Goal: Information Seeking & Learning: Learn about a topic

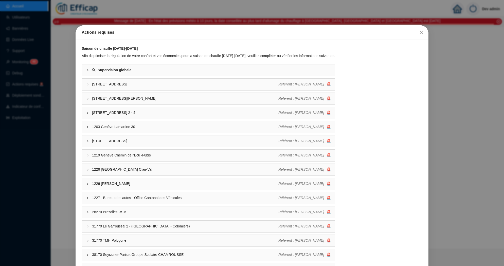
click at [422, 34] on icon "close" at bounding box center [421, 32] width 4 height 4
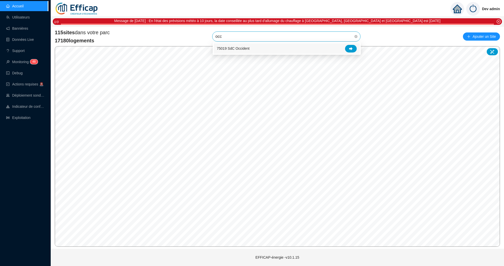
type input "occi"
click at [351, 48] on icon at bounding box center [351, 48] width 4 height 3
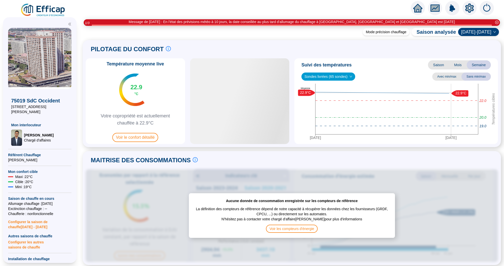
click at [470, 9] on icon "setting" at bounding box center [470, 8] width 4 height 4
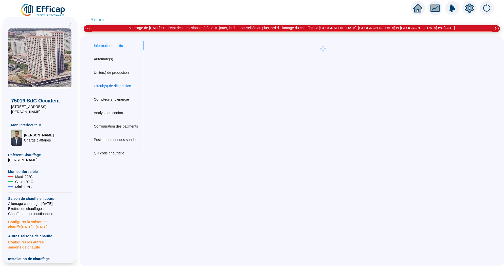
click at [117, 88] on div "Circuit(s) de distribution" at bounding box center [112, 85] width 37 height 5
click at [117, 98] on div "Compteur(s) d'énergie" at bounding box center [111, 99] width 35 height 5
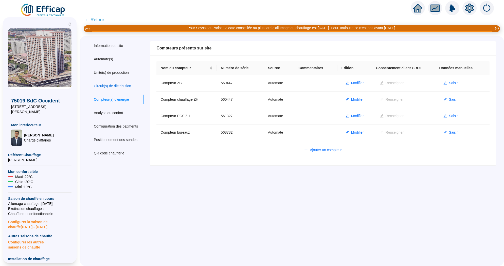
click at [118, 85] on div "Circuit(s) de distribution" at bounding box center [112, 85] width 37 height 5
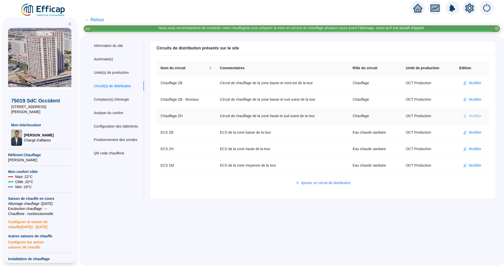
click at [474, 115] on span "Modifier" at bounding box center [475, 115] width 13 height 5
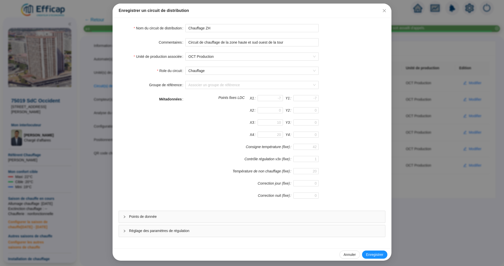
click at [195, 217] on span "Points de donnée" at bounding box center [255, 216] width 252 height 5
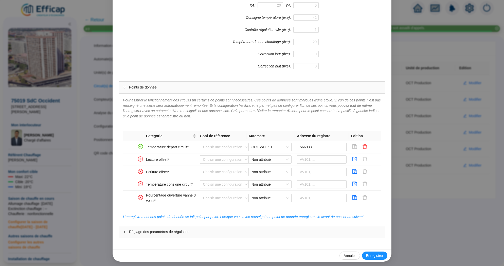
scroll to position [152, 0]
click at [281, 158] on span "Non attribué" at bounding box center [270, 159] width 37 height 8
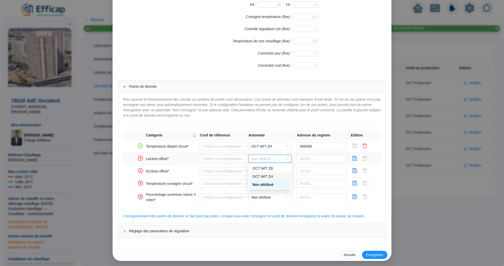
click at [272, 176] on div "OCT WIT ZH" at bounding box center [270, 176] width 35 height 5
click at [308, 156] on input "text" at bounding box center [322, 159] width 50 height 8
paste input "572966"
type input "572966"
click at [356, 156] on icon "save" at bounding box center [355, 158] width 5 height 5
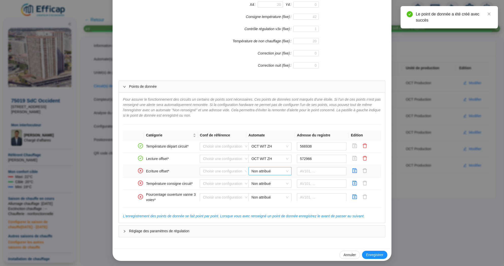
click at [274, 169] on span "Non attribué" at bounding box center [270, 171] width 37 height 8
click at [271, 186] on div "OCT WIT ZH" at bounding box center [270, 188] width 35 height 5
click at [312, 171] on input "text" at bounding box center [322, 171] width 50 height 8
paste input "572966"
type input "572966"
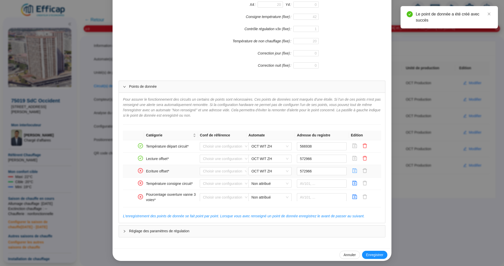
click at [354, 170] on icon "save" at bounding box center [355, 170] width 5 height 5
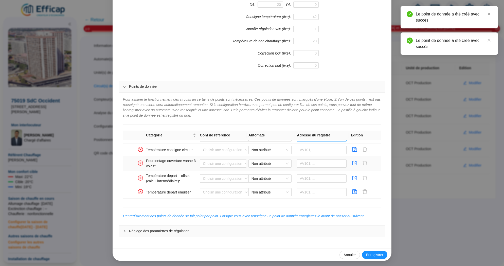
scroll to position [32, 0]
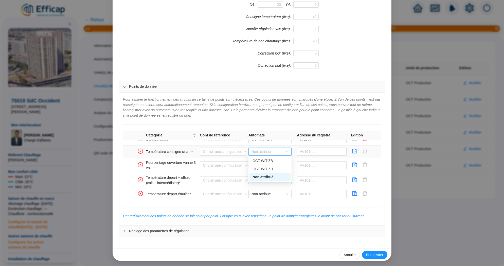
click at [269, 149] on span "Non attribué" at bounding box center [270, 152] width 37 height 8
click at [271, 169] on div "OCT WIT ZH" at bounding box center [270, 168] width 35 height 5
click at [306, 148] on input "text" at bounding box center [322, 152] width 50 height 8
paste input "93492"
type input "93492"
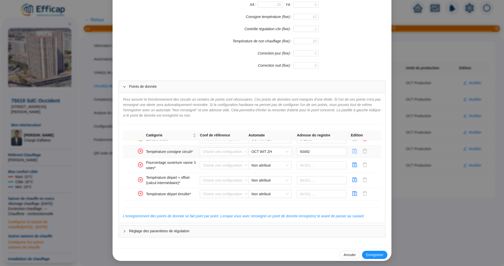
click at [355, 151] on icon "save" at bounding box center [354, 151] width 5 height 5
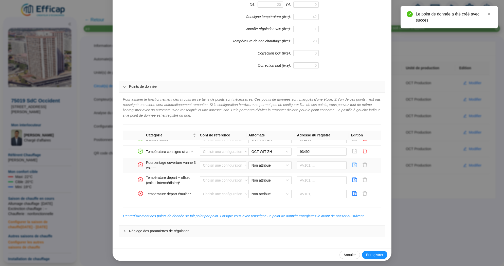
click at [355, 163] on icon "save" at bounding box center [355, 165] width 5 height 5
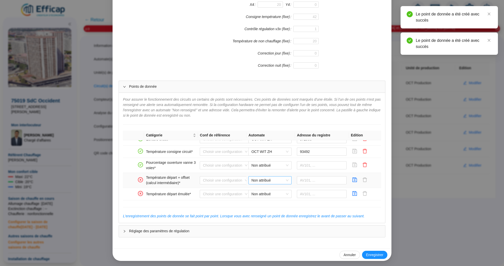
click at [267, 176] on span "Non attribué" at bounding box center [270, 180] width 37 height 8
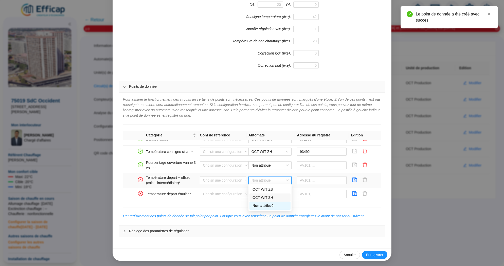
click at [271, 199] on div "OCT WIT ZH" at bounding box center [270, 197] width 35 height 5
click at [312, 181] on input "text" at bounding box center [322, 180] width 50 height 8
paste input "573023"
type input "573023"
click at [358, 179] on button "button" at bounding box center [355, 180] width 8 height 8
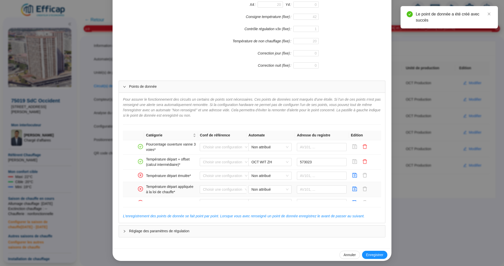
scroll to position [57, 0]
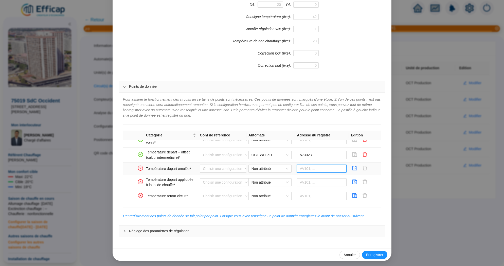
click at [303, 165] on input "text" at bounding box center [322, 169] width 50 height 8
paste input "572812"
click at [271, 165] on span "Non attribué" at bounding box center [270, 169] width 37 height 8
type input "572812"
click at [271, 183] on div "OCT WIT ZH" at bounding box center [270, 185] width 35 height 5
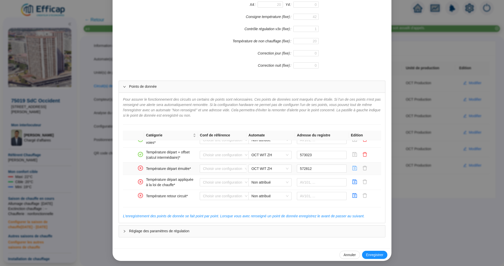
click at [357, 167] on icon "save" at bounding box center [354, 168] width 5 height 5
click at [352, 166] on icon "save" at bounding box center [354, 168] width 5 height 5
click at [355, 166] on icon "save" at bounding box center [355, 168] width 5 height 5
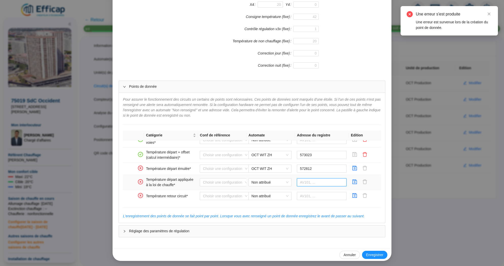
click at [323, 181] on input "text" at bounding box center [322, 182] width 50 height 8
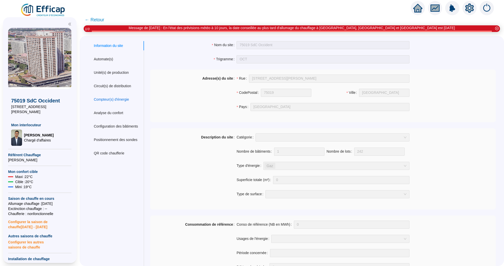
click at [113, 98] on div "Compteur(s) d'énergie" at bounding box center [111, 99] width 35 height 5
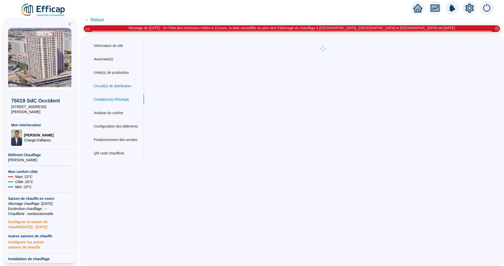
click at [115, 86] on div "Circuit(s) de distribution" at bounding box center [112, 85] width 37 height 5
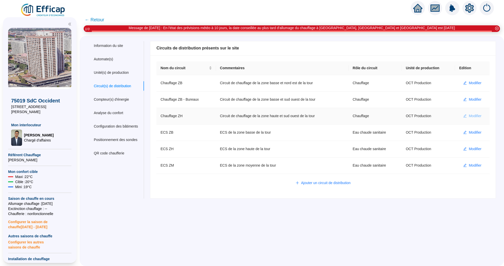
click at [475, 114] on span "Modifier" at bounding box center [475, 115] width 13 height 5
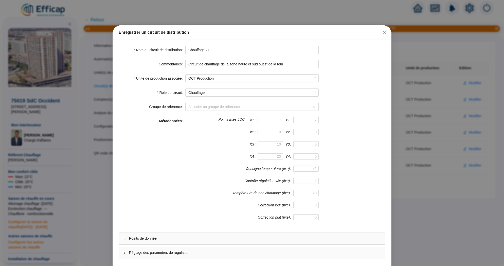
click at [253, 233] on div "Points de donnée" at bounding box center [252, 239] width 266 height 12
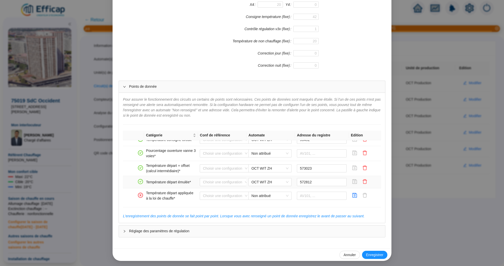
scroll to position [48, 0]
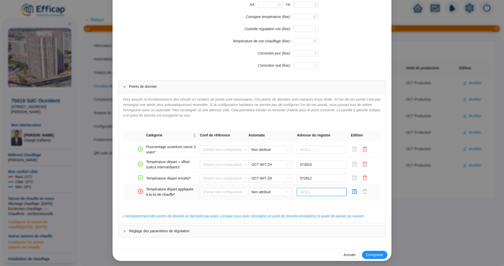
click at [311, 191] on input "text" at bounding box center [322, 192] width 50 height 8
paste input "572812"
click at [279, 190] on span "Non attribué" at bounding box center [270, 192] width 37 height 8
type input "572812"
click at [275, 207] on div "OCT WIT ZH" at bounding box center [270, 209] width 35 height 5
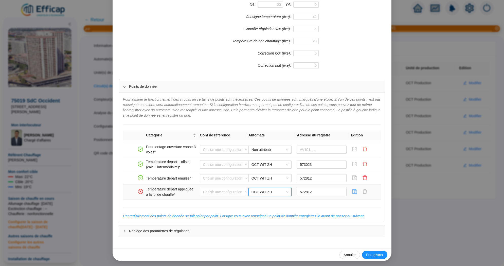
click at [355, 191] on icon "save" at bounding box center [355, 191] width 5 height 5
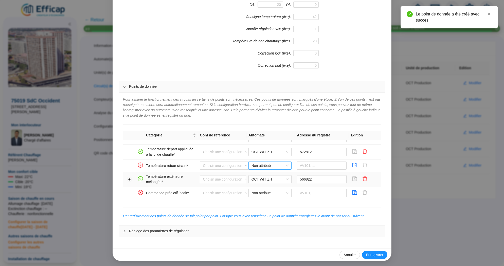
scroll to position [90, 0]
click at [355, 162] on icon "save" at bounding box center [354, 163] width 5 height 5
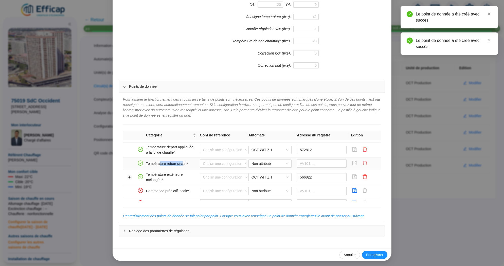
drag, startPoint x: 185, startPoint y: 162, endPoint x: 161, endPoint y: 162, distance: 24.1
click at [161, 162] on td "Température retour circuit*" at bounding box center [171, 163] width 54 height 12
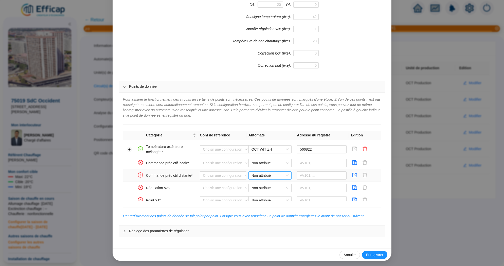
click at [282, 176] on span "Non attribué" at bounding box center [270, 176] width 37 height 8
click at [279, 194] on div "OCT WIT ZH" at bounding box center [270, 192] width 35 height 5
click at [309, 175] on input "text" at bounding box center [322, 175] width 50 height 8
paste input "573108"
type input "573108"
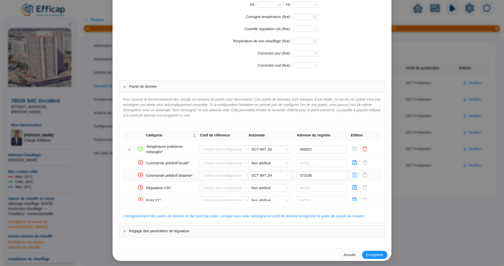
click at [357, 174] on icon "save" at bounding box center [354, 174] width 5 height 5
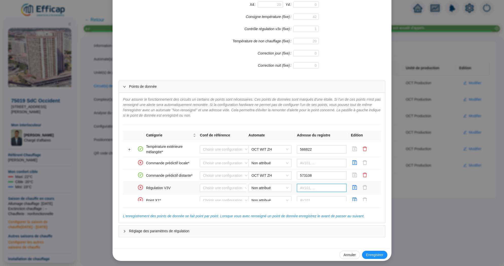
click at [308, 188] on input "text" at bounding box center [322, 188] width 50 height 8
paste input "573167"
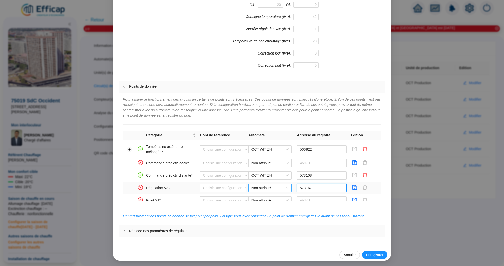
click at [274, 187] on span "Non attribué" at bounding box center [270, 188] width 37 height 8
type input "573167"
click at [274, 202] on div "OCT WIT ZH" at bounding box center [270, 204] width 35 height 5
click at [355, 187] on icon "save" at bounding box center [355, 187] width 5 height 5
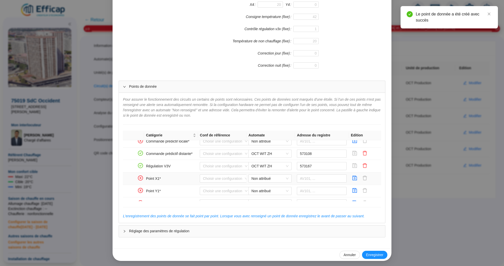
scroll to position [159, 0]
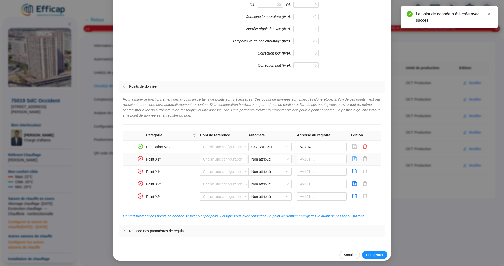
click at [353, 156] on icon "save" at bounding box center [354, 158] width 5 height 5
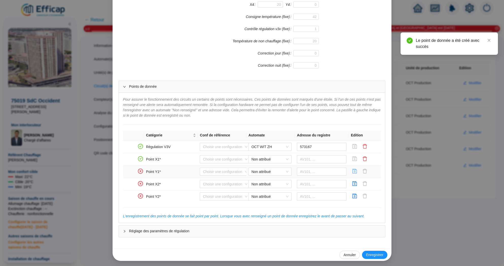
click at [353, 171] on icon "save" at bounding box center [354, 171] width 5 height 5
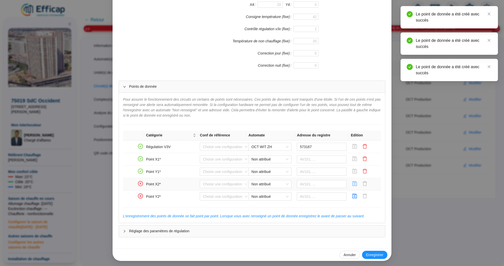
click at [353, 183] on icon "save" at bounding box center [354, 183] width 5 height 5
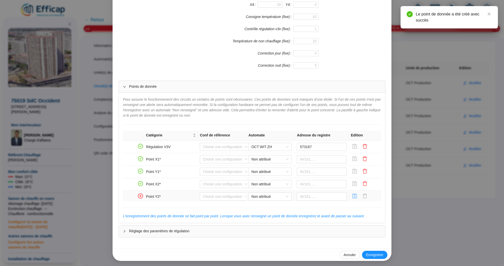
click at [356, 193] on icon "save" at bounding box center [354, 195] width 5 height 5
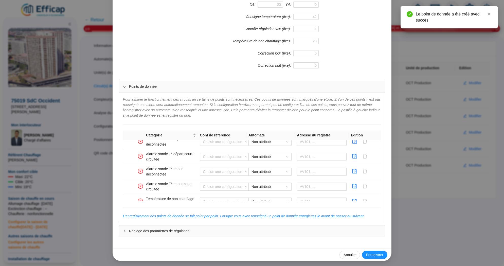
scroll to position [337, 0]
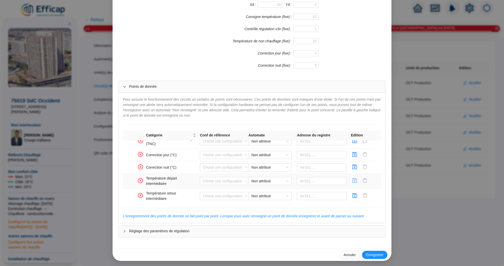
click at [354, 178] on icon "save" at bounding box center [354, 180] width 5 height 5
click at [354, 193] on icon "save" at bounding box center [354, 195] width 5 height 5
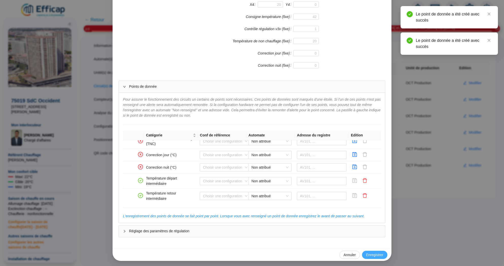
click at [376, 256] on span "Enregistrer" at bounding box center [374, 254] width 17 height 5
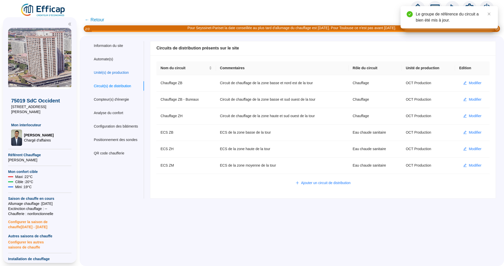
click at [117, 72] on div "Unité(s) de production" at bounding box center [111, 72] width 35 height 5
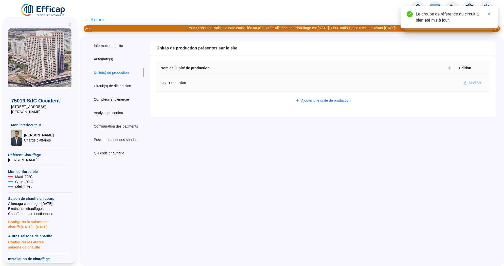
click at [470, 81] on span "Modifier" at bounding box center [475, 82] width 13 height 5
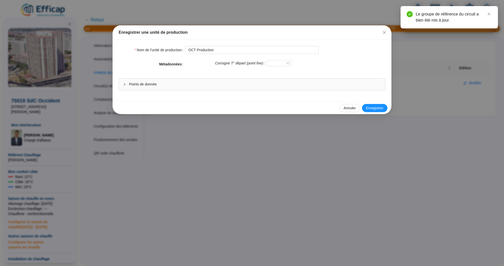
click at [269, 90] on div "Points de donnée" at bounding box center [252, 85] width 266 height 12
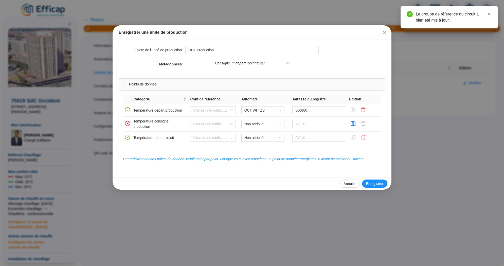
click at [442, 140] on div "Enregistrer une unité de production Nom de l'unité de production OCT Production…" at bounding box center [252, 133] width 504 height 266
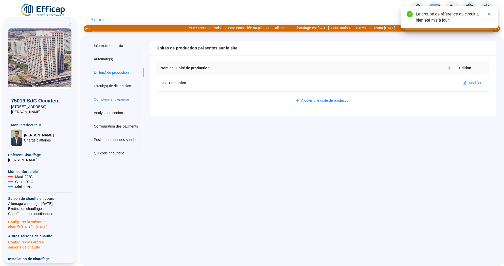
click at [125, 96] on div "Compteur(s) d'énergie" at bounding box center [116, 99] width 56 height 9
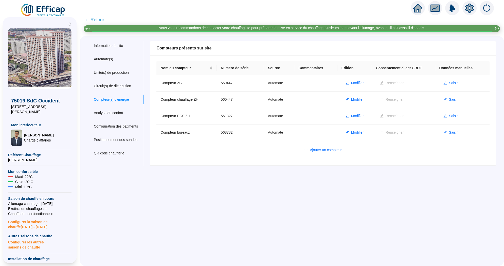
click at [95, 23] on span "← Retour" at bounding box center [95, 19] width 20 height 7
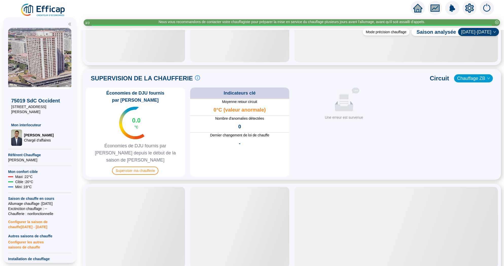
scroll to position [285, 0]
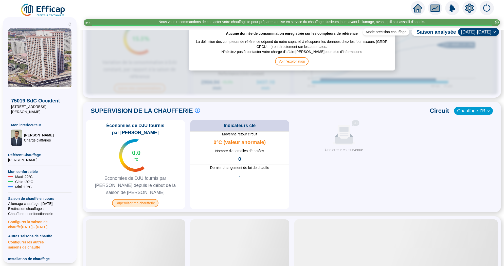
click at [142, 199] on span "Superviser ma chaufferie" at bounding box center [135, 203] width 46 height 8
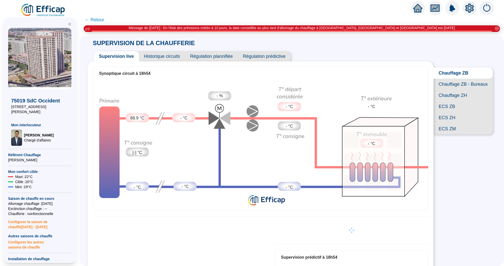
click at [455, 86] on span "Chauffage ZB - Bureaux" at bounding box center [463, 84] width 59 height 11
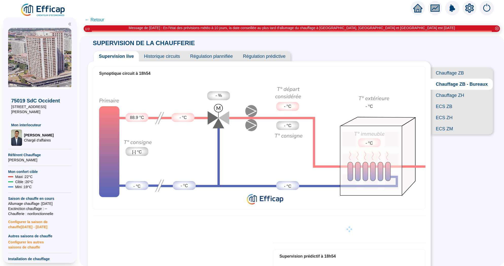
click at [459, 93] on span "Chauffage ZH" at bounding box center [462, 95] width 62 height 11
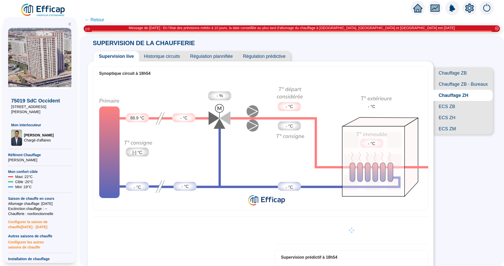
click at [174, 56] on span "Historique circuits" at bounding box center [162, 56] width 46 height 10
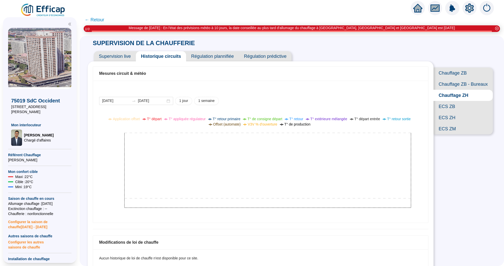
click at [456, 87] on span "Chauffage ZB - Bureaux" at bounding box center [463, 84] width 59 height 11
click at [455, 75] on span "Chauffage ZB" at bounding box center [462, 72] width 62 height 11
click at [419, 13] on div at bounding box center [418, 8] width 14 height 14
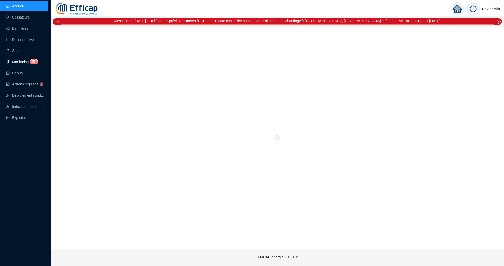
click at [19, 64] on link "Monitoring 5 0" at bounding box center [21, 62] width 30 height 4
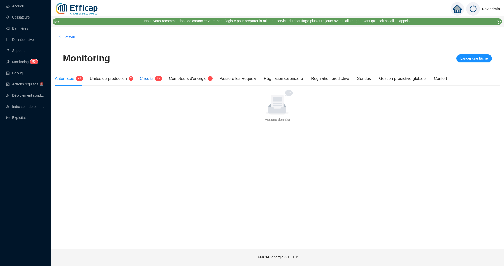
click at [145, 78] on span "Circuits" at bounding box center [146, 78] width 13 height 4
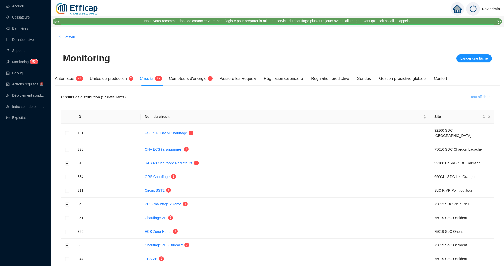
click at [474, 96] on span "Tout afficher" at bounding box center [479, 96] width 19 height 5
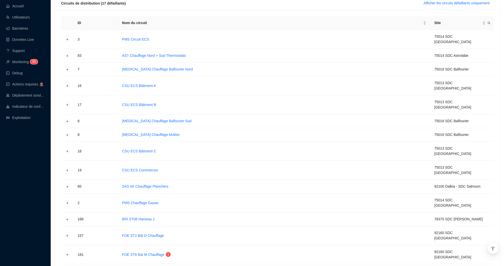
scroll to position [56, 0]
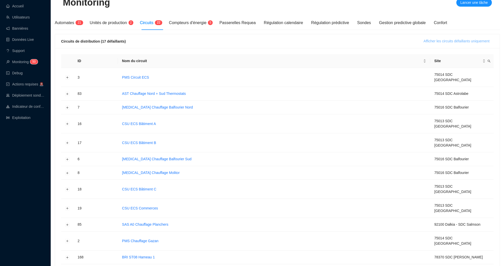
click at [459, 37] on button "Afficher les circuits défaillants uniquement" at bounding box center [457, 41] width 74 height 8
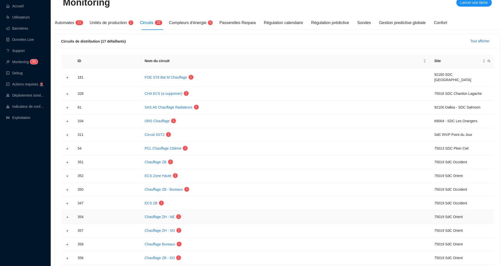
scroll to position [115, 0]
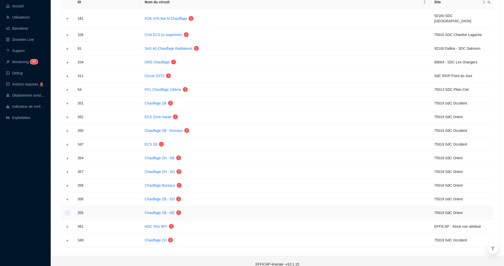
click at [66, 211] on button "Développer la ligne" at bounding box center [67, 213] width 4 height 4
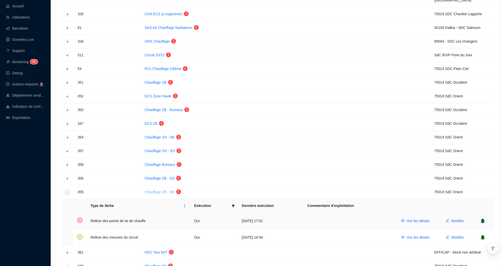
scroll to position [161, 0]
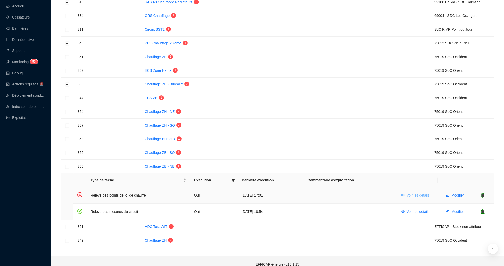
click at [421, 193] on span "Voir les détails" at bounding box center [418, 195] width 23 height 5
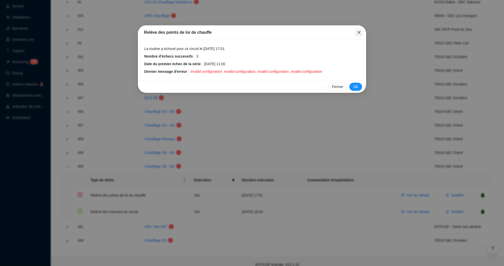
click at [359, 33] on icon "close" at bounding box center [359, 32] width 4 height 4
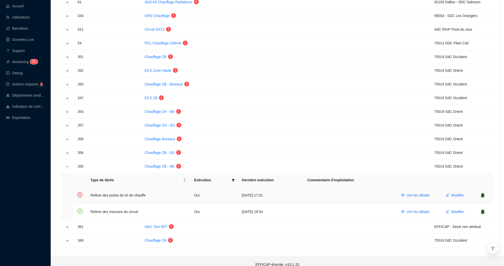
click at [483, 193] on icon "bell" at bounding box center [482, 195] width 3 height 4
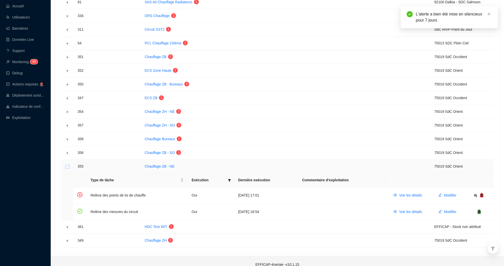
click at [68, 165] on button "Réduire la ligne" at bounding box center [67, 167] width 4 height 4
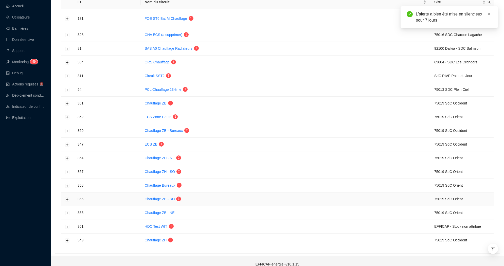
click at [68, 196] on td at bounding box center [67, 199] width 12 height 14
click at [68, 197] on button "Développer la ligne" at bounding box center [67, 199] width 4 height 4
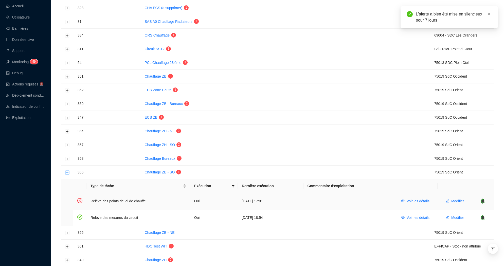
scroll to position [161, 0]
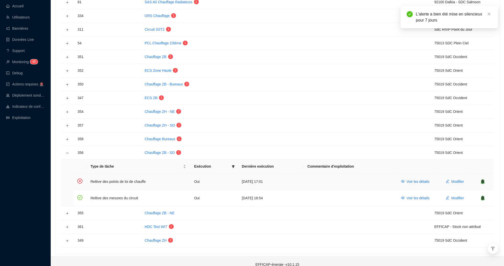
click at [483, 180] on icon "bell" at bounding box center [482, 182] width 3 height 4
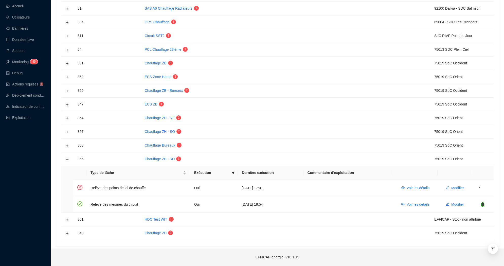
scroll to position [147, 0]
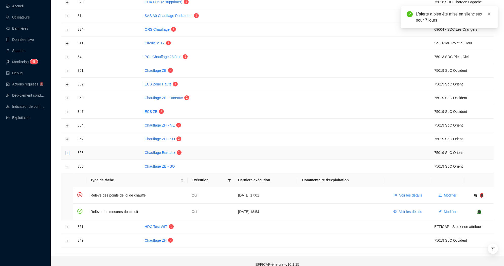
click at [66, 151] on button "Développer la ligne" at bounding box center [67, 153] width 4 height 4
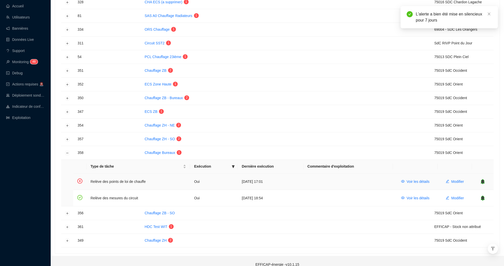
click at [484, 180] on icon "bell" at bounding box center [482, 182] width 3 height 4
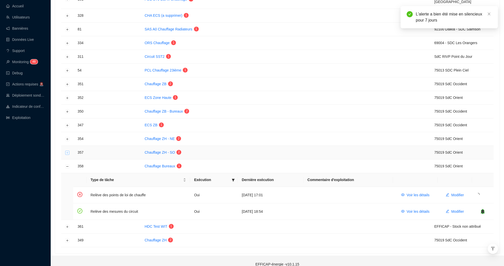
click at [67, 151] on button "Développer la ligne" at bounding box center [67, 153] width 4 height 4
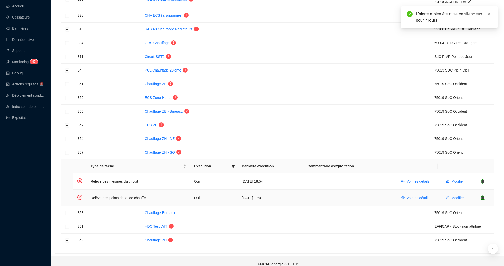
click at [483, 196] on icon "bell" at bounding box center [482, 198] width 3 height 4
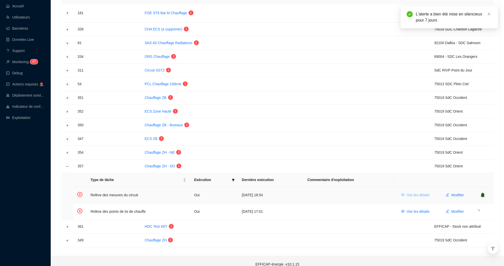
click at [426, 192] on span "Voir les détails" at bounding box center [418, 194] width 23 height 5
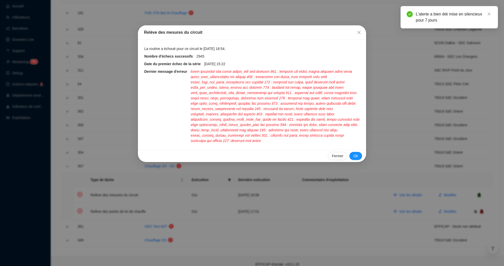
click at [363, 30] on div "Relève des mesures du circuit" at bounding box center [252, 32] width 228 height 14
click at [359, 36] on button "Close" at bounding box center [359, 32] width 8 height 8
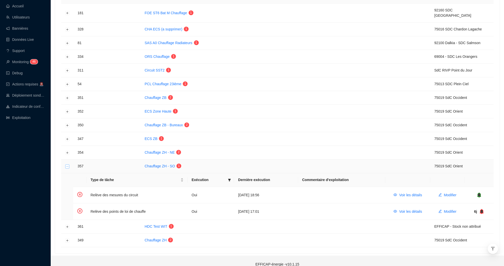
click at [66, 164] on button "Réduire la ligne" at bounding box center [67, 166] width 4 height 4
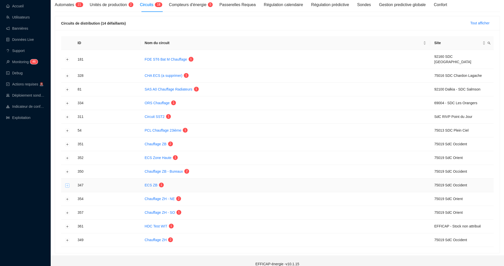
click at [67, 183] on button "Développer la ligne" at bounding box center [67, 185] width 4 height 4
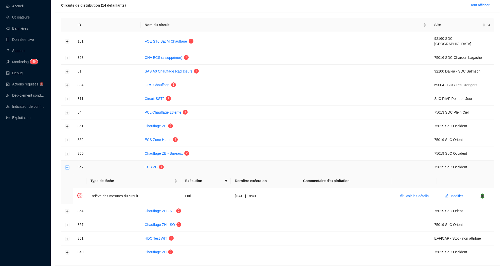
scroll to position [104, 0]
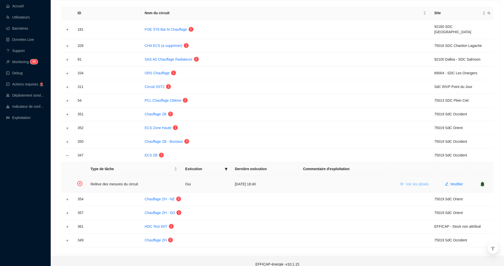
click at [424, 182] on span "Voir les détails" at bounding box center [417, 184] width 23 height 5
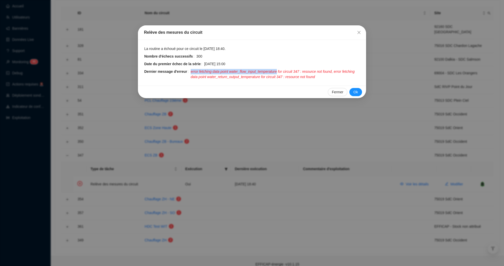
drag, startPoint x: 215, startPoint y: 69, endPoint x: 280, endPoint y: 70, distance: 65.2
click at [280, 70] on span "error fetching data point water_flow_input_temperature for circuit 347 : resour…" at bounding box center [275, 74] width 169 height 11
click at [290, 79] on span "error fetching data point water_flow_input_temperature for circuit 347 : resour…" at bounding box center [275, 74] width 169 height 11
drag, startPoint x: 236, startPoint y: 70, endPoint x: 290, endPoint y: 70, distance: 53.5
click at [290, 70] on span "error fetching data point water_flow_input_temperature for circuit 347 : resour…" at bounding box center [275, 74] width 169 height 11
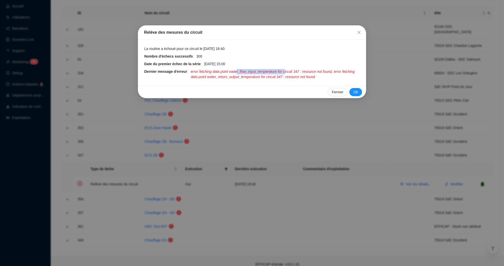
drag, startPoint x: 290, startPoint y: 70, endPoint x: 240, endPoint y: 69, distance: 49.2
click at [240, 70] on span "error fetching data point water_flow_input_temperature for circuit 347 : resour…" at bounding box center [275, 74] width 169 height 11
drag, startPoint x: 236, startPoint y: 77, endPoint x: 280, endPoint y: 77, distance: 44.4
click at [280, 77] on span "error fetching data point water_flow_input_temperature for circuit 347 : resour…" at bounding box center [275, 74] width 169 height 11
click at [273, 77] on span "error fetching data point water_flow_input_temperature for circuit 347 : resour…" at bounding box center [275, 74] width 169 height 11
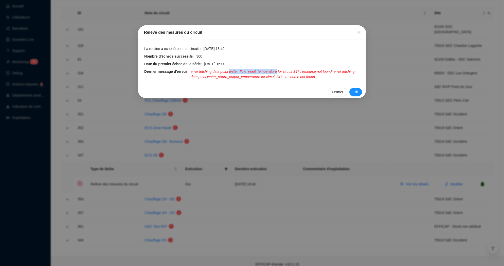
drag, startPoint x: 281, startPoint y: 72, endPoint x: 234, endPoint y: 72, distance: 47.9
click at [233, 72] on span "error fetching data point water_flow_input_temperature for circuit 347 : resour…" at bounding box center [275, 74] width 169 height 11
click at [361, 34] on button "Close" at bounding box center [359, 32] width 8 height 8
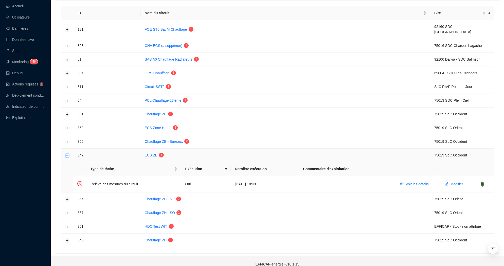
click at [67, 153] on button "Réduire la ligne" at bounding box center [67, 155] width 4 height 4
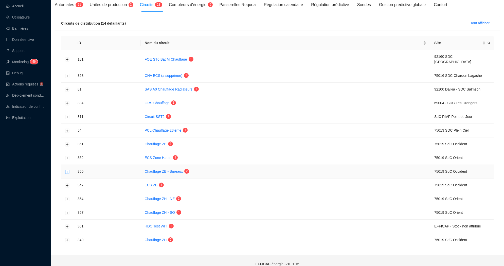
click at [68, 170] on button "Développer la ligne" at bounding box center [67, 172] width 4 height 4
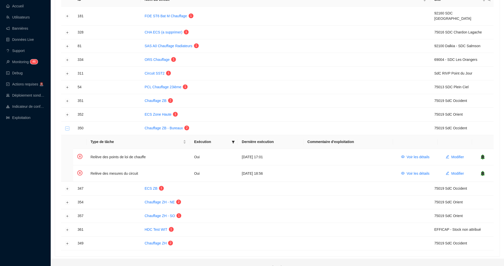
scroll to position [120, 0]
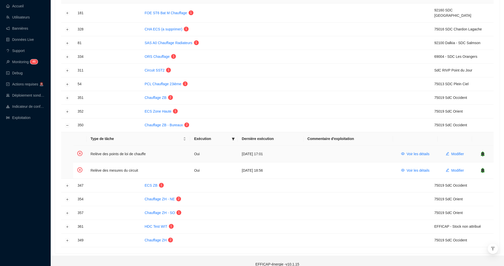
click at [483, 152] on icon "bell" at bounding box center [482, 154] width 3 height 4
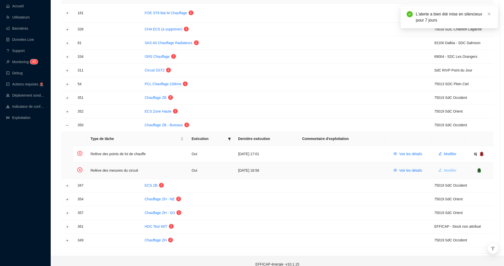
click at [448, 168] on span "Modifier" at bounding box center [450, 170] width 13 height 5
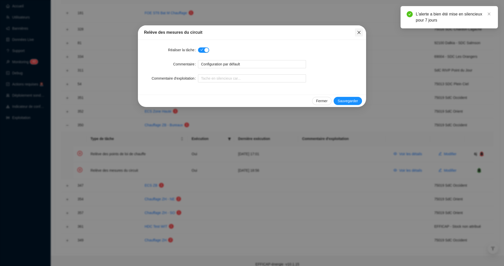
click at [358, 36] on button "Close" at bounding box center [359, 32] width 8 height 8
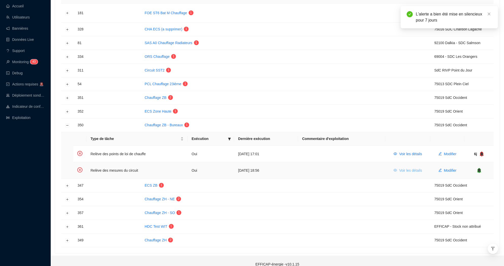
click at [412, 168] on span "Voir les détails" at bounding box center [410, 170] width 23 height 5
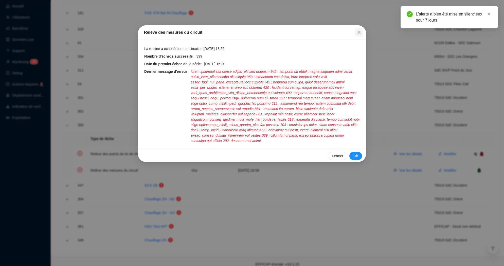
click at [361, 33] on icon "close" at bounding box center [359, 32] width 4 height 4
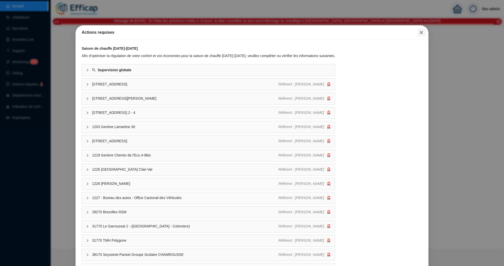
click at [424, 31] on span "Fermer" at bounding box center [421, 32] width 8 height 4
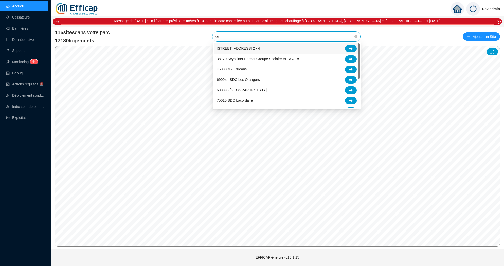
type input "ori"
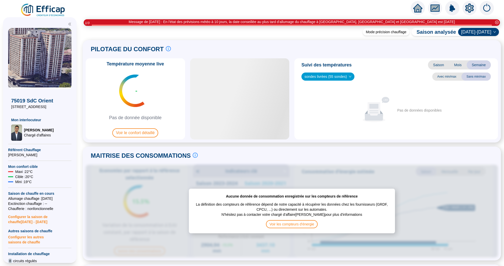
click at [467, 6] on icon "setting" at bounding box center [469, 8] width 9 height 9
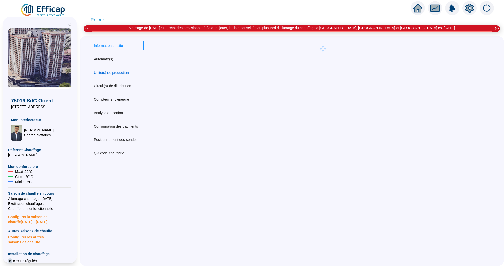
click at [106, 70] on div "Unité(s) de production" at bounding box center [111, 72] width 35 height 5
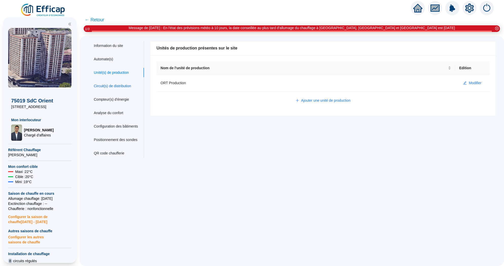
click at [109, 85] on div "Circuit(s) de distribution" at bounding box center [112, 85] width 37 height 5
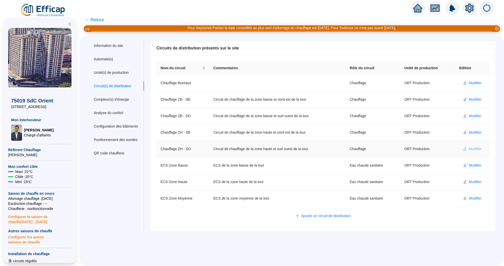
click at [477, 148] on span "Modifier" at bounding box center [475, 148] width 13 height 5
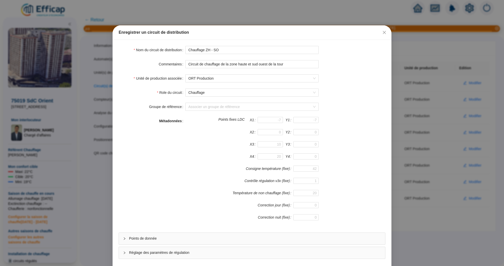
scroll to position [22, 0]
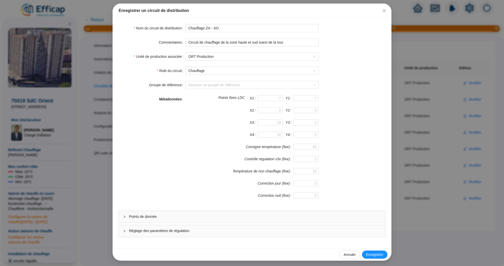
click at [244, 221] on div "Points de donnée" at bounding box center [252, 217] width 266 height 12
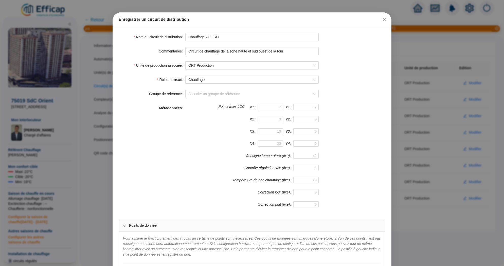
scroll to position [0, 0]
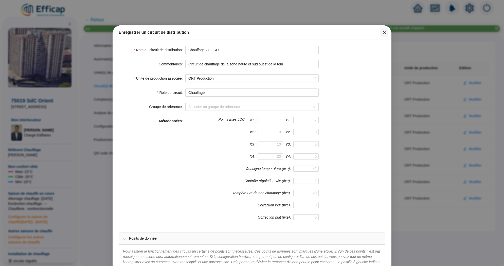
click at [382, 32] on icon "close" at bounding box center [384, 32] width 4 height 4
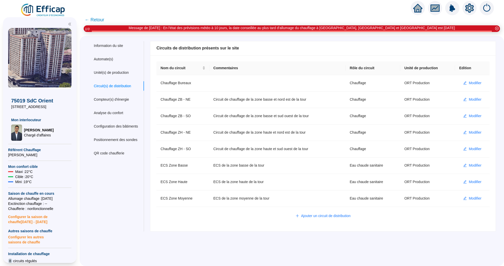
click at [418, 10] on icon "home" at bounding box center [417, 8] width 9 height 9
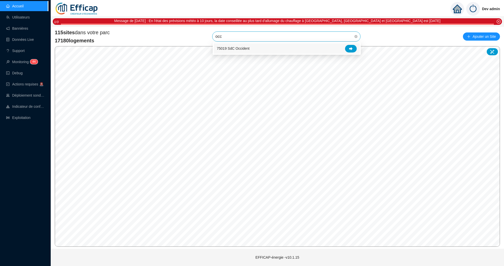
type input "occi"
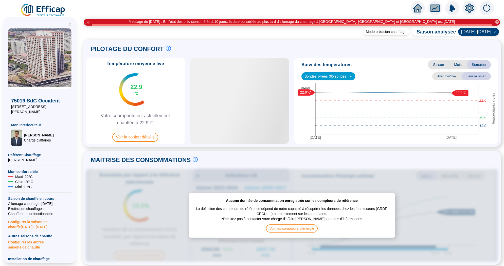
click at [467, 10] on icon "setting" at bounding box center [469, 8] width 9 height 9
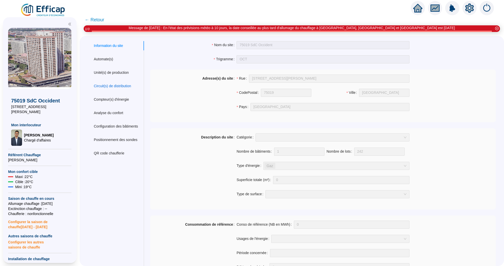
click at [113, 84] on div "Circuit(s) de distribution" at bounding box center [112, 85] width 37 height 5
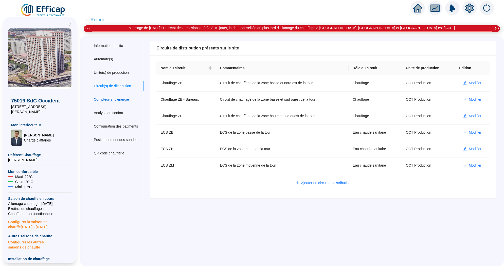
click at [113, 99] on div "Compteur(s) d'énergie" at bounding box center [111, 99] width 35 height 5
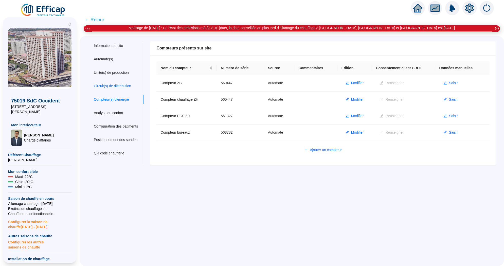
click at [120, 85] on div "Circuit(s) de distribution" at bounding box center [112, 85] width 37 height 5
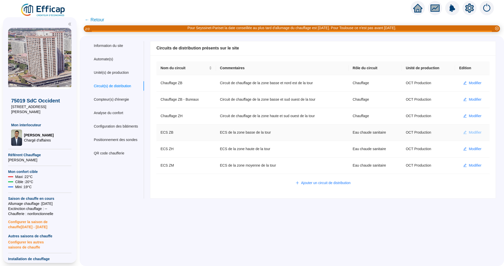
click at [478, 130] on span "Modifier" at bounding box center [475, 132] width 13 height 5
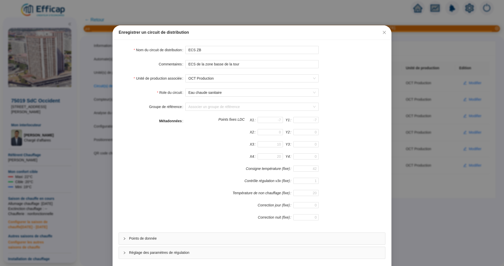
scroll to position [22, 0]
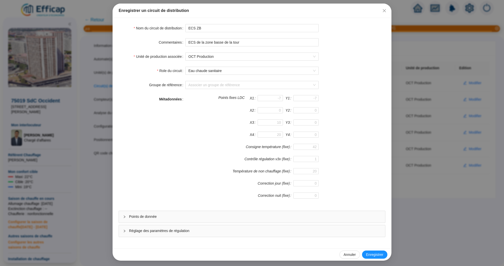
click at [209, 229] on span "Réglage des paramètres de régulation" at bounding box center [255, 230] width 252 height 5
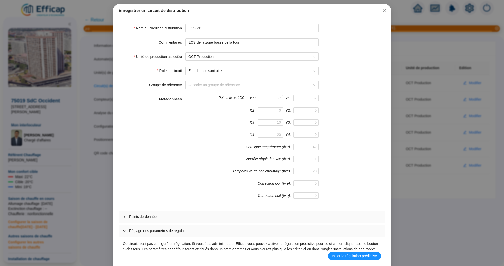
scroll to position [54, 0]
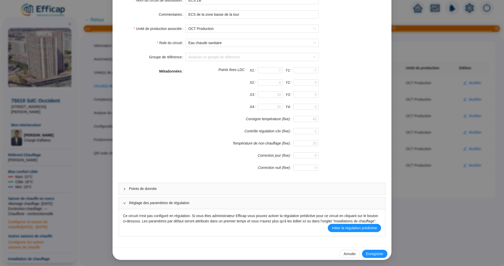
click at [213, 190] on div "Points de donnée Réglage des paramètres de régulation Ce circuit n'est pas conf…" at bounding box center [252, 210] width 267 height 54
click at [218, 188] on div "Points de donnée" at bounding box center [252, 189] width 266 height 12
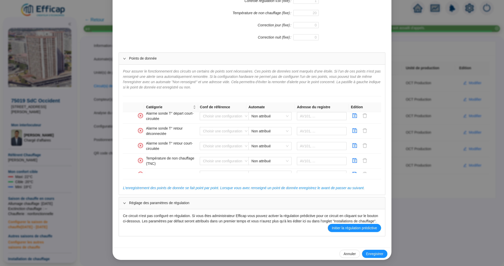
scroll to position [337, 0]
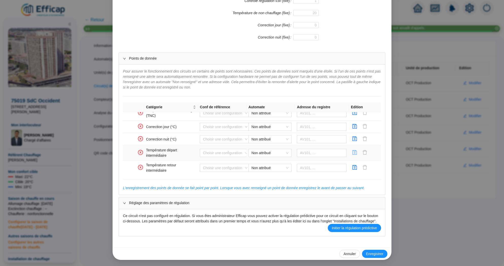
click at [355, 150] on icon "save" at bounding box center [355, 152] width 5 height 5
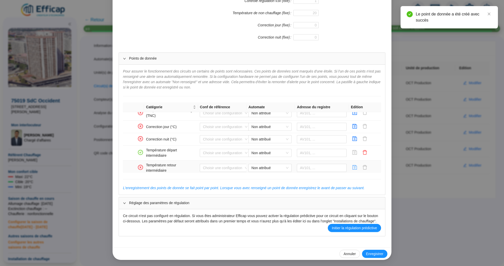
click at [355, 165] on icon "save" at bounding box center [354, 167] width 5 height 5
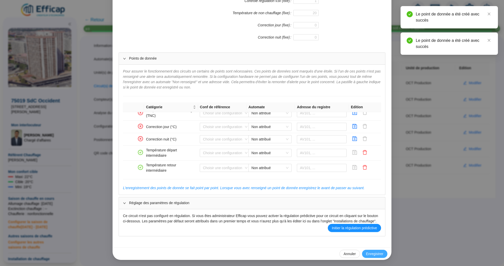
click at [374, 253] on span "Enregistrer" at bounding box center [374, 253] width 17 height 5
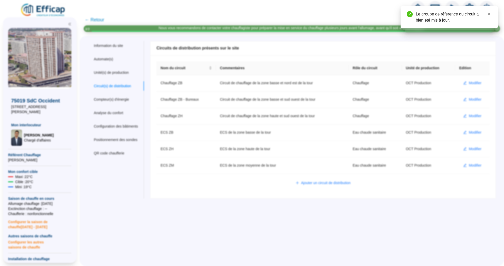
scroll to position [159, 0]
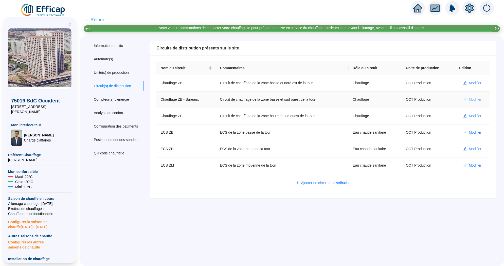
click at [475, 98] on span "Modifier" at bounding box center [475, 99] width 13 height 5
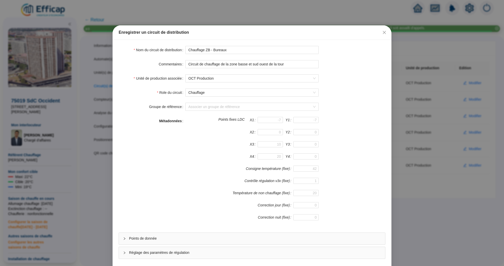
click at [233, 238] on span "Points de donnée" at bounding box center [255, 238] width 252 height 5
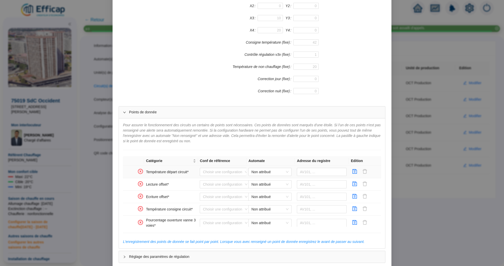
scroll to position [135, 0]
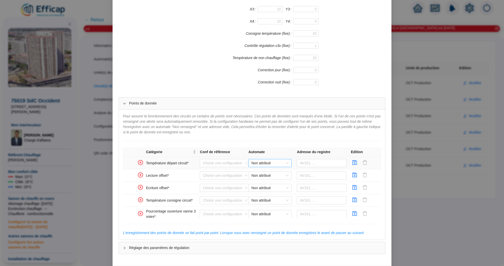
click at [258, 162] on span "Non attribué" at bounding box center [270, 163] width 37 height 8
click at [273, 180] on div "OCT WIT ZH" at bounding box center [270, 180] width 35 height 5
click at [307, 161] on input "text" at bounding box center [322, 163] width 50 height 8
paste input "566938"
click at [271, 162] on span "OCT WIT ZH" at bounding box center [270, 163] width 37 height 8
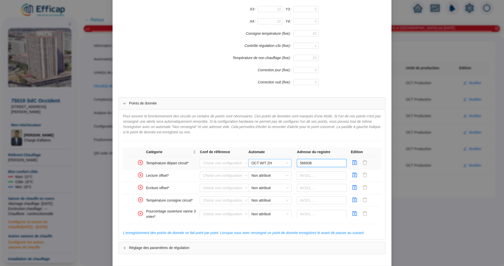
type input "566938"
click at [269, 173] on div "OCT WIT ZB" at bounding box center [270, 172] width 35 height 5
click at [355, 164] on icon "save" at bounding box center [354, 162] width 5 height 5
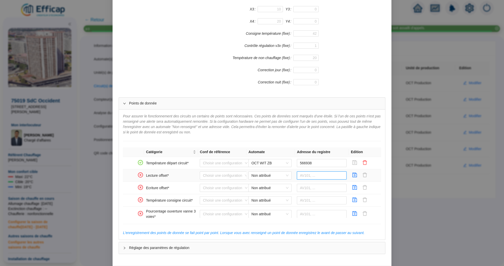
click at [306, 175] on input "text" at bounding box center [322, 175] width 50 height 8
paste input "571629"
click at [281, 175] on span "Non attribué" at bounding box center [270, 176] width 37 height 8
type input "571629"
click at [273, 185] on div "OCT WIT ZB" at bounding box center [270, 185] width 35 height 5
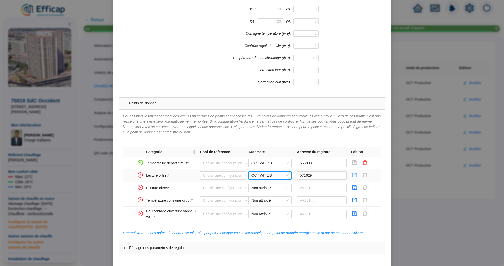
click at [355, 175] on icon "save" at bounding box center [354, 174] width 5 height 5
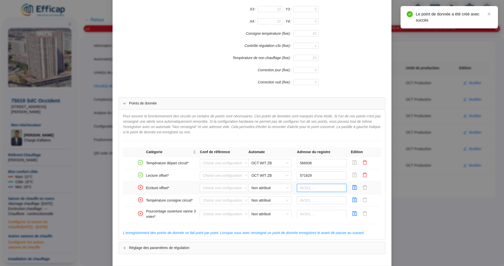
click at [320, 189] on input "text" at bounding box center [322, 188] width 50 height 8
paste input "571629"
click at [273, 188] on span "Non attribué" at bounding box center [270, 188] width 37 height 8
type input "571629"
click at [276, 194] on div "OCT WIT ZB" at bounding box center [270, 197] width 41 height 8
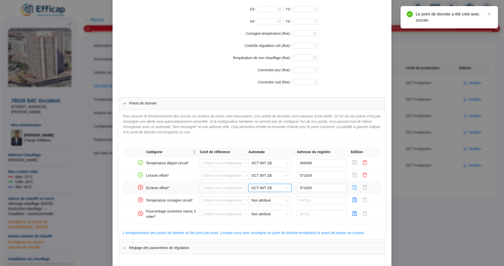
click at [354, 187] on icon "save" at bounding box center [355, 187] width 5 height 5
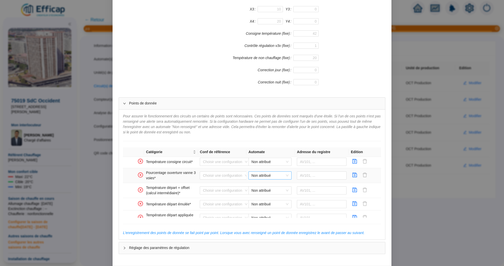
scroll to position [32, 0]
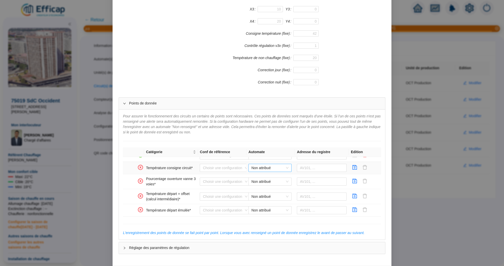
click at [271, 165] on span "Non attribué" at bounding box center [270, 168] width 37 height 8
click at [266, 183] on div "OCT WIT ZH" at bounding box center [270, 185] width 35 height 5
click at [301, 167] on input "text" at bounding box center [322, 168] width 50 height 8
paste input "93492"
click at [281, 169] on span "OCT WIT ZH" at bounding box center [270, 168] width 37 height 8
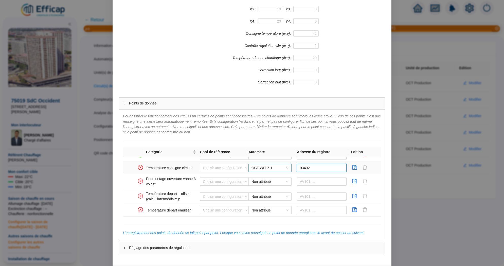
type input "93492"
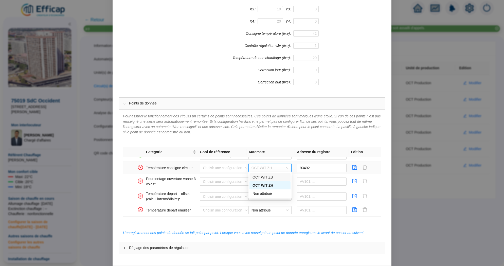
click at [281, 178] on div "OCT WIT ZB" at bounding box center [270, 177] width 35 height 5
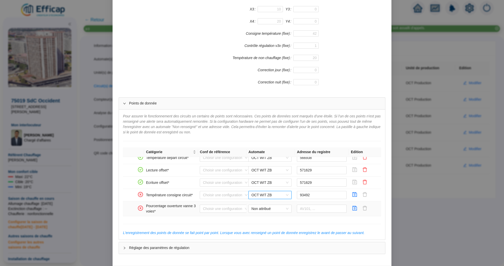
scroll to position [0, 0]
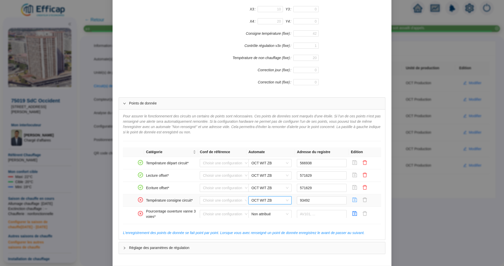
click at [356, 201] on icon "save" at bounding box center [355, 200] width 5 height 5
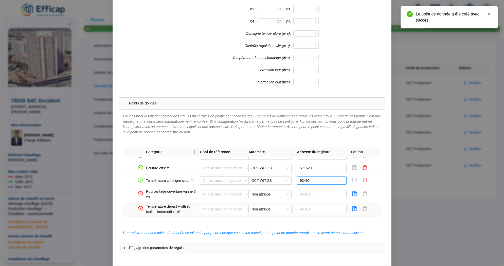
scroll to position [32, 0]
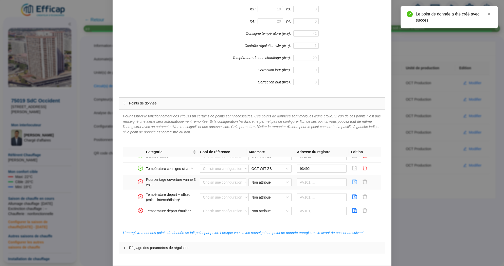
click at [355, 182] on icon "save" at bounding box center [354, 181] width 5 height 5
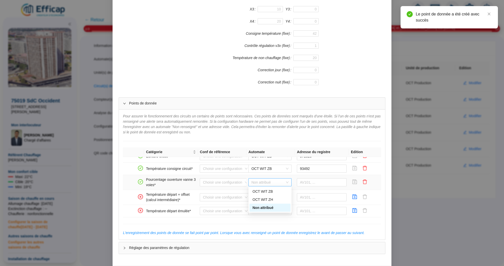
click at [279, 184] on span "Non attribué" at bounding box center [270, 183] width 37 height 8
click at [276, 192] on div "OCT WIT ZB" at bounding box center [270, 191] width 35 height 5
click at [306, 172] on td "93492" at bounding box center [322, 169] width 54 height 12
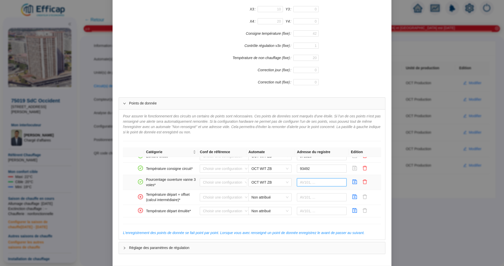
click at [305, 181] on input "text" at bounding box center [322, 182] width 50 height 8
paste input "571686"
type input "571686"
click at [356, 181] on icon "save" at bounding box center [354, 181] width 5 height 5
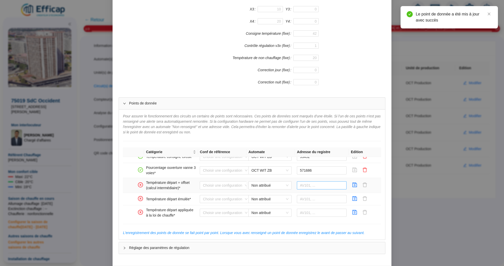
scroll to position [41, 0]
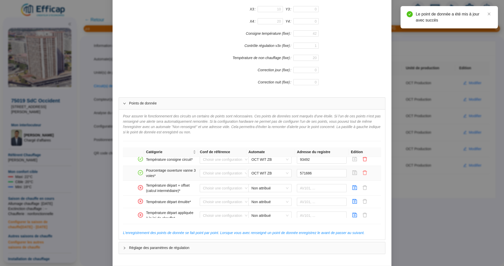
click at [367, 173] on icon "delete" at bounding box center [364, 172] width 5 height 5
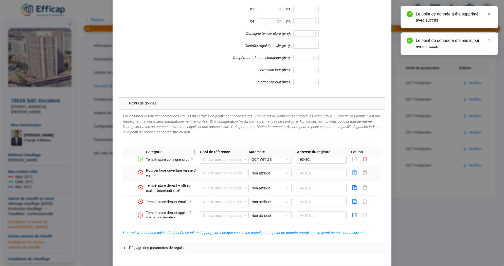
click at [357, 173] on icon "save" at bounding box center [355, 172] width 5 height 5
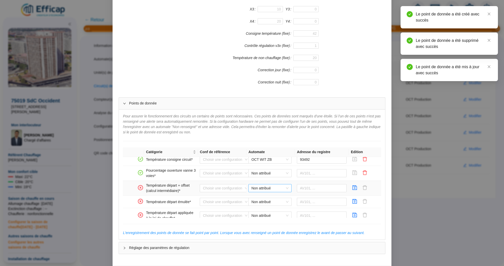
click at [279, 189] on span "Non attribué" at bounding box center [270, 188] width 37 height 8
click at [280, 199] on div "OCT WIT ZB" at bounding box center [270, 197] width 35 height 5
click at [307, 189] on input "text" at bounding box center [322, 188] width 50 height 8
paste input "571686"
type input "571686"
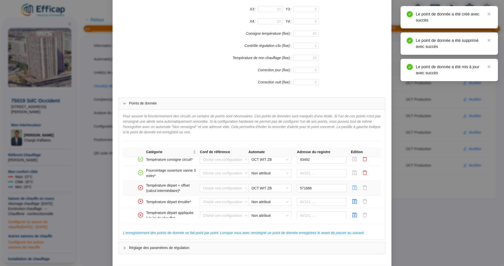
click at [356, 186] on icon "save" at bounding box center [354, 187] width 5 height 5
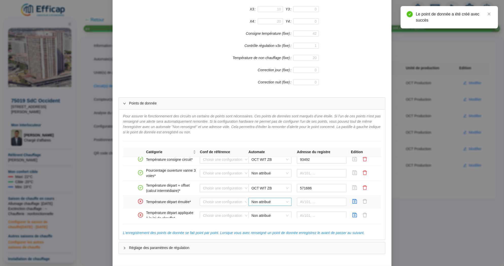
click at [288, 201] on span "Non attribué" at bounding box center [270, 202] width 37 height 8
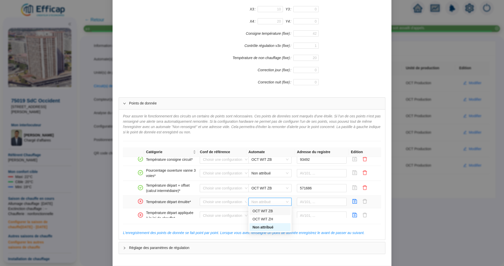
click at [267, 209] on div "OCT WIT ZB" at bounding box center [270, 210] width 35 height 5
click at [303, 200] on input "text" at bounding box center [322, 202] width 50 height 8
paste input "571475"
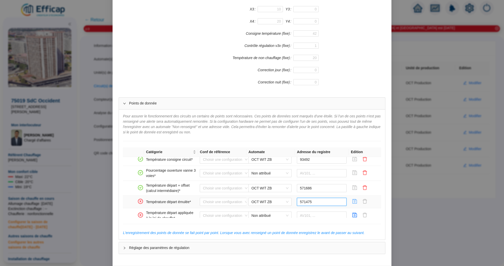
type input "571475"
click at [356, 199] on icon "save" at bounding box center [354, 201] width 5 height 5
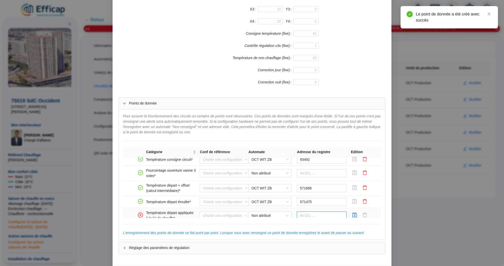
click at [323, 214] on input "text" at bounding box center [322, 215] width 50 height 8
paste input "571475"
click at [279, 216] on span "Non attribué" at bounding box center [270, 216] width 37 height 8
type input "571475"
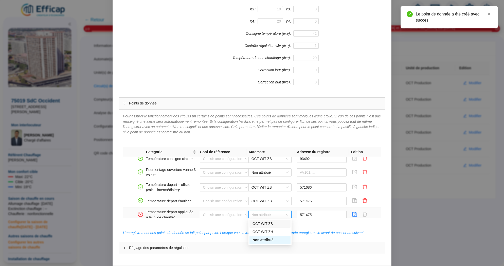
click at [273, 224] on div "OCT WIT ZB" at bounding box center [270, 223] width 35 height 5
click at [355, 213] on icon "save" at bounding box center [354, 214] width 5 height 5
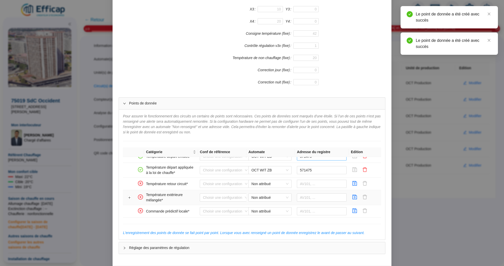
scroll to position [87, 0]
click at [354, 182] on icon "save" at bounding box center [354, 182] width 5 height 5
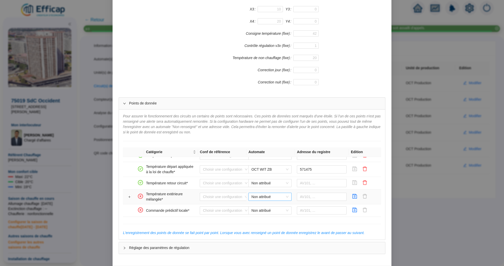
click at [282, 196] on span "Non attribué" at bounding box center [270, 197] width 37 height 8
click at [276, 207] on div "OCT WIT ZB" at bounding box center [270, 205] width 35 height 5
click at [307, 195] on input "text" at bounding box center [322, 197] width 50 height 8
paste input "566822"
type input "566822"
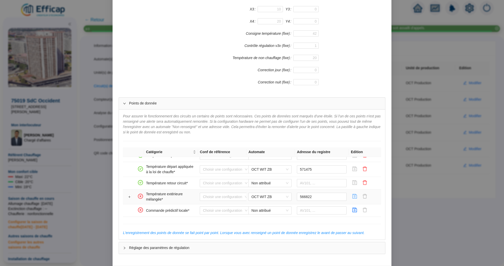
click at [354, 195] on icon "save" at bounding box center [355, 196] width 5 height 5
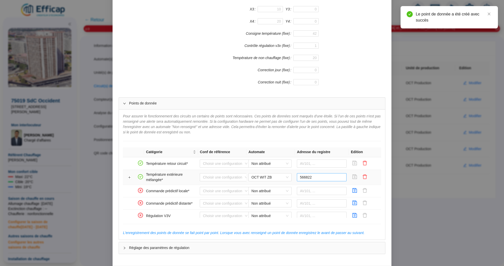
scroll to position [117, 0]
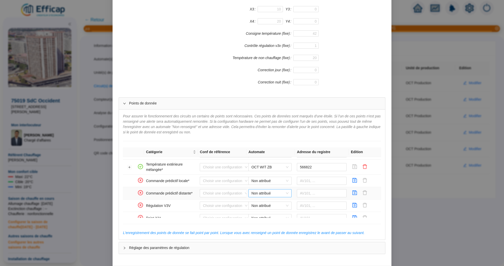
click at [270, 191] on span "Non attribué" at bounding box center [270, 193] width 37 height 8
click at [274, 204] on div "OCT WIT ZB" at bounding box center [270, 201] width 35 height 5
click at [304, 189] on input "text" at bounding box center [322, 193] width 50 height 8
paste input "571771"
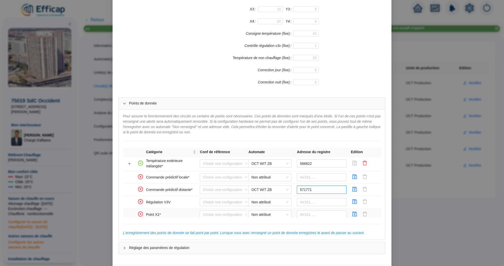
scroll to position [119, 0]
type input "571771"
click at [352, 189] on button "button" at bounding box center [355, 191] width 8 height 8
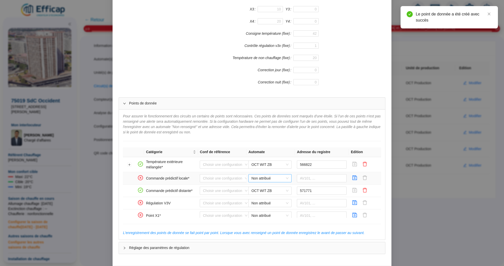
click at [266, 177] on span "Non attribué" at bounding box center [270, 178] width 37 height 8
click at [266, 186] on div "OCT WIT ZB" at bounding box center [270, 186] width 35 height 5
click at [302, 174] on input "text" at bounding box center [322, 178] width 50 height 8
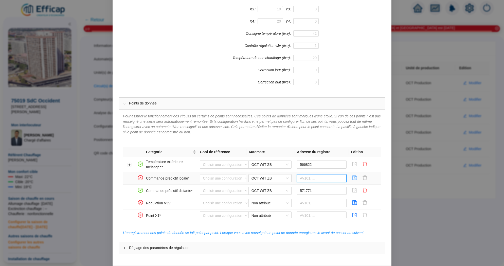
paste input "571830"
type input "571830"
click at [357, 178] on icon "save" at bounding box center [354, 177] width 5 height 5
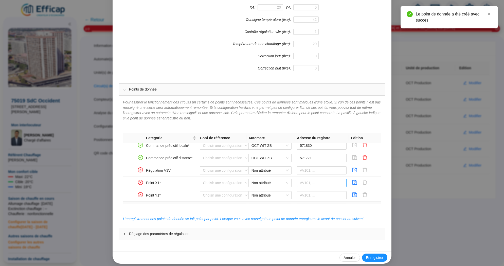
scroll to position [142, 0]
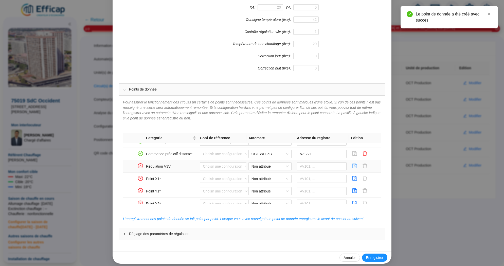
click at [355, 165] on icon "save" at bounding box center [354, 165] width 5 height 5
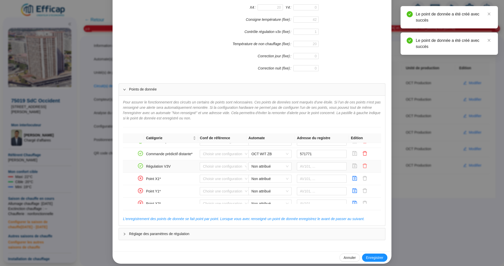
click at [363, 165] on icon "delete" at bounding box center [364, 165] width 5 height 5
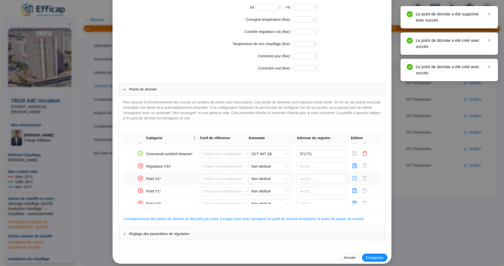
click at [355, 177] on icon "save" at bounding box center [355, 178] width 5 height 5
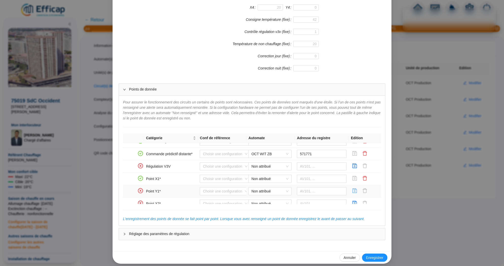
click at [355, 188] on icon "save" at bounding box center [355, 190] width 5 height 5
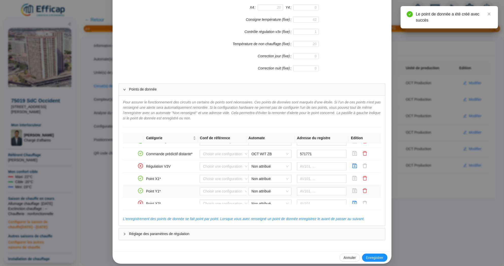
scroll to position [154, 0]
click at [355, 189] on icon "save" at bounding box center [355, 191] width 5 height 5
click at [355, 202] on icon "save" at bounding box center [355, 203] width 5 height 5
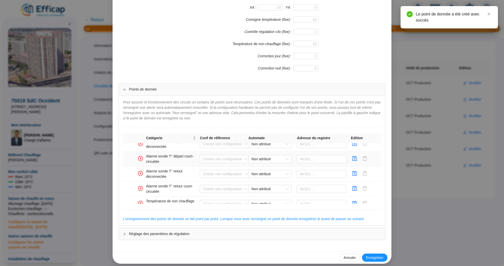
scroll to position [337, 0]
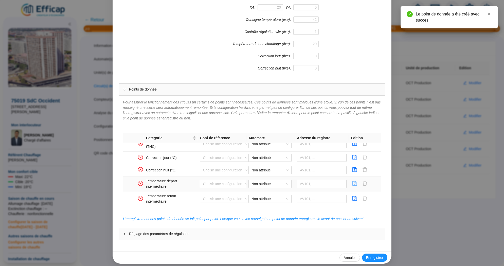
click at [357, 181] on icon "save" at bounding box center [355, 183] width 5 height 5
click at [357, 196] on icon "save" at bounding box center [355, 198] width 5 height 5
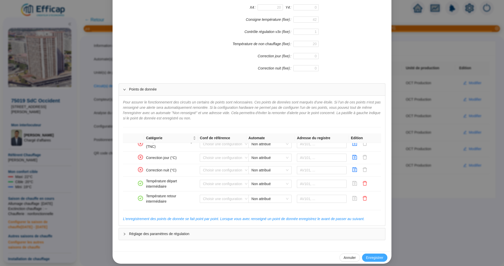
click at [374, 256] on span "Enregistrer" at bounding box center [374, 257] width 17 height 5
click at [419, 10] on div "Enregistrer un circuit de distribution Nom du circuit de distribution Chauffage…" at bounding box center [252, 133] width 504 height 266
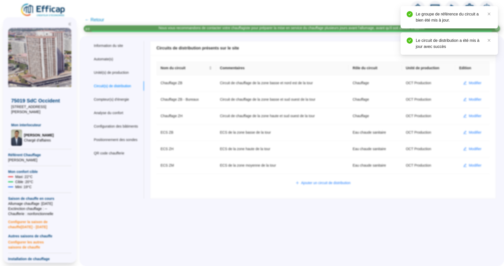
click at [490, 14] on div "Le groupe de référence du circuit a bien été mis à jour." at bounding box center [449, 17] width 97 height 22
click at [412, 3] on div at bounding box center [452, 8] width 83 height 14
click at [417, 3] on div at bounding box center [418, 8] width 14 height 14
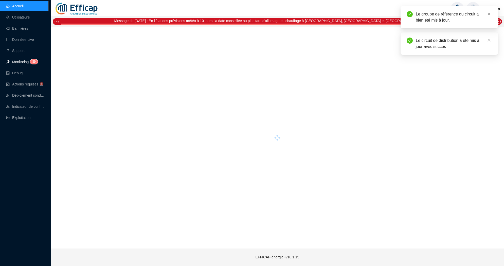
click at [24, 62] on link "Monitoring 3 9" at bounding box center [21, 62] width 30 height 4
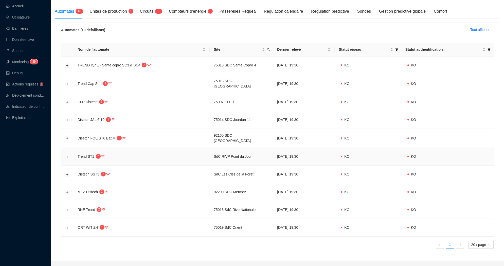
scroll to position [76, 0]
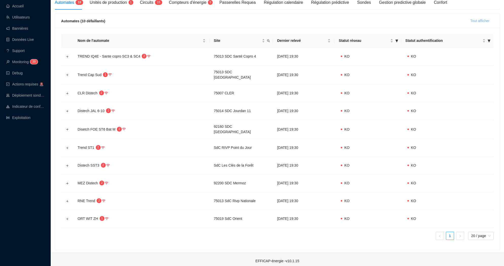
click at [476, 22] on span "Tout afficher" at bounding box center [479, 20] width 19 height 5
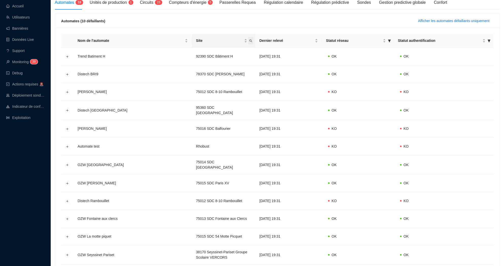
click at [249, 39] on icon "search" at bounding box center [250, 40] width 3 height 3
type input "salm"
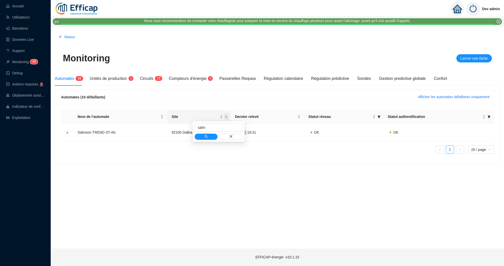
scroll to position [0, 0]
click at [66, 131] on button "Développer la ligne" at bounding box center [67, 133] width 4 height 4
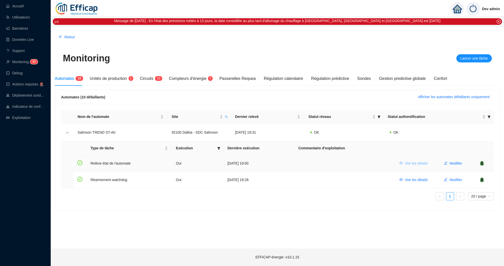
click at [416, 162] on span "Voir les détails" at bounding box center [416, 163] width 23 height 5
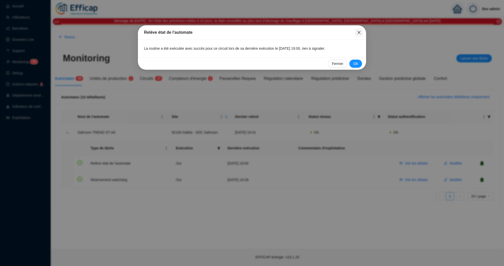
click at [359, 33] on icon "close" at bounding box center [359, 32] width 4 height 4
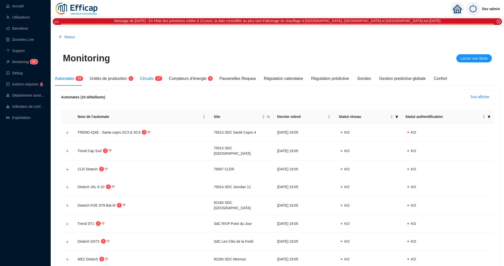
click at [155, 79] on span "1 7" at bounding box center [156, 79] width 7 height 4
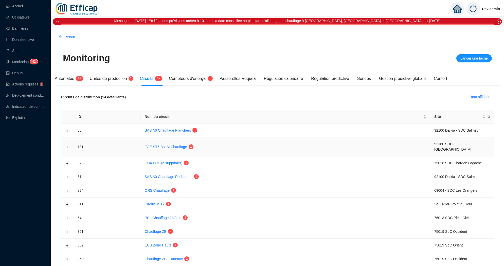
scroll to position [74, 0]
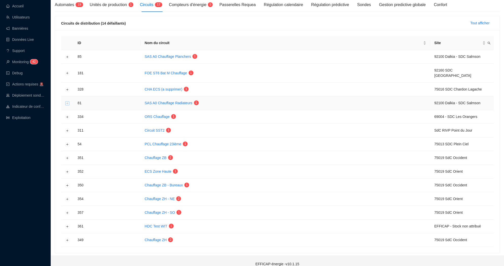
click at [67, 101] on button "Développer la ligne" at bounding box center [67, 103] width 4 height 4
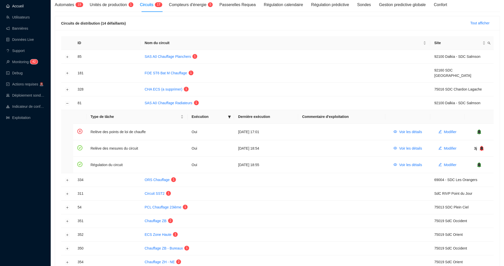
click at [24, 5] on link "Accueil" at bounding box center [14, 6] width 17 height 4
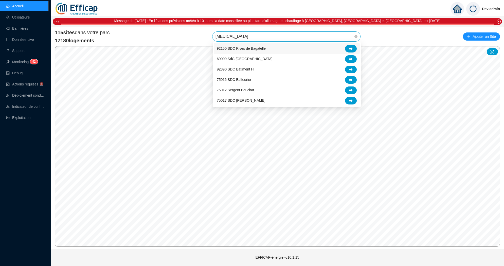
type input "balm"
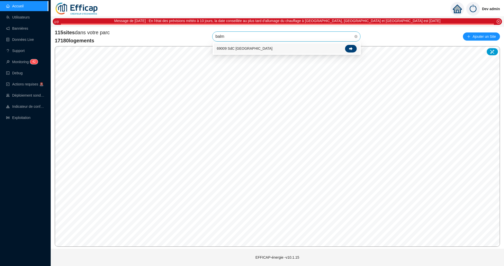
click at [348, 47] on div at bounding box center [351, 49] width 12 height 8
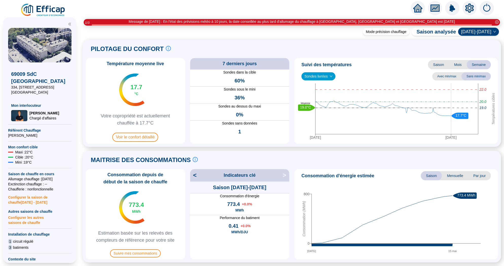
scroll to position [312, 0]
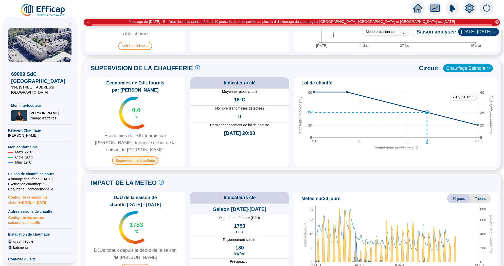
click at [146, 156] on span "Superviser ma chaufferie" at bounding box center [135, 160] width 46 height 8
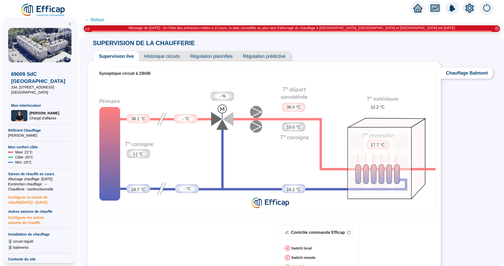
click at [158, 57] on span "Historique circuits" at bounding box center [162, 56] width 46 height 10
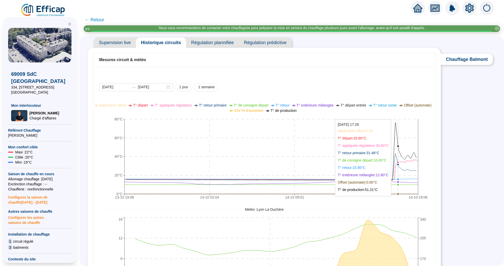
scroll to position [14, 0]
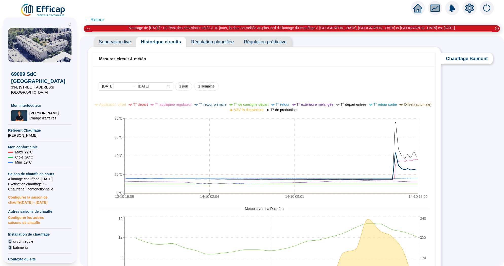
click at [416, 8] on icon "home" at bounding box center [417, 8] width 9 height 7
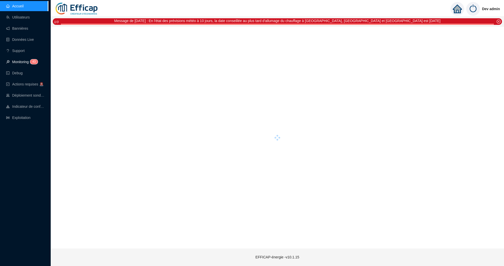
click at [32, 64] on link "Monitoring 4 3" at bounding box center [21, 62] width 30 height 4
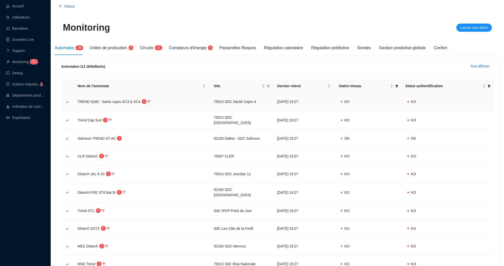
scroll to position [94, 0]
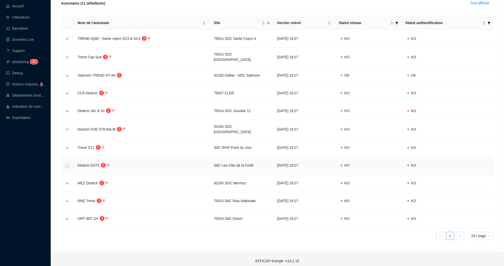
click at [67, 164] on button "Développer la ligne" at bounding box center [67, 166] width 4 height 4
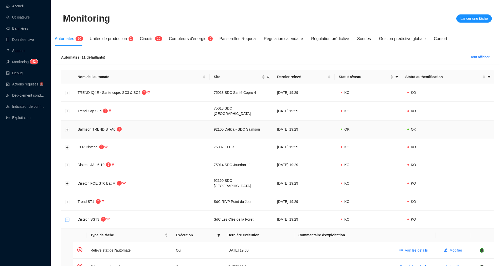
scroll to position [46, 0]
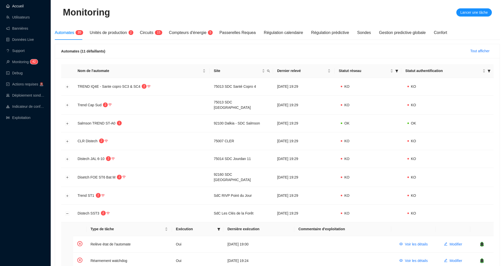
click at [24, 6] on link "Accueil" at bounding box center [14, 6] width 17 height 4
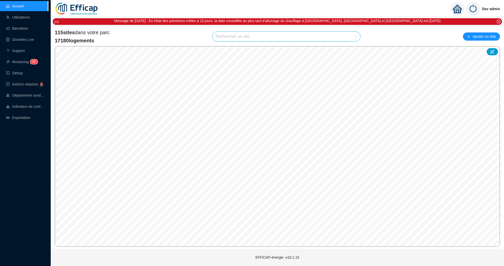
click at [245, 37] on input "search" at bounding box center [284, 37] width 137 height 10
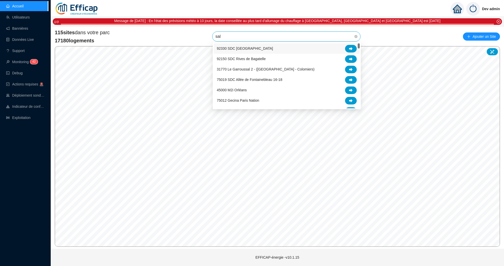
type input "salm"
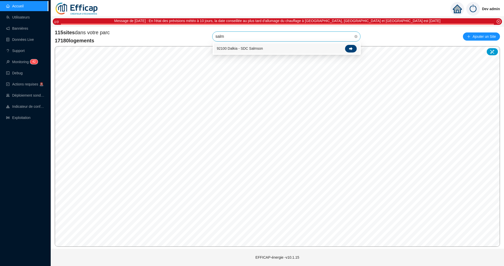
click at [350, 50] on icon at bounding box center [351, 49] width 4 height 4
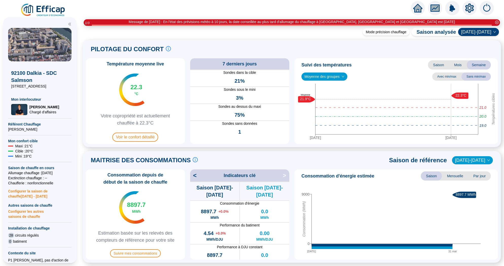
scroll to position [39, 0]
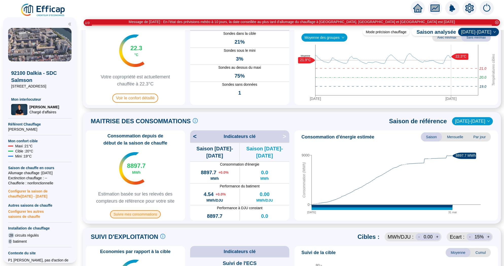
click at [147, 214] on span "Suivre mes consommations" at bounding box center [135, 214] width 51 height 8
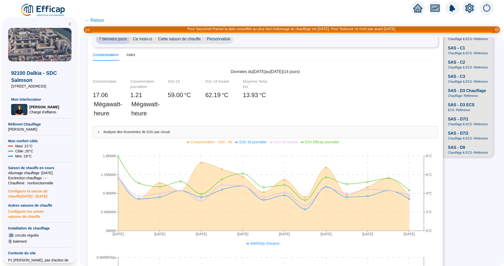
scroll to position [28, 0]
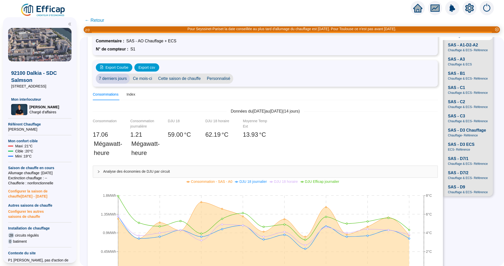
click at [458, 62] on span "SAS - A3" at bounding box center [456, 59] width 17 height 6
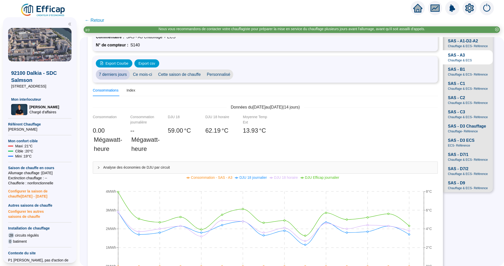
scroll to position [0, 0]
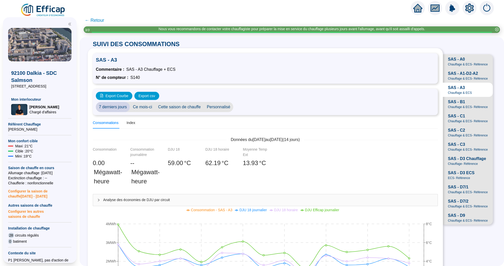
click at [454, 80] on span "Chauffage & ECS - Référence" at bounding box center [468, 79] width 40 height 4
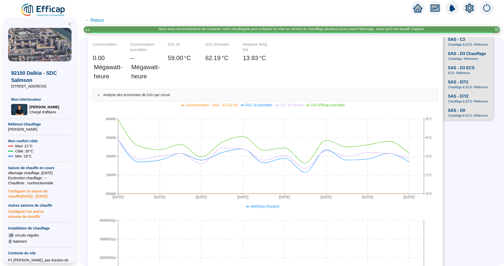
scroll to position [45, 0]
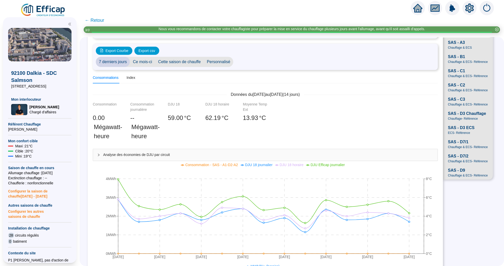
click at [466, 93] on span "SAS - C2 Chauffage & ECS - Référence" at bounding box center [468, 87] width 50 height 14
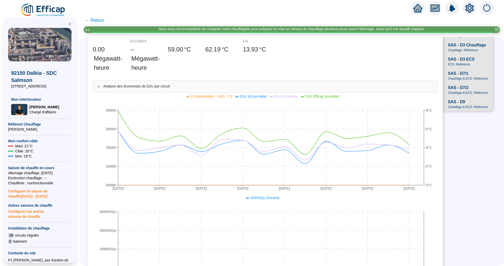
scroll to position [55, 0]
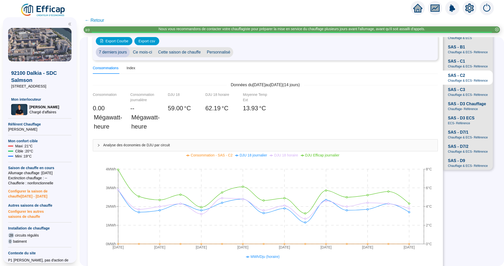
click at [471, 102] on span "SAS - D3 Chauffage" at bounding box center [467, 104] width 38 height 6
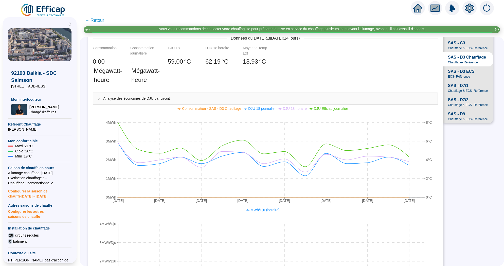
scroll to position [61, 0]
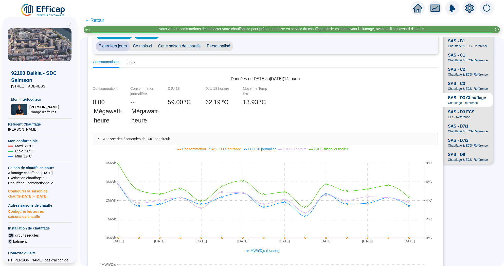
click at [465, 115] on span "ECS - Référence" at bounding box center [459, 117] width 22 height 4
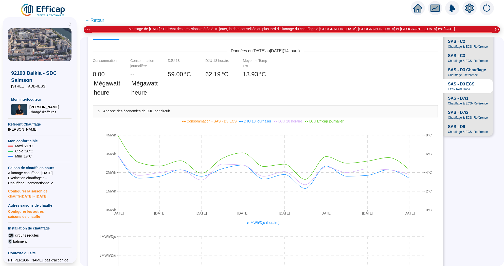
scroll to position [58, 0]
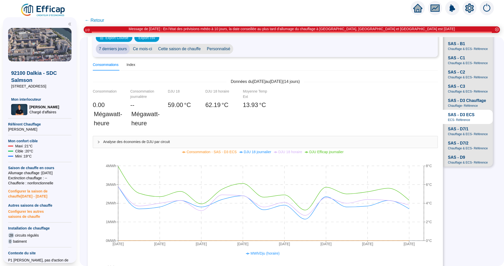
click at [461, 132] on span "Chauffage & ECS - Référence" at bounding box center [468, 134] width 40 height 4
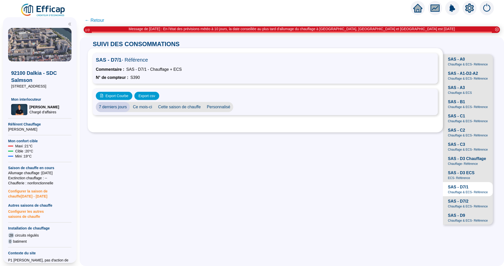
scroll to position [0, 0]
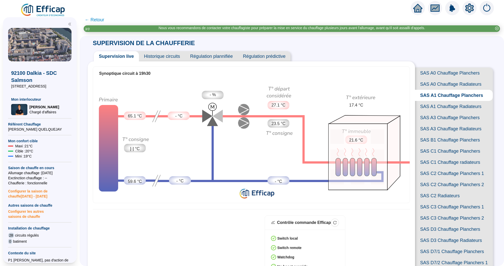
scroll to position [44, 0]
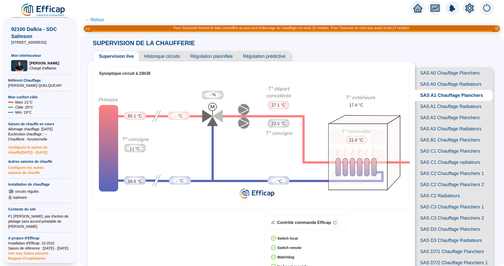
click at [96, 19] on span "← Retour" at bounding box center [95, 19] width 20 height 7
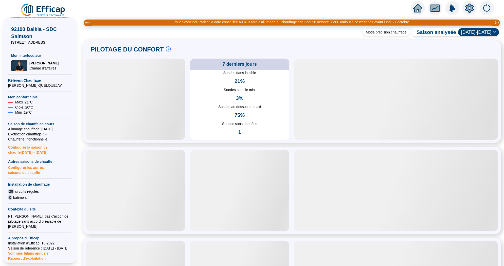
click at [418, 9] on icon "home" at bounding box center [417, 8] width 9 height 7
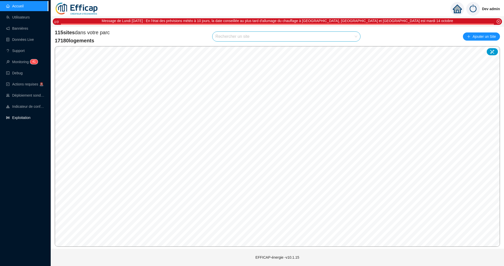
click at [27, 119] on link "Exploitation" at bounding box center [18, 118] width 24 height 4
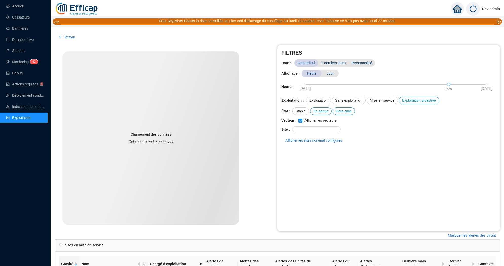
scroll to position [913, 0]
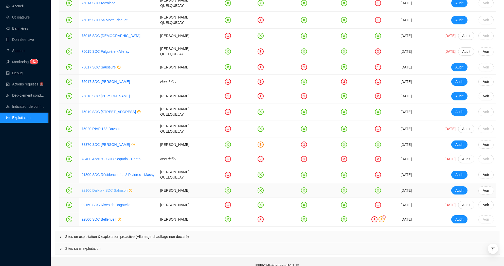
click at [100, 188] on link "92100 Dalkia - SDC Salmson" at bounding box center [104, 190] width 46 height 4
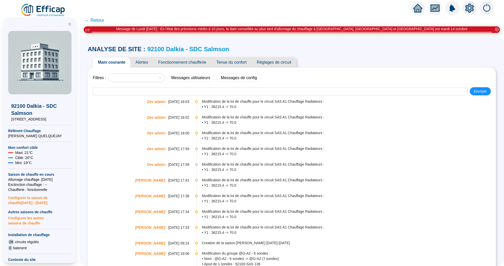
click at [227, 60] on span "Tenue du confort" at bounding box center [231, 62] width 40 height 10
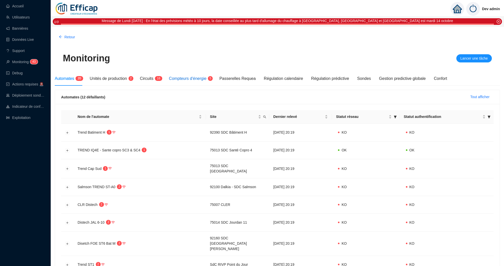
click at [198, 81] on div "Compteurs d'énergie 5" at bounding box center [190, 79] width 42 height 6
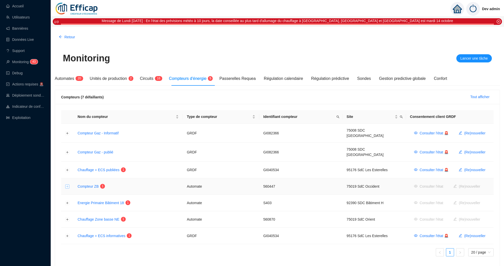
click at [66, 185] on button "Développer la ligne" at bounding box center [67, 187] width 4 height 4
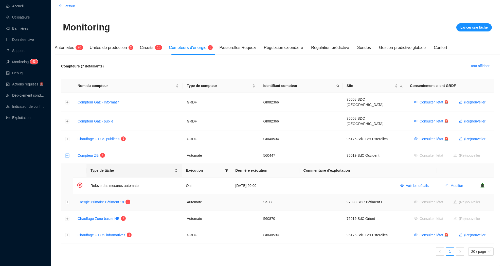
scroll to position [42, 0]
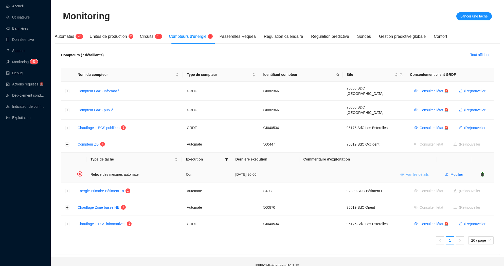
click at [406, 172] on span "Voir les détails" at bounding box center [417, 174] width 23 height 5
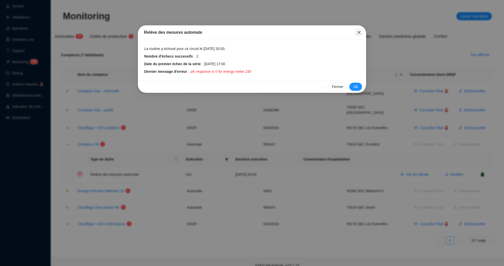
click at [359, 31] on icon "close" at bounding box center [359, 32] width 4 height 4
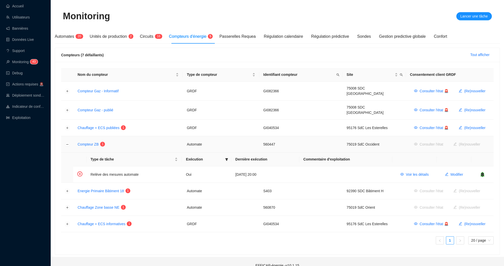
scroll to position [44, 0]
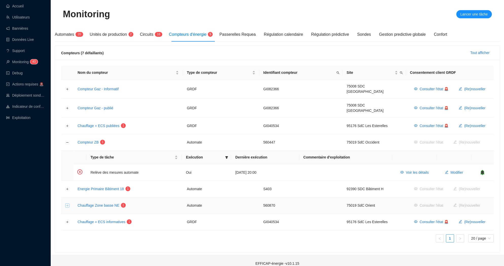
click at [67, 204] on button "Développer la ligne" at bounding box center [67, 206] width 4 height 4
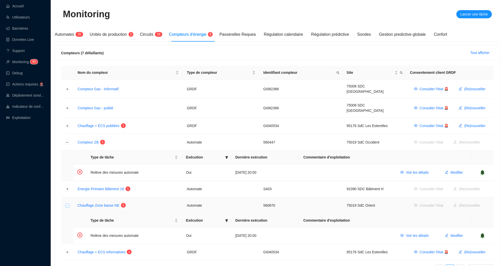
scroll to position [74, 0]
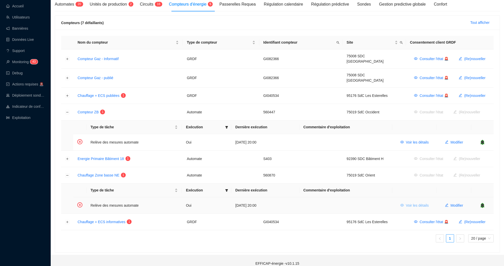
click at [411, 202] on button "Voir les détails" at bounding box center [414, 205] width 37 height 8
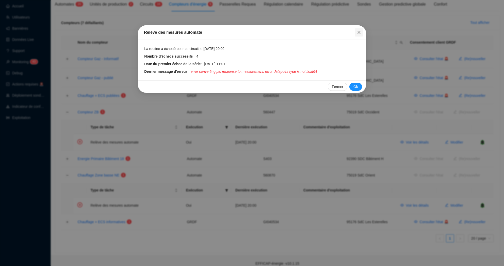
click at [359, 33] on icon "close" at bounding box center [359, 32] width 4 height 4
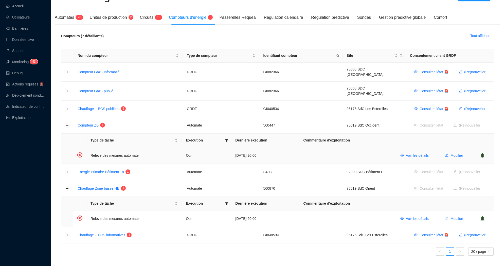
scroll to position [60, 0]
click at [156, 19] on span "1 6" at bounding box center [156, 18] width 7 height 4
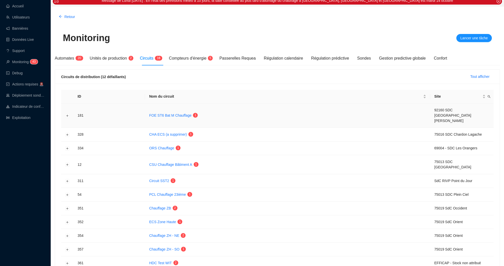
scroll to position [47, 0]
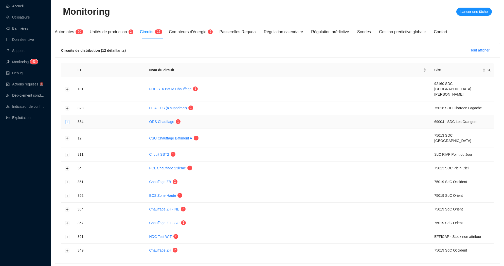
click at [65, 120] on button "Développer la ligne" at bounding box center [67, 122] width 4 height 4
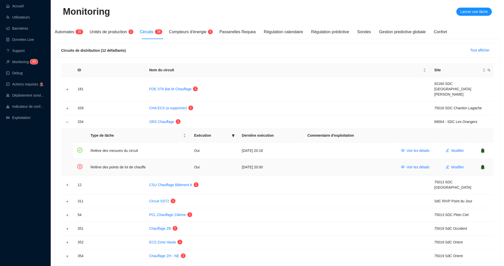
click at [483, 165] on icon "bell" at bounding box center [482, 167] width 3 height 4
click at [66, 120] on button "Réduire la ligne" at bounding box center [67, 122] width 4 height 4
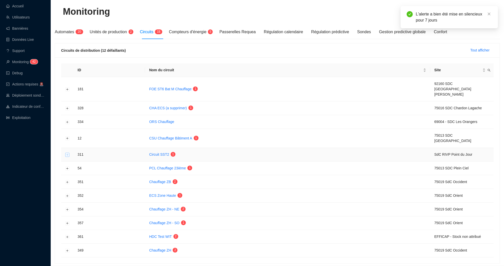
click at [69, 153] on button "Développer la ligne" at bounding box center [67, 155] width 4 height 4
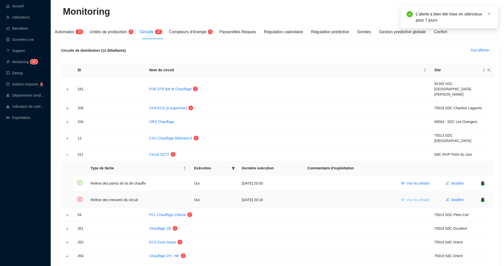
click at [413, 197] on span "Voir les détails" at bounding box center [418, 199] width 23 height 5
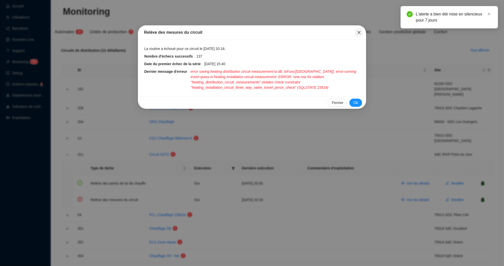
click at [358, 30] on button "Close" at bounding box center [359, 32] width 8 height 8
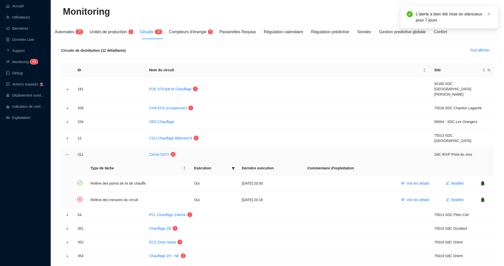
scroll to position [93, 0]
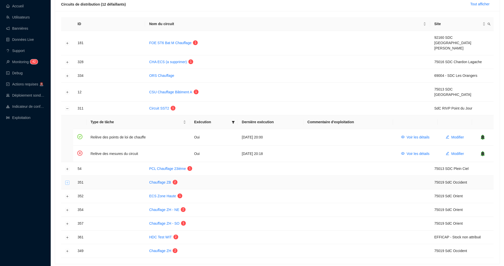
click at [68, 181] on button "Développer la ligne" at bounding box center [67, 183] width 4 height 4
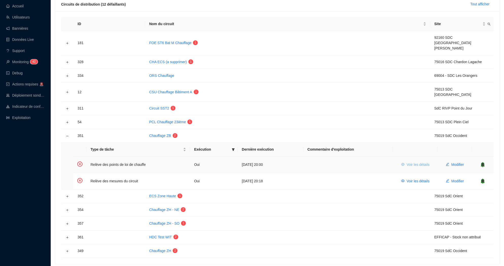
click at [422, 162] on span "Voir les détails" at bounding box center [418, 164] width 23 height 5
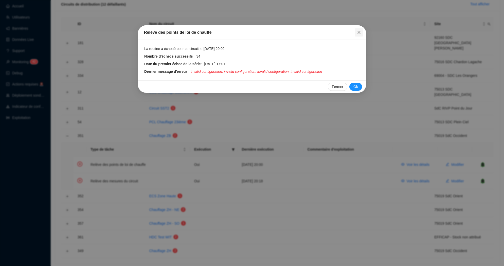
click at [361, 33] on icon "close" at bounding box center [359, 32] width 4 height 4
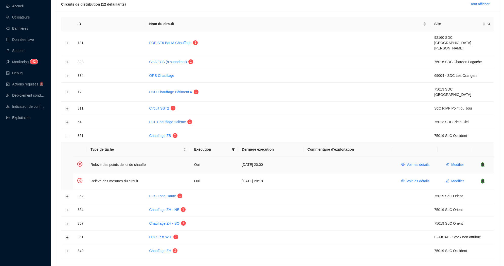
click at [484, 163] on icon "bell" at bounding box center [482, 165] width 3 height 4
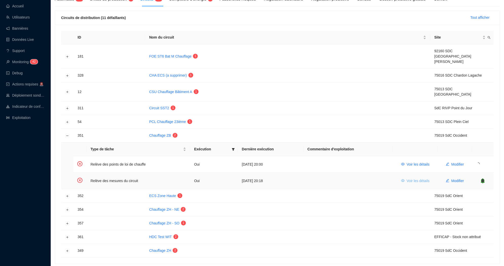
click at [415, 178] on span "Voir les détails" at bounding box center [418, 180] width 23 height 5
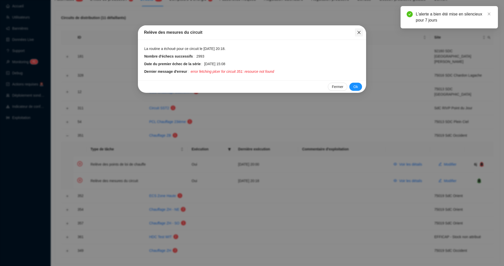
click at [359, 32] on icon "close" at bounding box center [359, 32] width 4 height 4
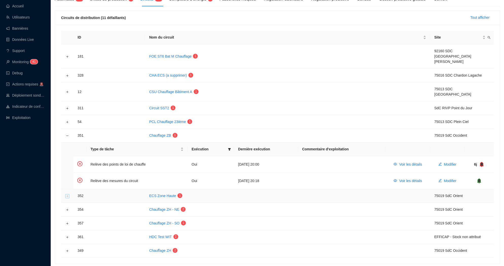
click at [67, 194] on button "Développer la ligne" at bounding box center [67, 196] width 4 height 4
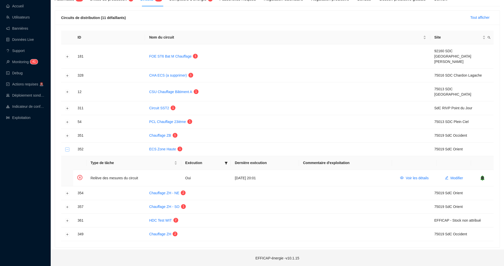
scroll to position [63, 0]
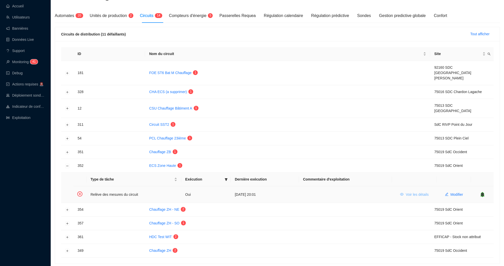
click at [420, 192] on span "Voir les détails" at bounding box center [417, 194] width 23 height 5
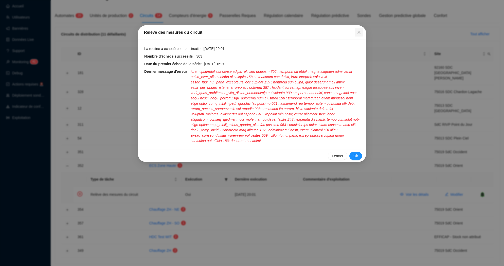
click at [360, 32] on icon "close" at bounding box center [359, 32] width 4 height 4
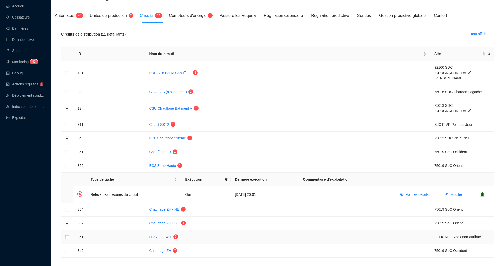
click at [67, 235] on button "Développer la ligne" at bounding box center [67, 237] width 4 height 4
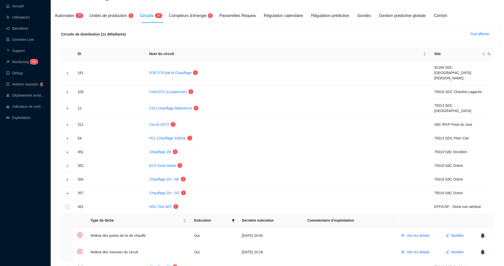
scroll to position [79, 0]
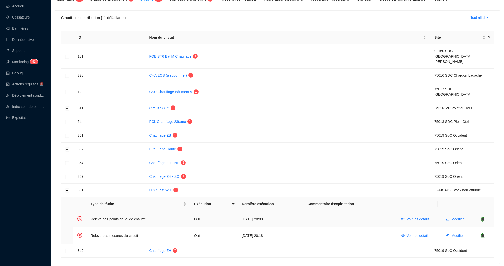
click at [485, 217] on icon "bell" at bounding box center [482, 219] width 5 height 5
click at [483, 234] on icon "bell" at bounding box center [482, 236] width 3 height 4
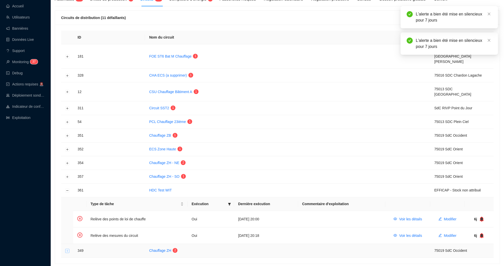
click at [66, 249] on button "Développer la ligne" at bounding box center [67, 251] width 4 height 4
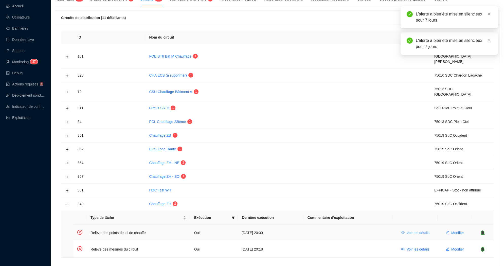
click at [425, 230] on span "Voir les détails" at bounding box center [418, 232] width 23 height 5
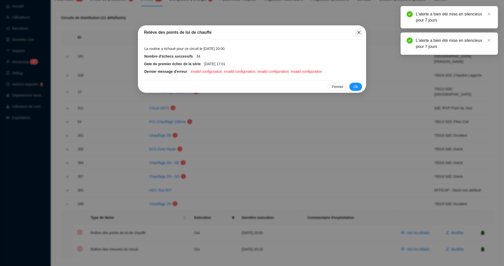
click at [360, 30] on icon "close" at bounding box center [359, 32] width 4 height 4
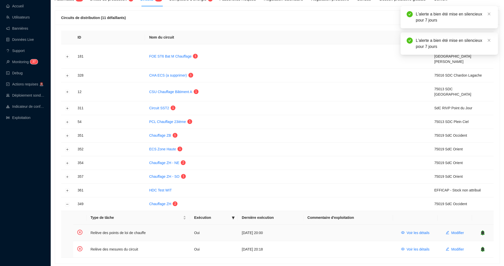
click at [483, 231] on icon "bell" at bounding box center [482, 233] width 3 height 4
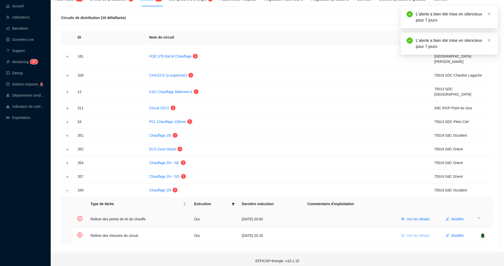
scroll to position [66, 0]
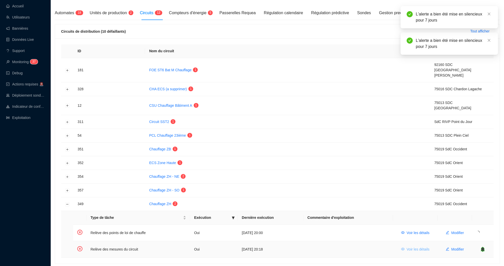
click at [417, 247] on span "Voir les détails" at bounding box center [418, 249] width 23 height 5
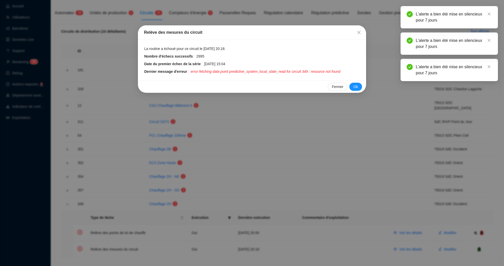
drag, startPoint x: 234, startPoint y: 72, endPoint x: 292, endPoint y: 71, distance: 58.1
click at [292, 71] on span "error fetching data point predictive_system_local_state_read for circuit 349 : …" at bounding box center [266, 71] width 150 height 5
drag, startPoint x: 292, startPoint y: 71, endPoint x: 249, endPoint y: 71, distance: 43.1
click at [251, 71] on span "error fetching data point predictive_system_local_state_read for circuit 349 : …" at bounding box center [266, 71] width 150 height 5
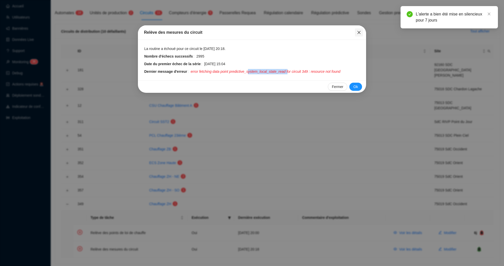
click at [360, 33] on icon "close" at bounding box center [359, 32] width 4 height 4
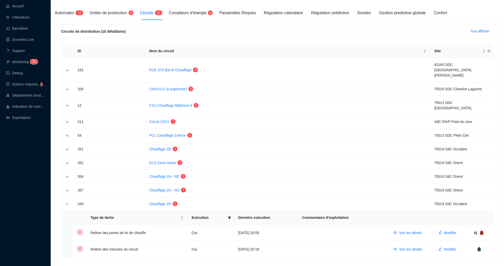
click at [314, 211] on th "Commentaire d'exploitation" at bounding box center [341, 218] width 87 height 14
click at [70, 64] on td at bounding box center [67, 70] width 12 height 24
click at [67, 68] on button "Développer la ligne" at bounding box center [67, 70] width 4 height 4
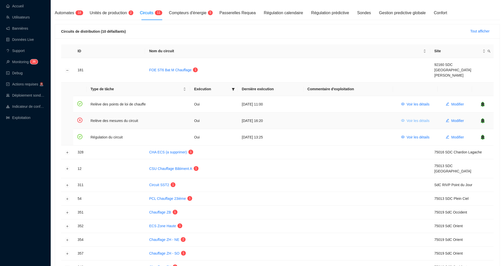
click at [419, 118] on span "Voir les détails" at bounding box center [418, 120] width 23 height 5
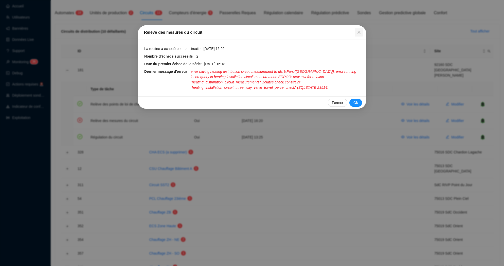
click at [357, 30] on button "Close" at bounding box center [359, 32] width 8 height 8
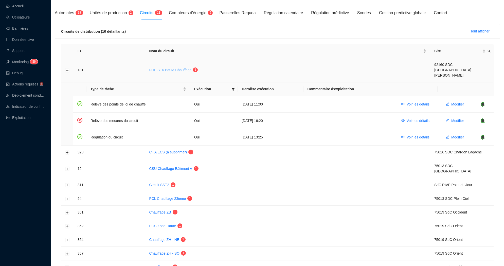
click at [168, 68] on link "FOE ST6 Bat M Chauffage" at bounding box center [170, 70] width 42 height 4
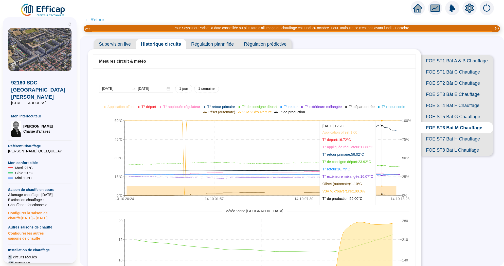
scroll to position [22, 0]
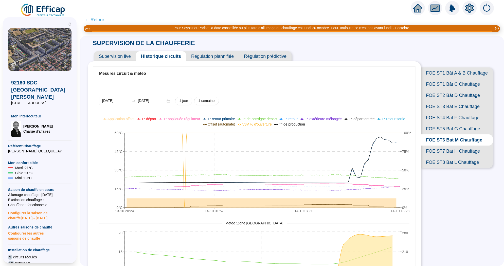
click at [99, 20] on span "← Retour" at bounding box center [95, 19] width 20 height 7
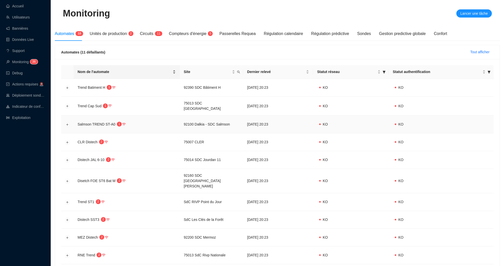
scroll to position [56, 0]
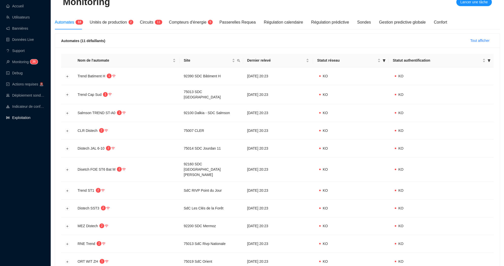
click at [30, 119] on link "Exploitation" at bounding box center [18, 118] width 24 height 4
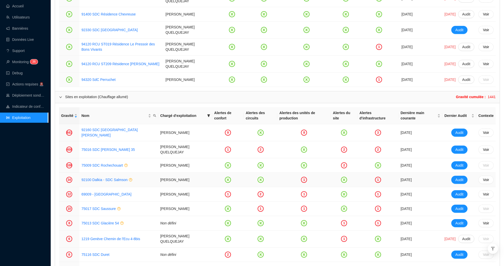
scroll to position [581, 0]
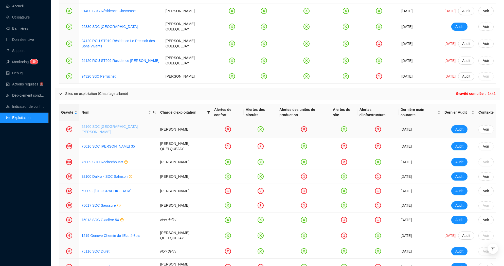
click at [91, 125] on link "92160 SDC [GEOGRAPHIC_DATA][PERSON_NAME]" at bounding box center [109, 129] width 56 height 9
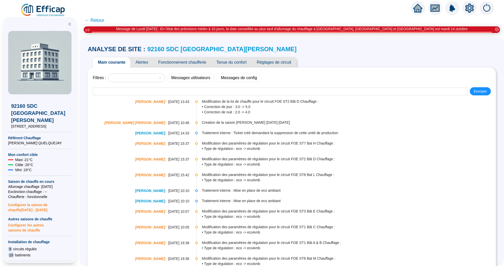
click at [233, 64] on span "Tenue du confort" at bounding box center [231, 62] width 40 height 10
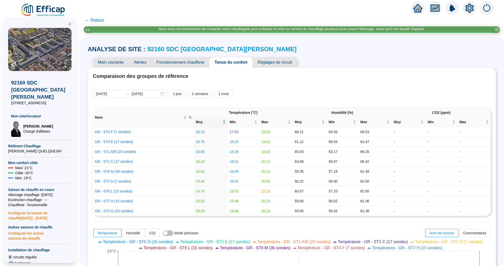
click at [190, 64] on span "Fonctionnement chaufferie" at bounding box center [180, 62] width 58 height 10
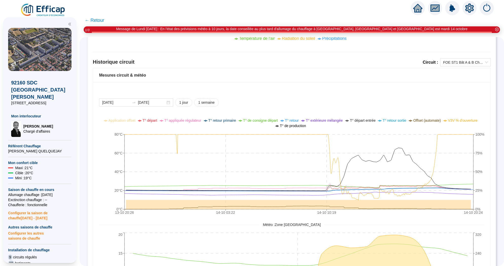
scroll to position [307, 0]
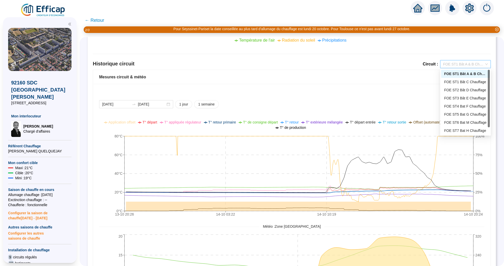
click at [478, 64] on span "FOE ST1 Bât A & B Chauffage" at bounding box center [465, 64] width 45 height 8
click at [465, 81] on div "FOE ST1 Bât C Chauffage" at bounding box center [465, 81] width 43 height 5
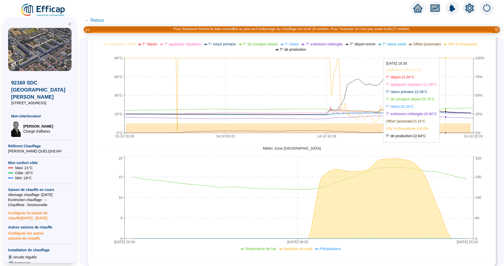
scroll to position [366, 0]
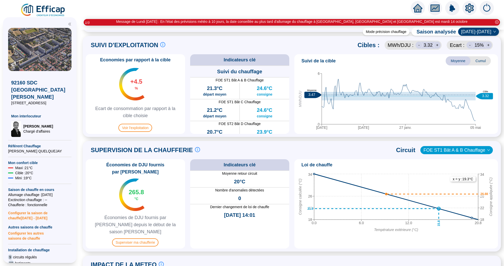
scroll to position [241, 0]
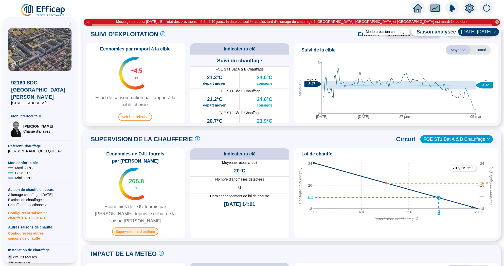
click at [137, 227] on span "Superviser ma chaufferie" at bounding box center [135, 231] width 46 height 8
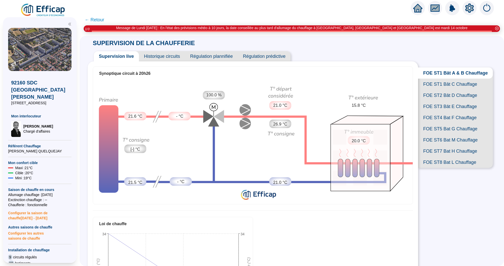
click at [166, 56] on span "Historique circuits" at bounding box center [162, 56] width 46 height 10
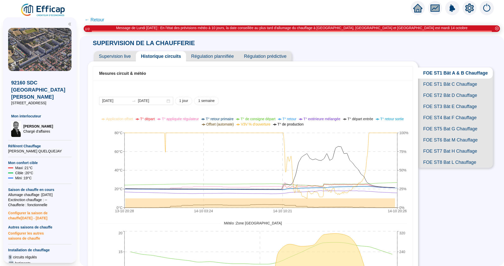
click at [419, 8] on icon "home" at bounding box center [417, 8] width 9 height 7
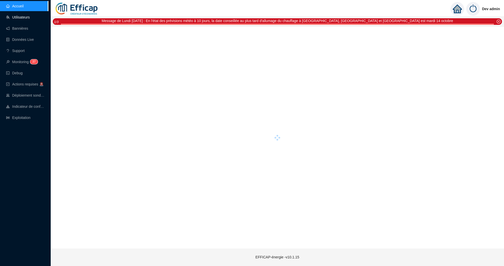
click at [17, 15] on link "Utilisateurs" at bounding box center [18, 17] width 24 height 4
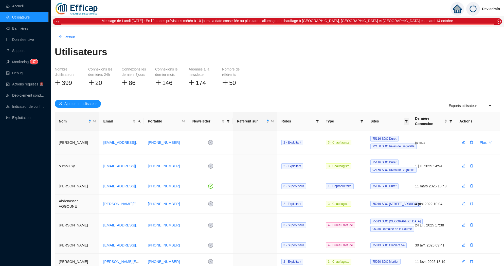
click at [407, 122] on icon "filter" at bounding box center [406, 121] width 3 height 3
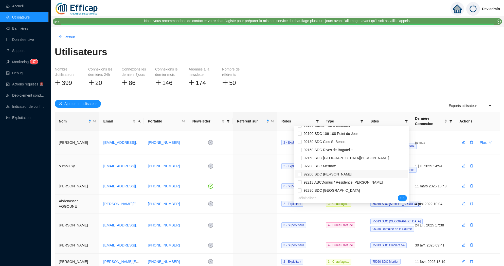
scroll to position [685, 0]
click at [302, 160] on input "checkbox" at bounding box center [300, 160] width 4 height 4
checkbox input "true"
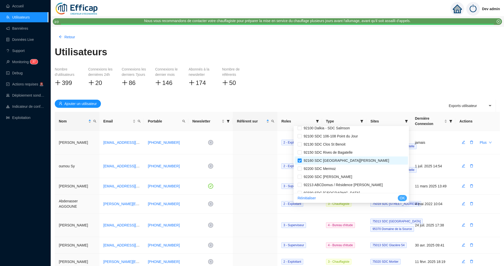
click at [406, 200] on button "OK" at bounding box center [402, 198] width 9 height 6
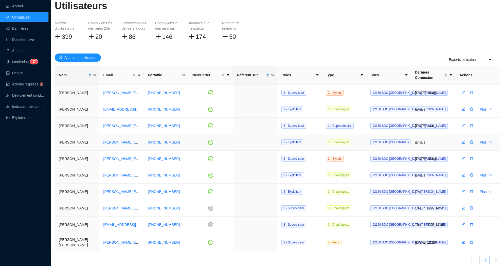
scroll to position [57, 0]
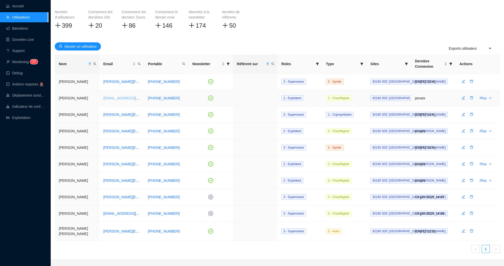
click at [130, 98] on link "hajar.benmimoun@engie.com" at bounding box center [147, 98] width 89 height 4
click at [464, 98] on icon "edit" at bounding box center [463, 97] width 3 height 3
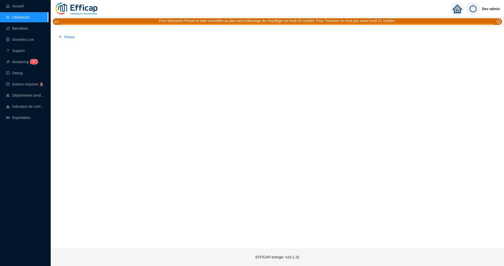
scroll to position [0, 0]
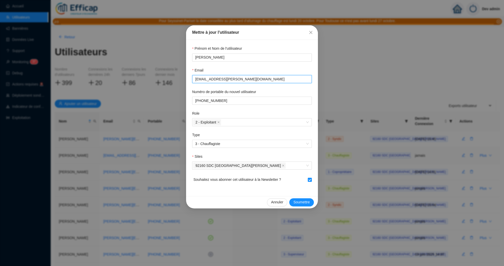
drag, startPoint x: 254, startPoint y: 77, endPoint x: 196, endPoint y: 78, distance: 58.3
click at [195, 78] on span "hajar.benmimoun@engie.com" at bounding box center [252, 79] width 120 height 8
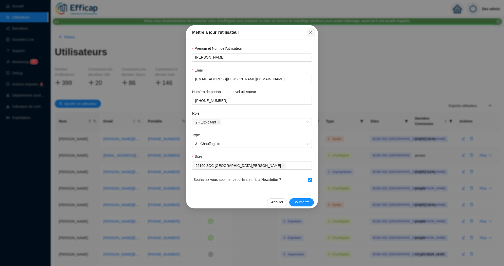
click at [313, 30] on button "Close" at bounding box center [311, 32] width 8 height 8
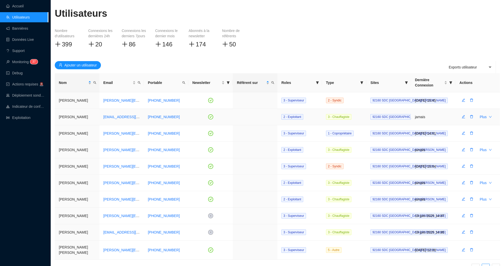
scroll to position [63, 0]
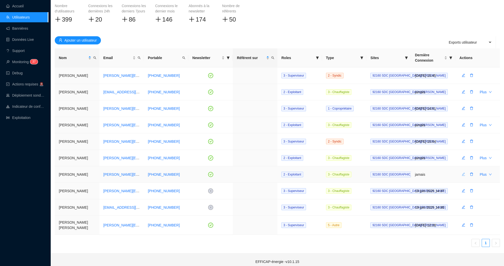
click at [464, 174] on icon "edit" at bounding box center [464, 174] width 4 height 4
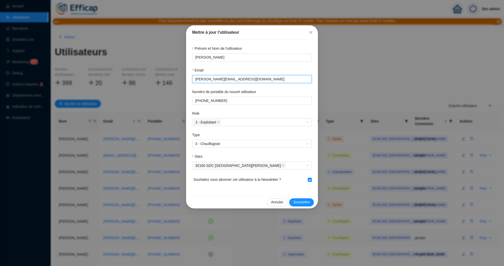
drag, startPoint x: 229, startPoint y: 80, endPoint x: 178, endPoint y: 80, distance: 50.7
click at [178, 80] on div "Mettre à jour l'utilisateur Prénom et Nom de l'utilisateur Nicolas AUJOUX Email…" at bounding box center [252, 133] width 504 height 266
click at [314, 32] on span "Fermer" at bounding box center [311, 32] width 8 height 4
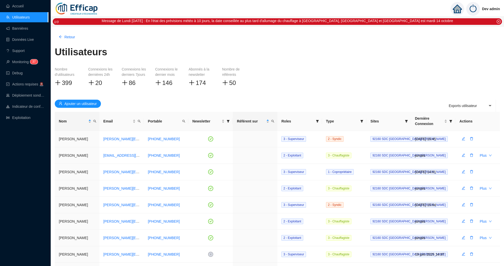
click at [24, 4] on link "Accueil" at bounding box center [14, 6] width 17 height 4
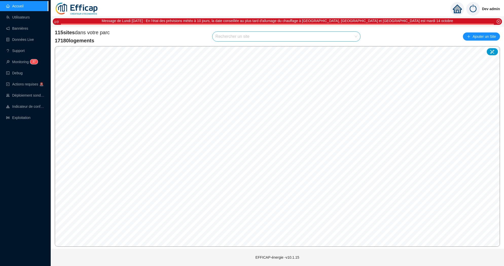
click at [71, 5] on img at bounding box center [77, 9] width 44 height 18
click at [221, 39] on input "search" at bounding box center [284, 37] width 137 height 10
type input "a"
type input "balm"
click at [350, 47] on icon at bounding box center [351, 49] width 4 height 4
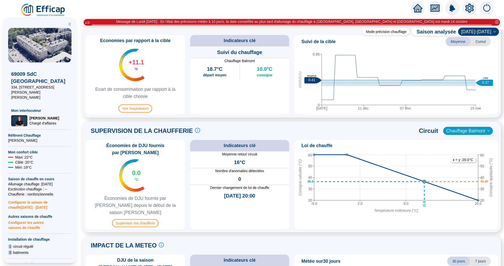
scroll to position [279, 0]
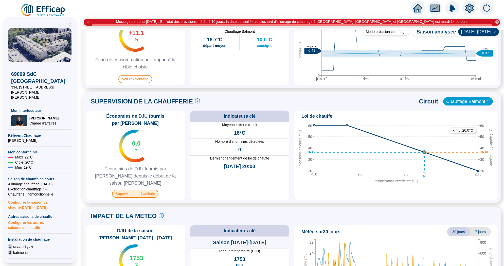
click at [140, 190] on span "Superviser ma chaufferie" at bounding box center [135, 194] width 46 height 8
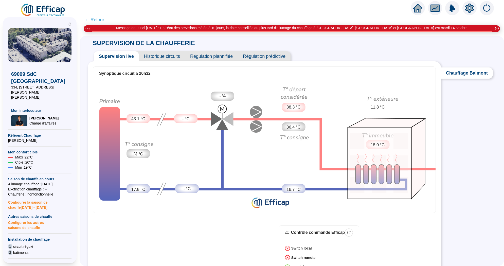
click at [164, 55] on span "Historique circuits" at bounding box center [162, 56] width 46 height 10
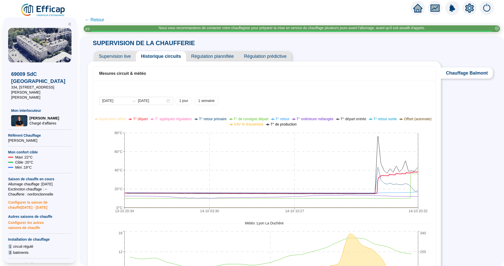
click at [416, 7] on icon "home" at bounding box center [417, 8] width 9 height 7
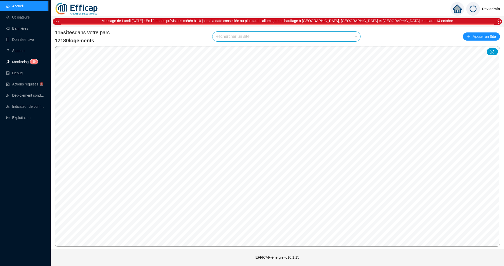
click at [34, 64] on link "Monitoring 3 6" at bounding box center [21, 62] width 30 height 4
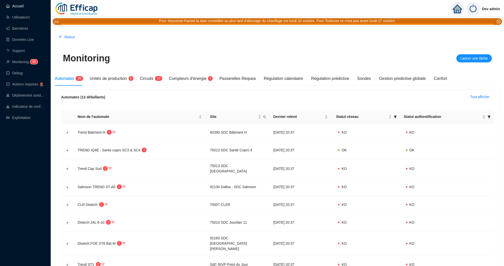
click at [24, 8] on link "Accueil" at bounding box center [14, 6] width 17 height 4
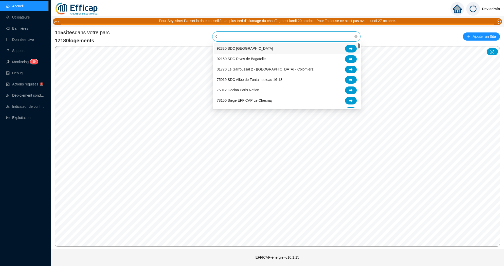
type input "cl"
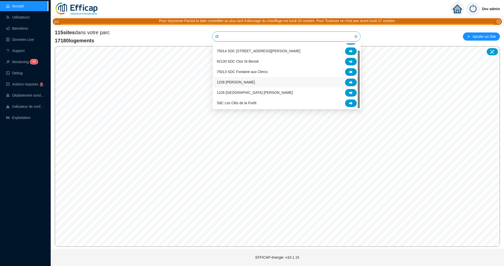
scroll to position [8, 0]
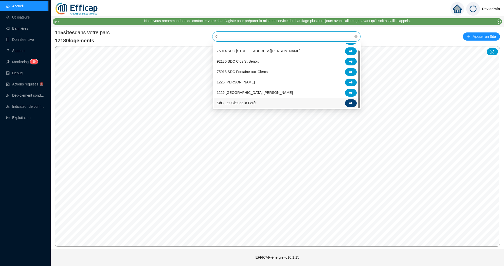
click at [352, 104] on icon at bounding box center [351, 103] width 4 height 4
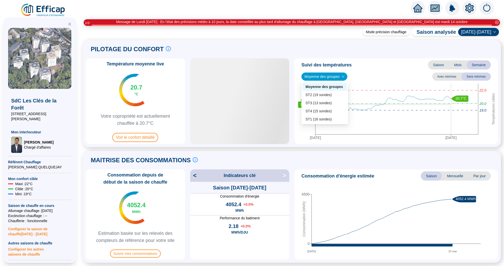
click at [338, 80] on div "Moyenne des groupes" at bounding box center [325, 77] width 46 height 8
click at [333, 95] on div "ST2 (19 sondes)" at bounding box center [325, 94] width 39 height 5
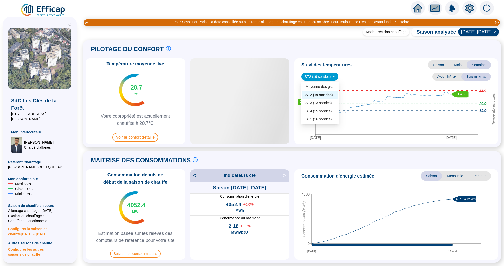
click at [329, 76] on span "ST2 (19 sondes)" at bounding box center [320, 77] width 31 height 8
click at [326, 103] on div "ST3 (13 sondes)" at bounding box center [320, 102] width 29 height 5
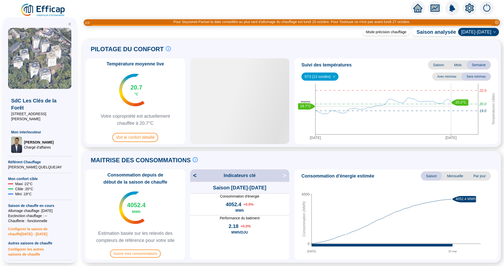
click at [327, 78] on span "ST3 (13 sondes)" at bounding box center [320, 77] width 31 height 8
click at [325, 110] on div "ST4 (15 sondes)" at bounding box center [320, 111] width 29 height 5
click at [329, 78] on span "ST4 (15 sondes)" at bounding box center [320, 77] width 31 height 8
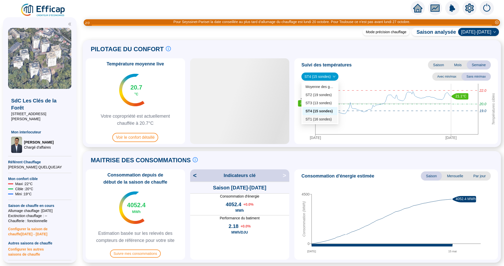
click at [325, 119] on div "ST1 (16 sondes)" at bounding box center [320, 119] width 29 height 5
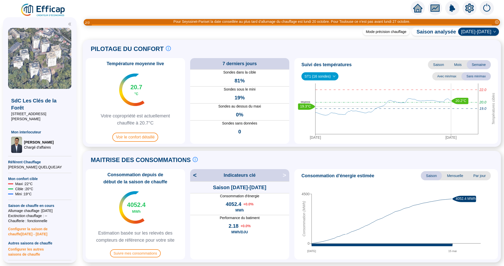
click at [330, 78] on span "ST1 (16 sondes)" at bounding box center [320, 77] width 31 height 8
click at [328, 111] on div "ST4 (15 sondes)" at bounding box center [320, 111] width 29 height 5
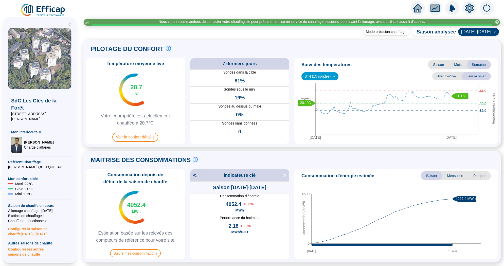
click at [416, 14] on span at bounding box center [292, 16] width 424 height 5
click at [416, 13] on div at bounding box center [418, 8] width 14 height 14
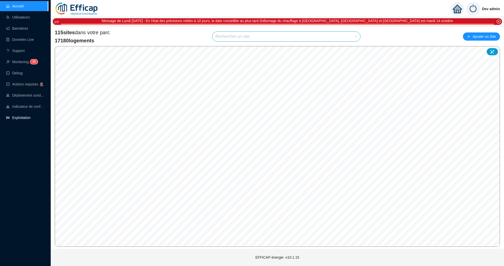
click at [27, 119] on link "Exploitation" at bounding box center [18, 118] width 24 height 4
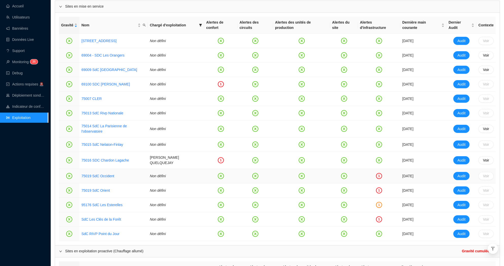
scroll to position [239, 0]
click at [101, 218] on link "SdC Les Clés de la Forêt" at bounding box center [101, 220] width 40 height 4
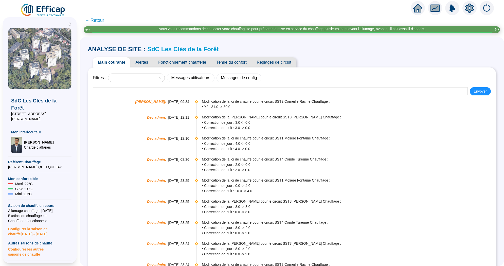
click at [144, 64] on span "Alertes" at bounding box center [141, 62] width 23 height 10
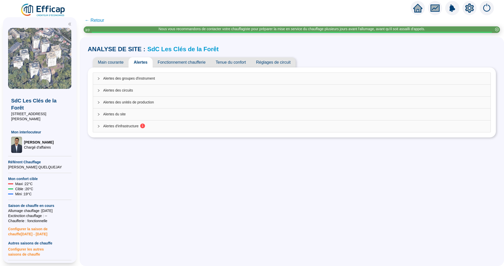
click at [202, 81] on div "Alertes des groupes d'instrument" at bounding box center [292, 79] width 398 height 12
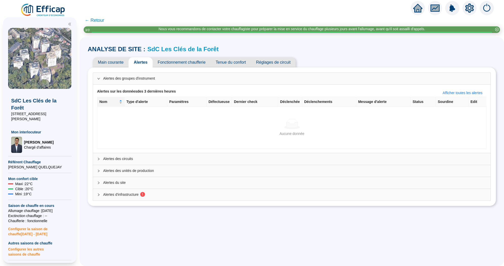
click at [205, 81] on div "Alertes des groupes d'instrument" at bounding box center [292, 79] width 398 height 12
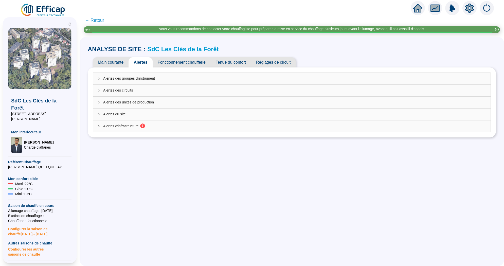
click at [199, 89] on span "Alertes des circuits" at bounding box center [294, 90] width 383 height 5
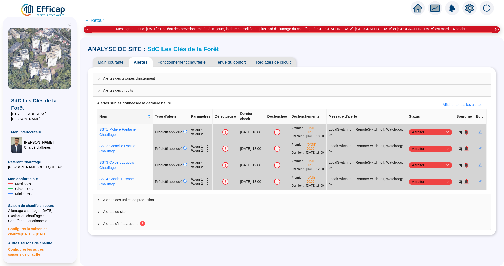
click at [96, 19] on span "← Retour" at bounding box center [95, 20] width 20 height 7
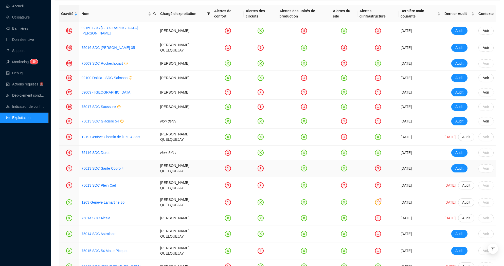
scroll to position [680, 0]
click at [111, 90] on link "69009 - [GEOGRAPHIC_DATA]" at bounding box center [106, 92] width 50 height 4
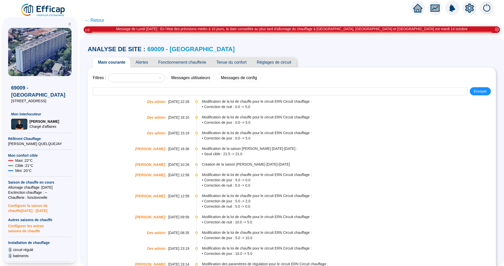
click at [234, 62] on span "Tenue du confort" at bounding box center [231, 62] width 40 height 10
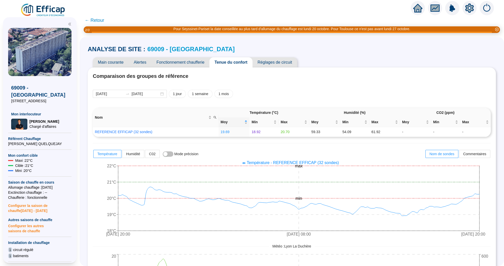
click at [166, 61] on span "Fonctionnement chaufferie" at bounding box center [180, 62] width 58 height 10
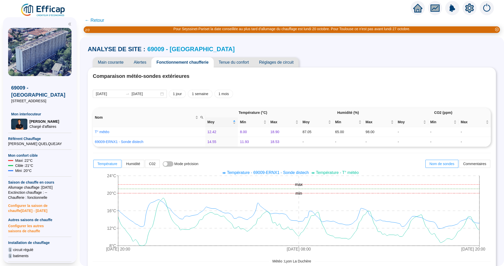
click at [187, 50] on link "69009 - [GEOGRAPHIC_DATA]" at bounding box center [190, 49] width 87 height 7
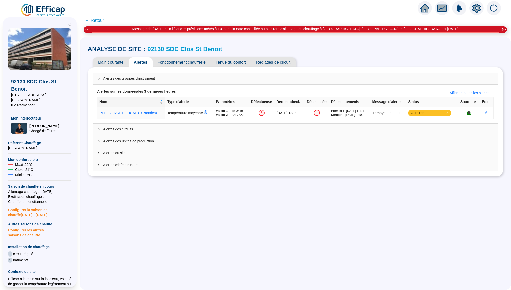
click at [52, 12] on img at bounding box center [43, 10] width 46 height 14
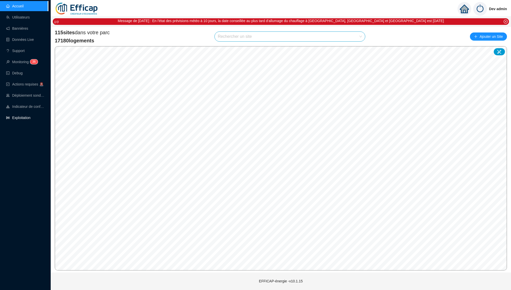
click at [23, 116] on link "Exploitation" at bounding box center [18, 118] width 24 height 4
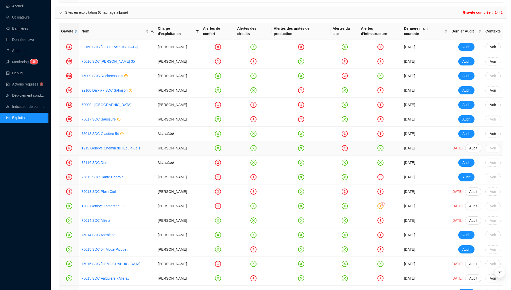
scroll to position [652, 0]
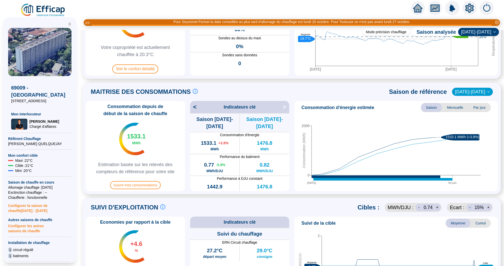
scroll to position [70, 0]
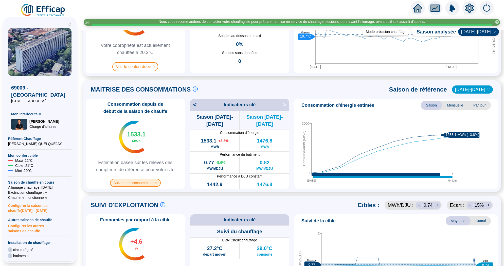
click at [140, 182] on span "Suivre mes consommations" at bounding box center [135, 183] width 51 height 8
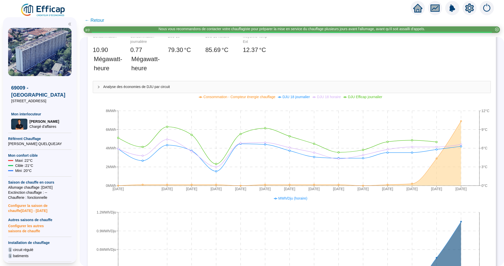
scroll to position [106, 0]
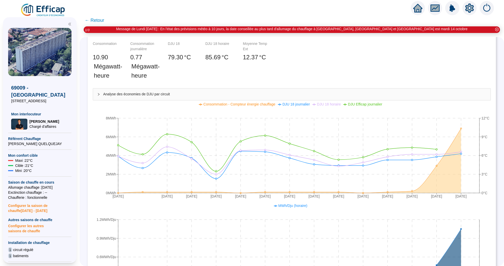
click at [93, 20] on span "← Retour" at bounding box center [95, 20] width 20 height 7
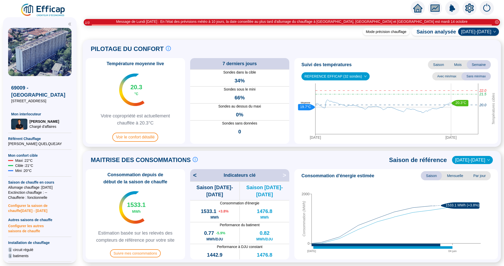
click at [414, 7] on icon "home" at bounding box center [417, 8] width 9 height 9
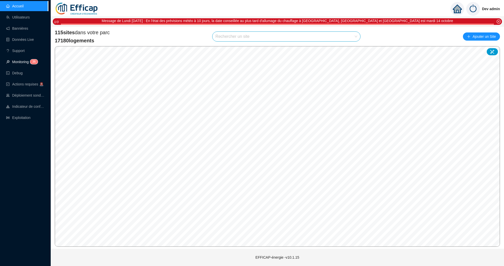
click at [24, 60] on link "Monitoring 3 6" at bounding box center [21, 62] width 30 height 4
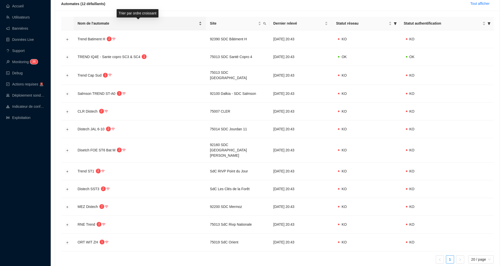
scroll to position [112, 0]
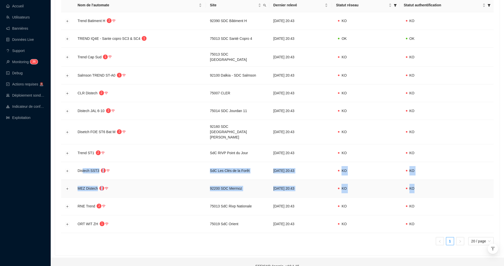
drag, startPoint x: 83, startPoint y: 161, endPoint x: 88, endPoint y: 190, distance: 29.4
click at [88, 190] on tbody "Trend Batiment H 2 92390 SDC Bâtiment H [DATE] 20:43 KO KO TREND IQ4E - Sante c…" at bounding box center [277, 122] width 433 height 221
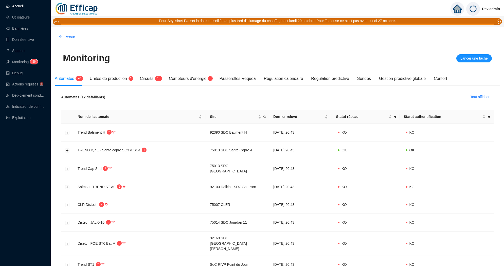
click at [24, 6] on link "Accueil" at bounding box center [14, 6] width 17 height 4
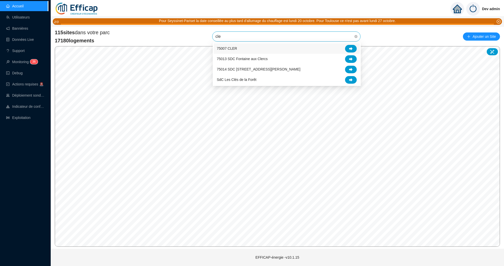
type input "cles"
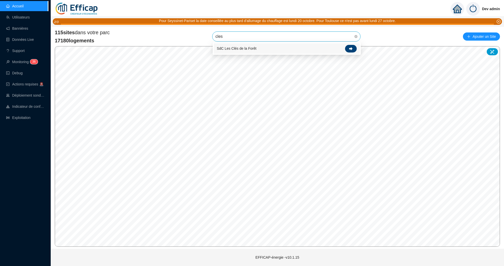
click at [350, 48] on icon at bounding box center [351, 48] width 4 height 3
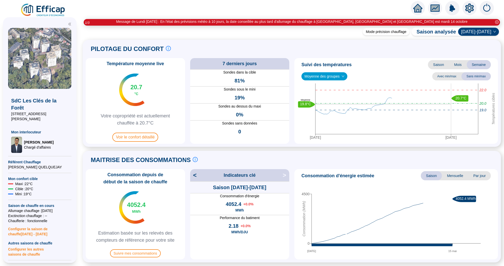
scroll to position [315, 0]
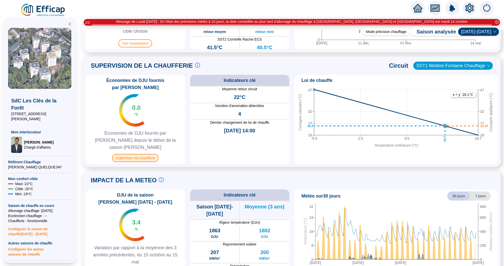
click at [128, 154] on span "Superviser ma chaufferie" at bounding box center [135, 158] width 46 height 8
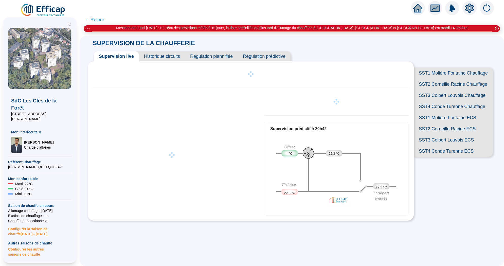
click at [435, 94] on span "SST3 Colbert Louvois Chauffage" at bounding box center [453, 95] width 79 height 11
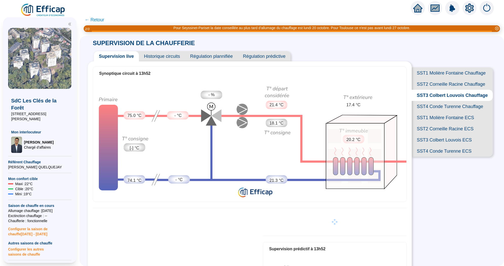
click at [154, 55] on span "Historique circuits" at bounding box center [162, 56] width 46 height 10
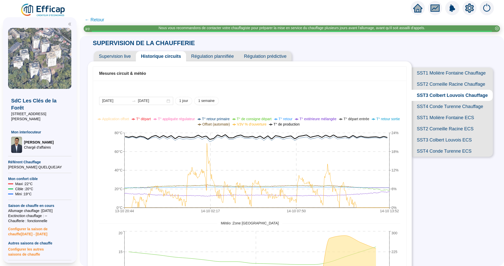
click at [99, 20] on span "← Retour" at bounding box center [95, 19] width 20 height 7
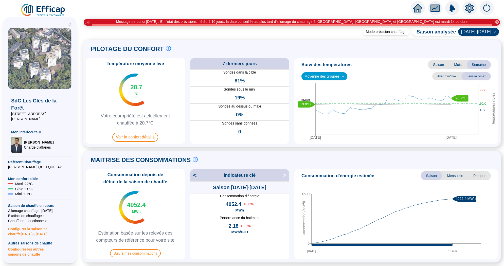
click at [419, 8] on icon "home" at bounding box center [417, 8] width 9 height 7
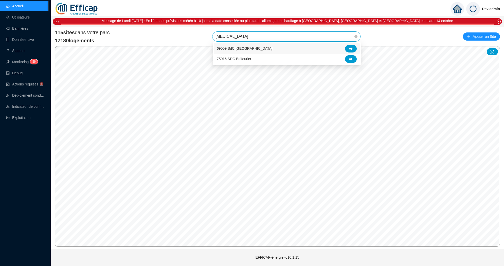
type input "balm"
click at [349, 44] on div "69009 SdC Balmont Ouest" at bounding box center [287, 48] width 146 height 10
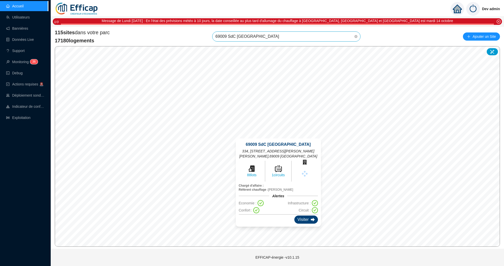
click at [305, 220] on div "Visiter" at bounding box center [305, 220] width 23 height 8
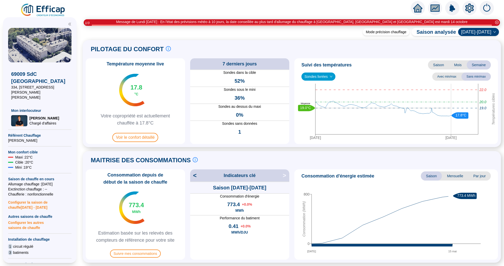
click at [37, 223] on span "Configurer les autres saisons de chauffe" at bounding box center [39, 224] width 63 height 11
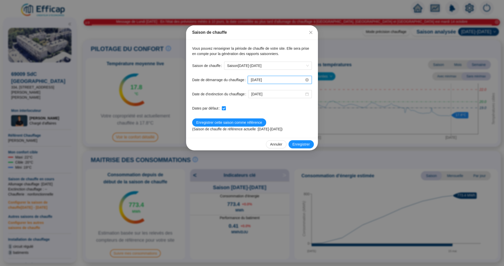
click at [275, 78] on input "[DATE]" at bounding box center [278, 79] width 54 height 5
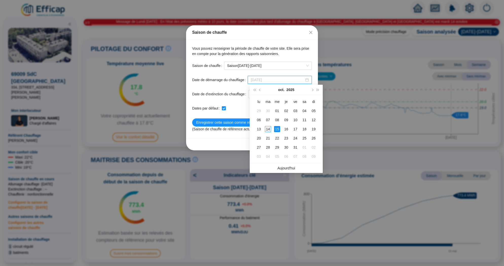
type input "[DATE]"
click at [268, 126] on div "14" at bounding box center [268, 129] width 6 height 6
checkbox input "false"
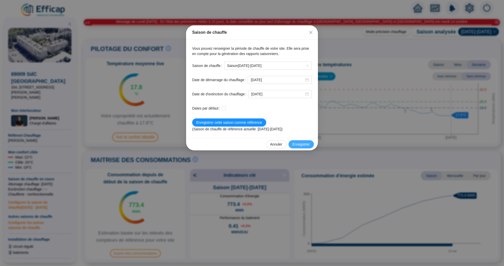
click at [303, 144] on span "Enregistrer" at bounding box center [301, 144] width 17 height 5
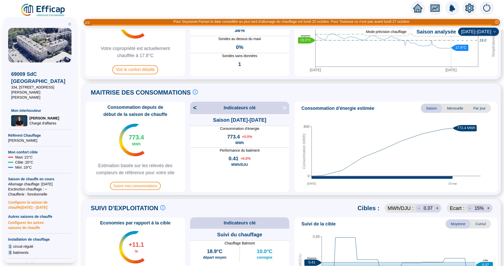
scroll to position [312, 0]
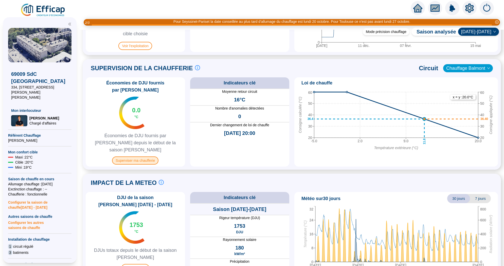
click at [149, 156] on span "Superviser ma chaufferie" at bounding box center [135, 160] width 46 height 8
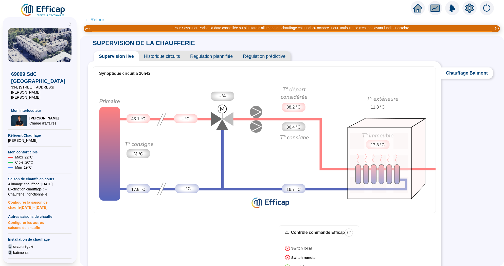
click at [157, 56] on span "Historique circuits" at bounding box center [162, 56] width 46 height 10
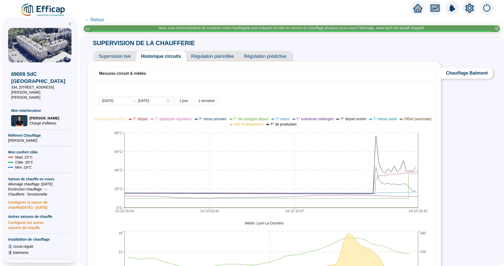
click at [94, 20] on span "← Retour" at bounding box center [95, 19] width 20 height 7
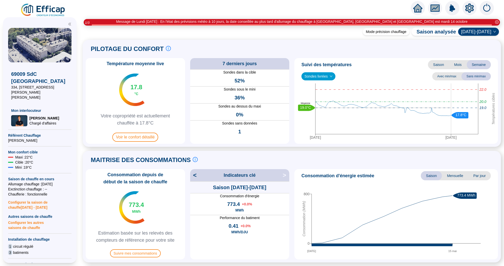
click at [415, 6] on icon "home" at bounding box center [417, 8] width 9 height 9
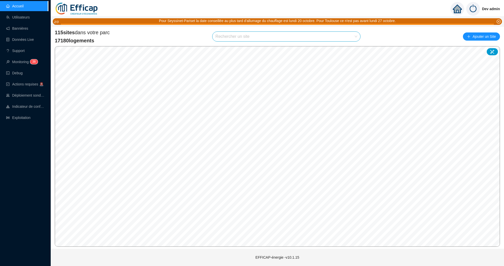
click at [24, 67] on ul "Accueil Utilisateurs Bannières Données Live Support Monitoring 3 8 Debug Action…" at bounding box center [24, 62] width 48 height 124
click at [26, 64] on link "Monitoring 3 8" at bounding box center [21, 62] width 30 height 4
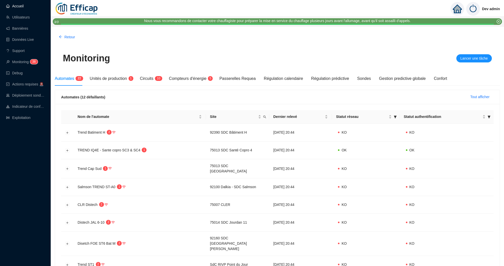
click at [24, 6] on link "Accueil" at bounding box center [14, 6] width 17 height 4
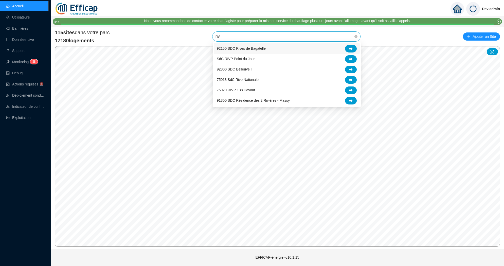
type input "rivp"
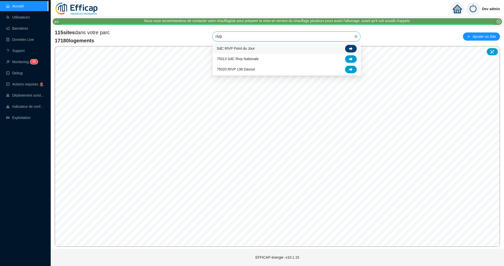
click at [348, 49] on div at bounding box center [351, 49] width 12 height 8
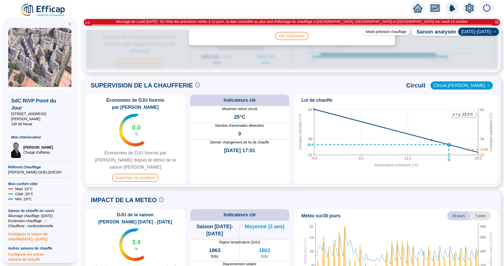
scroll to position [330, 0]
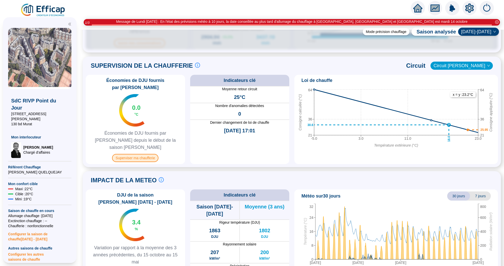
click at [132, 154] on span "Superviser ma chaufferie" at bounding box center [135, 158] width 46 height 8
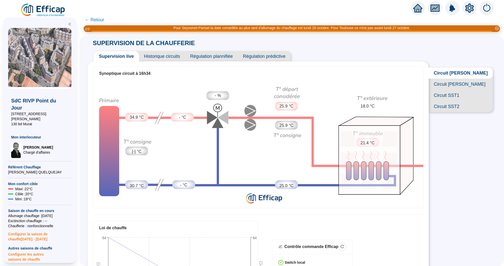
click at [160, 51] on div "Supervision live Historique circuits Régulation plannifiée Régulation prédictive" at bounding box center [258, 54] width 341 height 14
click at [160, 55] on span "Historique circuits" at bounding box center [162, 56] width 46 height 10
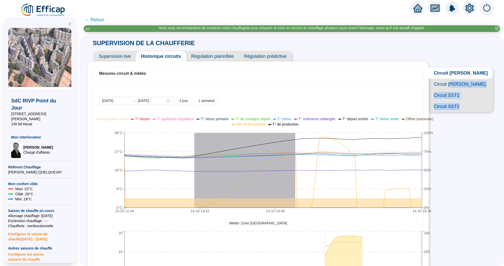
drag, startPoint x: 466, startPoint y: 86, endPoint x: 468, endPoint y: 193, distance: 107.3
click at [468, 193] on div "SUPERVISION DE LA CHAUFFERIE Supervision live Historique circuits Régulation pl…" at bounding box center [292, 151] width 424 height 230
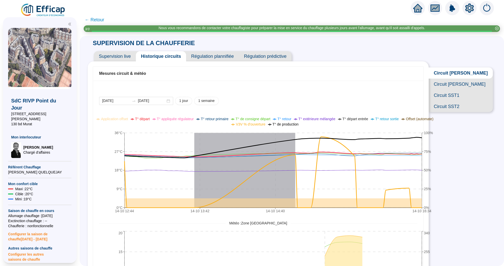
click at [150, 120] on span "T° départ" at bounding box center [142, 119] width 15 height 4
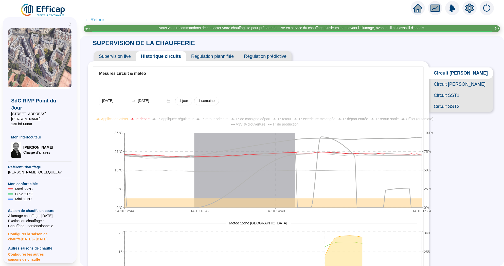
click at [201, 121] on ul "Application offset T° départ T° appliquée régulateur T° retour primaire T° de c…" at bounding box center [266, 121] width 344 height 11
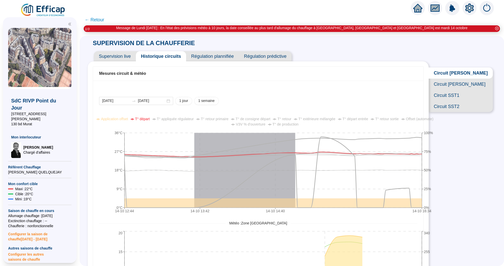
click at [194, 117] on span "T° appliquée régulateur" at bounding box center [175, 119] width 37 height 4
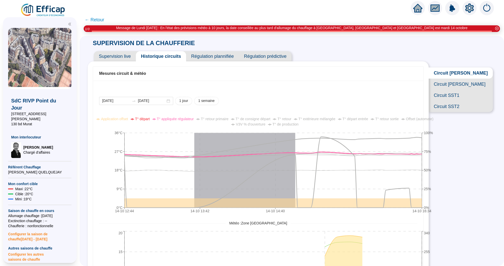
click at [194, 117] on span "T° appliquée régulateur" at bounding box center [175, 119] width 37 height 4
click at [268, 119] on span "T° de consigne départ" at bounding box center [253, 119] width 35 height 4
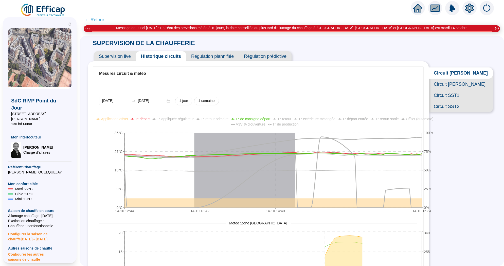
click at [269, 119] on span "T° de consigne départ" at bounding box center [253, 119] width 35 height 4
click at [150, 118] on span "T° départ" at bounding box center [142, 119] width 15 height 4
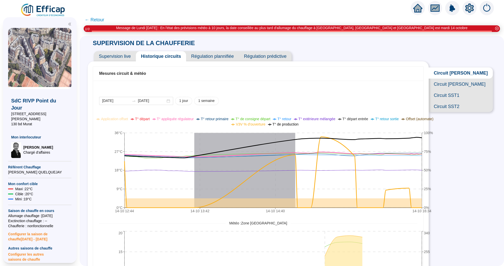
click at [471, 85] on span "Circuit Abel Niox" at bounding box center [461, 84] width 64 height 11
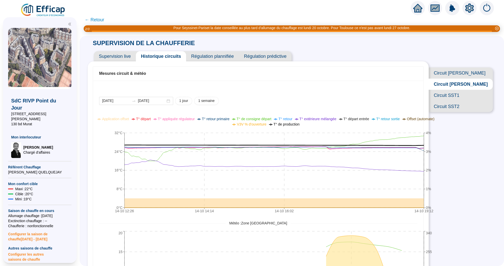
click at [151, 120] on span "T° départ" at bounding box center [143, 119] width 15 height 4
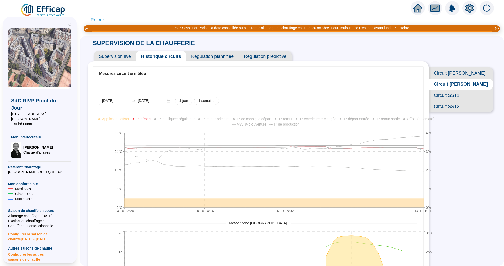
click at [151, 118] on span "T° départ" at bounding box center [143, 119] width 15 height 4
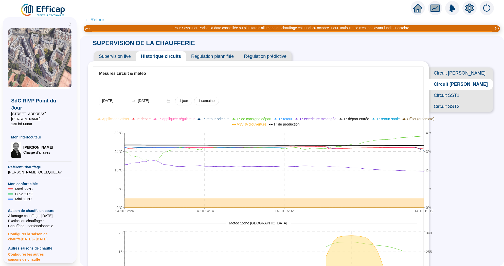
click at [151, 118] on span "T° départ" at bounding box center [143, 119] width 15 height 4
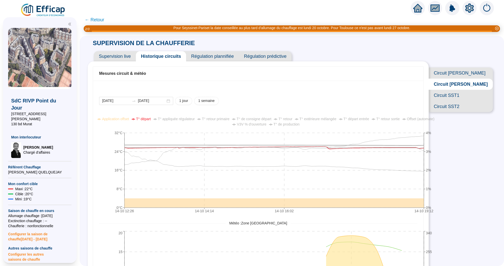
click at [269, 117] on span "T° de consigne départ" at bounding box center [254, 119] width 35 height 4
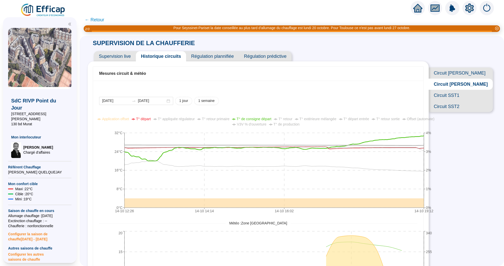
scroll to position [10, 0]
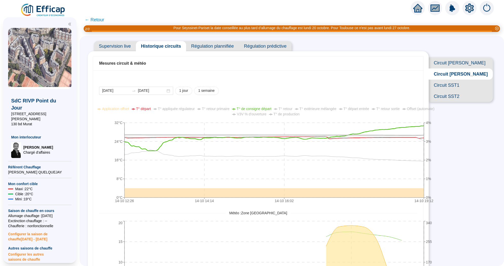
click at [129, 109] on span "Application offset" at bounding box center [115, 109] width 27 height 4
click at [266, 114] on span "V3V % d'ouverture" at bounding box center [251, 114] width 29 height 4
click at [266, 115] on span "V3V % d'ouverture" at bounding box center [251, 114] width 29 height 4
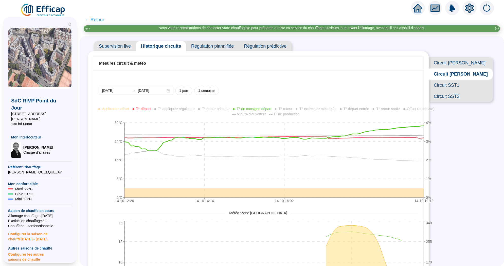
click at [477, 90] on span "Circuit SST1" at bounding box center [461, 85] width 64 height 11
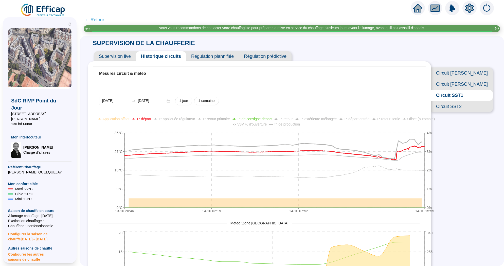
click at [263, 118] on span "T° de consigne départ" at bounding box center [254, 119] width 35 height 4
click at [151, 118] on span "T° départ" at bounding box center [143, 119] width 15 height 4
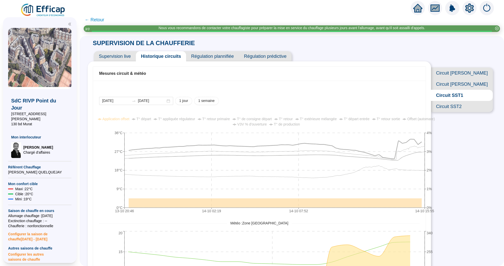
click at [472, 111] on span "Circuit SST2" at bounding box center [462, 106] width 62 height 11
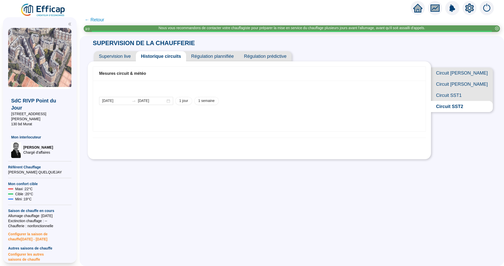
click at [471, 110] on span "Circuit SST2" at bounding box center [462, 106] width 62 height 11
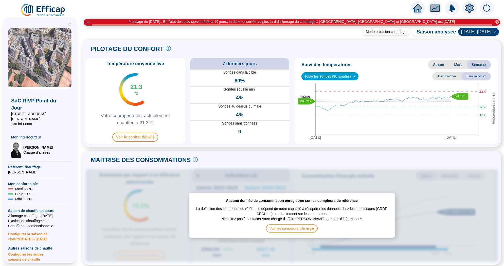
click at [419, 8] on icon "home" at bounding box center [417, 8] width 9 height 7
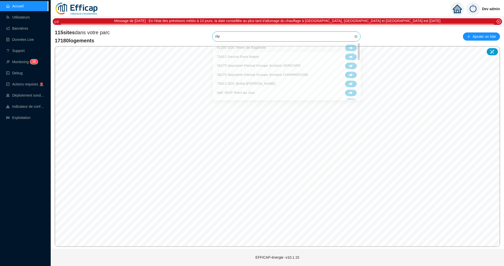
type input "rivp"
click at [351, 45] on div at bounding box center [351, 49] width 12 height 8
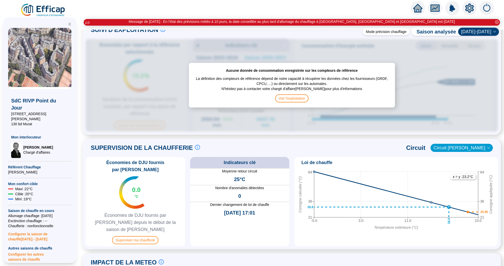
scroll to position [330, 0]
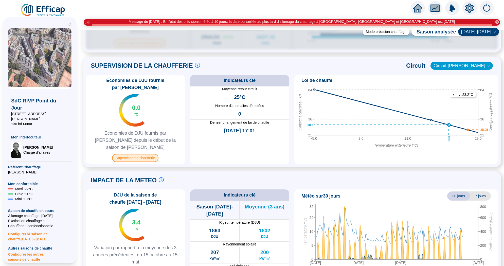
click at [143, 154] on span "Superviser ma chaufferie" at bounding box center [135, 158] width 46 height 8
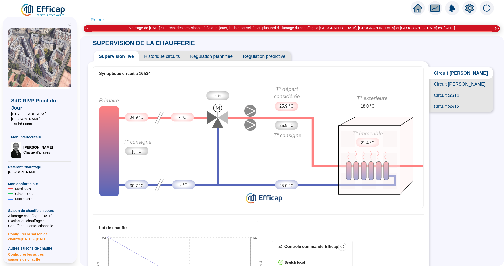
click at [476, 83] on span "Circuit [PERSON_NAME]" at bounding box center [461, 84] width 64 height 11
click at [176, 55] on span "Historique circuits" at bounding box center [162, 56] width 46 height 10
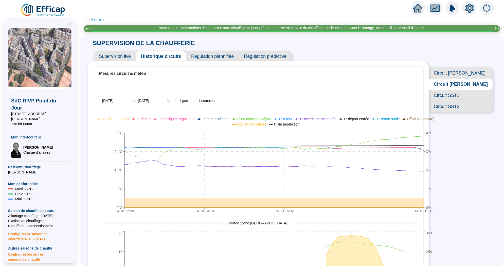
click at [461, 95] on span "Circuit SST1" at bounding box center [461, 95] width 64 height 11
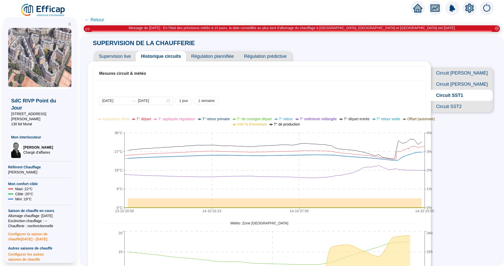
click at [263, 118] on span "T° de consigne départ" at bounding box center [254, 119] width 35 height 4
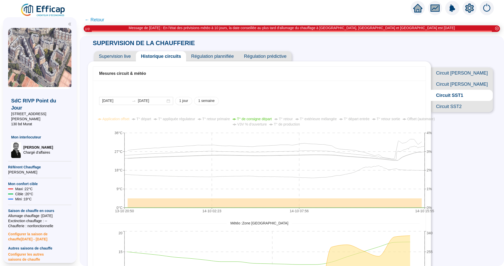
click at [247, 116] on ul "Application offset T° départ T° appliquée régulateur T° retour primaire T° de c…" at bounding box center [267, 121] width 347 height 11
click at [266, 116] on li "T° de consigne départ" at bounding box center [252, 118] width 39 height 5
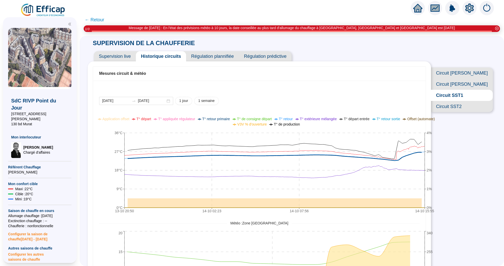
click at [193, 118] on span "T° appliquée régulateur" at bounding box center [176, 119] width 37 height 4
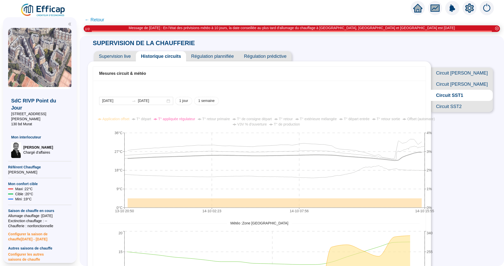
click at [194, 119] on span "T° appliquée régulateur" at bounding box center [176, 119] width 37 height 4
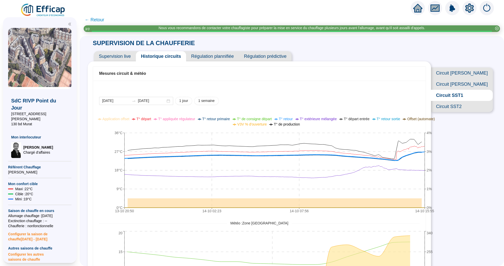
click at [469, 9] on icon "setting" at bounding box center [469, 8] width 9 height 8
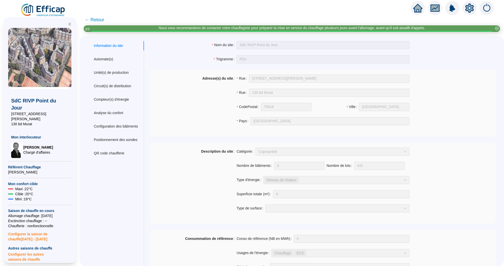
click at [126, 86] on div "Circuit(s) de distribution" at bounding box center [112, 85] width 37 height 5
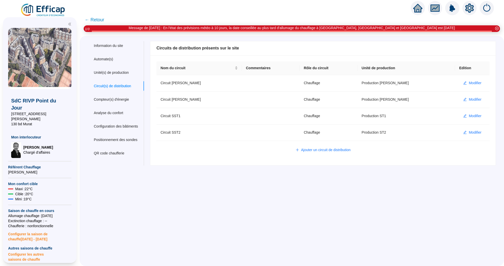
click at [90, 19] on span "← Retour" at bounding box center [95, 19] width 20 height 7
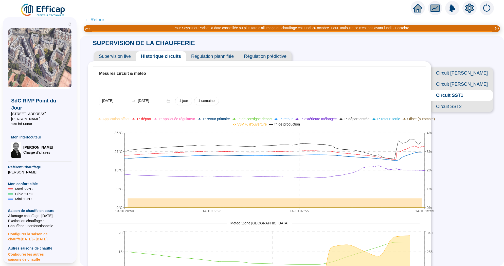
click at [468, 101] on span "Circuit SST2" at bounding box center [462, 106] width 62 height 11
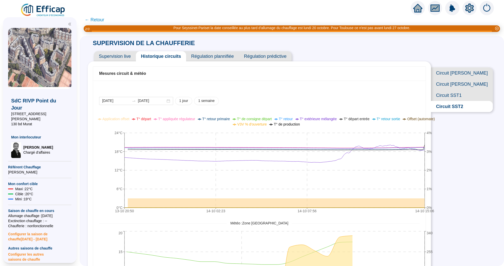
click at [463, 82] on span "Circuit [PERSON_NAME]" at bounding box center [462, 84] width 62 height 11
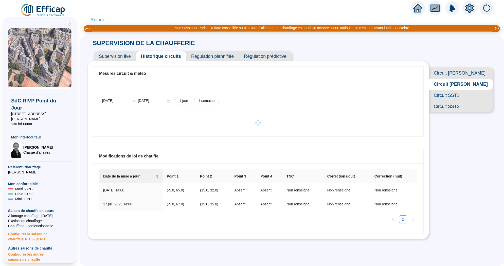
click at [416, 7] on icon "home" at bounding box center [417, 8] width 9 height 7
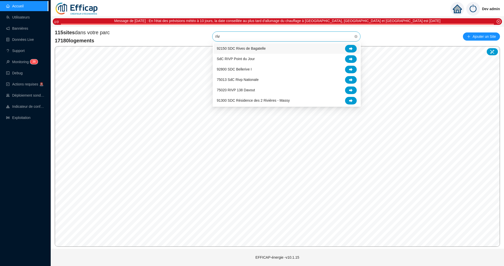
type input "rivp"
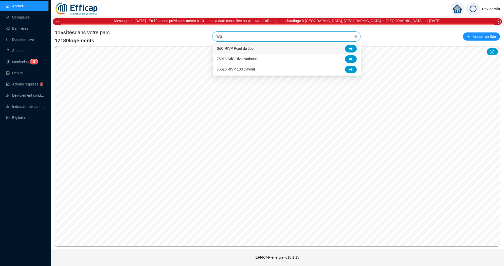
click at [351, 44] on div "SdC RIVP Point du Jour" at bounding box center [287, 48] width 146 height 10
click at [284, 38] on span "SdC RIVP Point du Jour" at bounding box center [287, 37] width 142 height 10
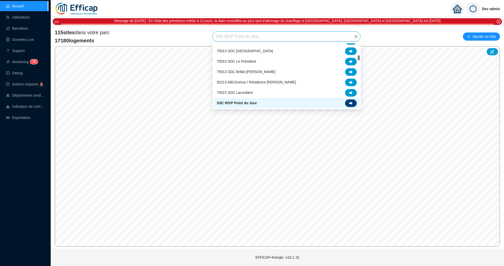
click at [348, 103] on div at bounding box center [351, 103] width 12 height 8
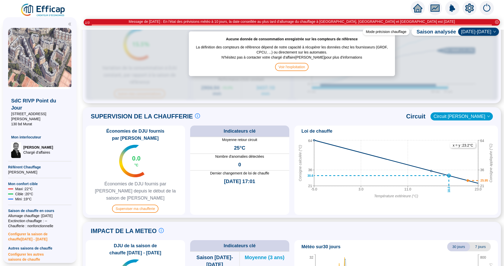
scroll to position [330, 0]
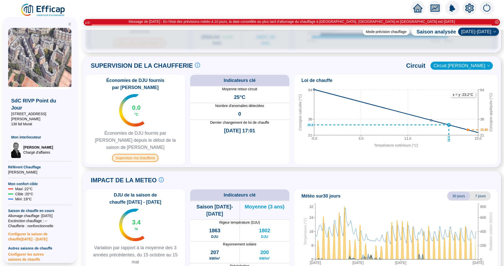
click at [132, 154] on span "Superviser ma chaufferie" at bounding box center [135, 158] width 46 height 8
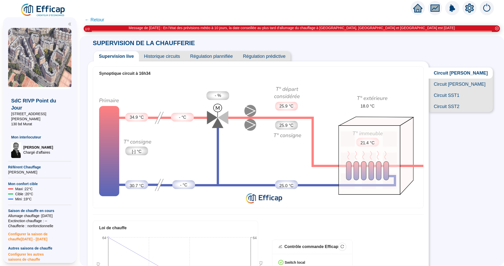
click at [172, 58] on span "Historique circuits" at bounding box center [162, 56] width 46 height 10
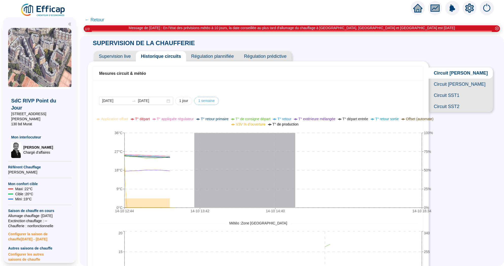
click at [198, 101] on span "1 semaine" at bounding box center [206, 100] width 16 height 5
type input "[DATE]"
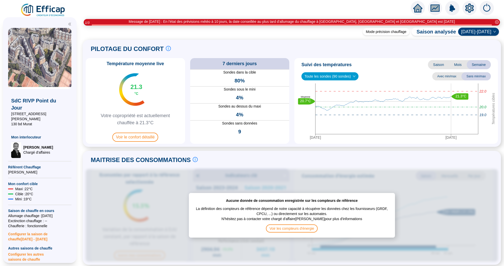
scroll to position [75, 0]
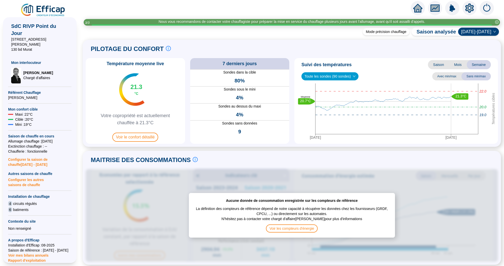
click at [417, 11] on icon "home" at bounding box center [417, 8] width 9 height 9
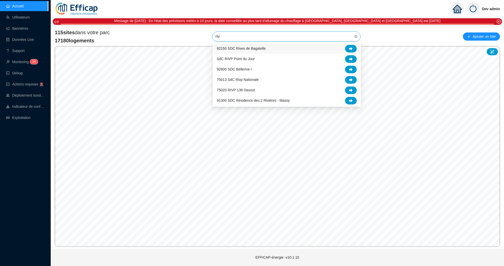
type input "rivp"
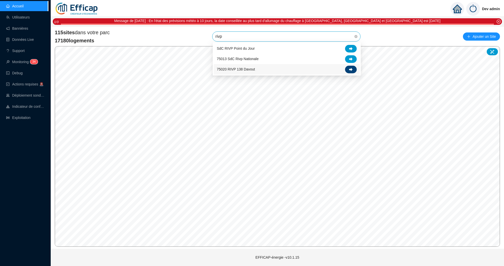
click at [350, 70] on icon at bounding box center [351, 69] width 4 height 3
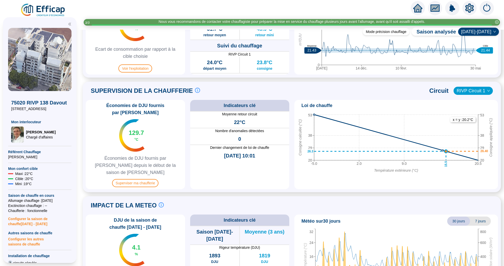
scroll to position [315, 0]
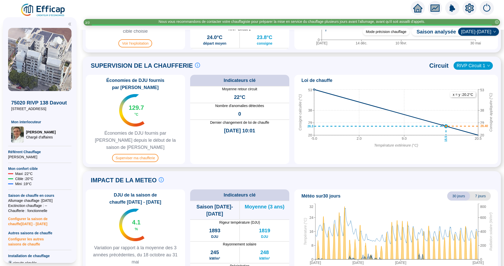
click at [130, 151] on div "Économies de DJU fournis par Efficap 129.7 °C Économies de DJU fournis par Effi…" at bounding box center [135, 119] width 99 height 89
click at [136, 154] on span "Superviser ma chaufferie" at bounding box center [135, 158] width 46 height 8
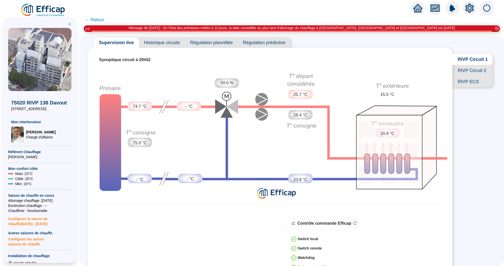
scroll to position [14, 0]
click at [163, 43] on span "Historique circuits" at bounding box center [162, 42] width 46 height 10
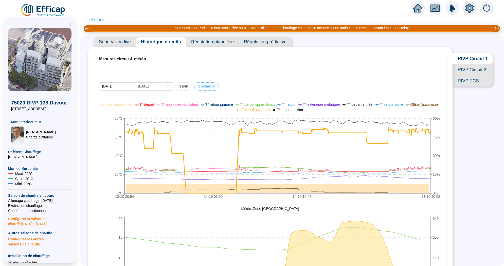
click at [202, 87] on span "1 semaine" at bounding box center [206, 86] width 16 height 5
type input "[DATE]"
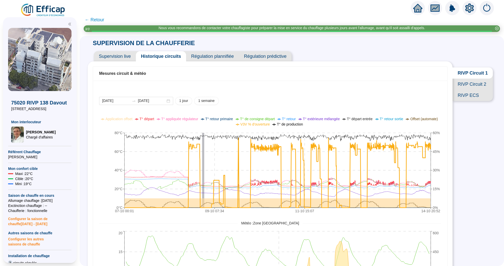
click at [421, 6] on icon "home" at bounding box center [417, 8] width 9 height 9
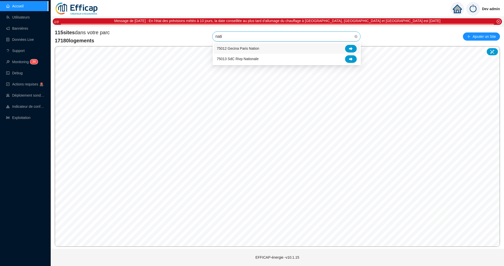
type input "natio"
click at [354, 60] on div at bounding box center [351, 59] width 12 height 8
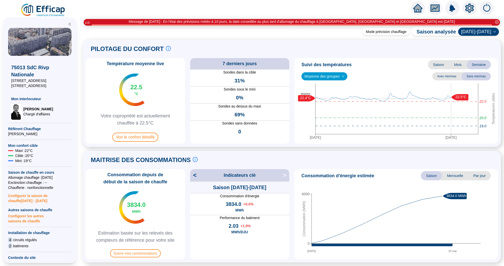
click at [327, 76] on span "Moyenne des groupes" at bounding box center [325, 77] width 40 height 8
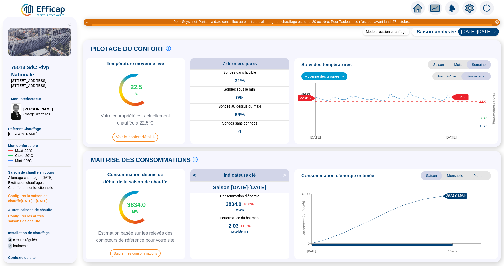
click at [453, 64] on span "Mois" at bounding box center [458, 64] width 18 height 9
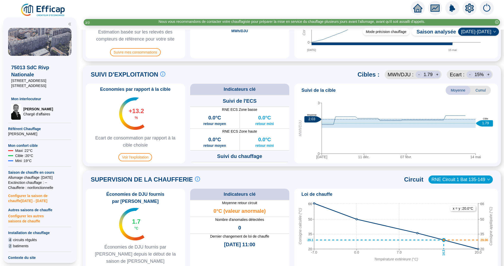
scroll to position [293, 0]
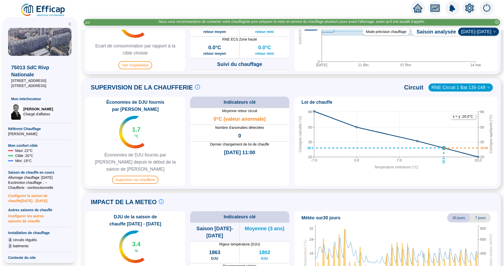
click at [140, 173] on div "Économies de DJU fournis par Efficap 1.7 °C Économies de DJU fournis par Effica…" at bounding box center [135, 141] width 99 height 89
click at [144, 176] on span "Superviser ma chaufferie" at bounding box center [135, 180] width 46 height 8
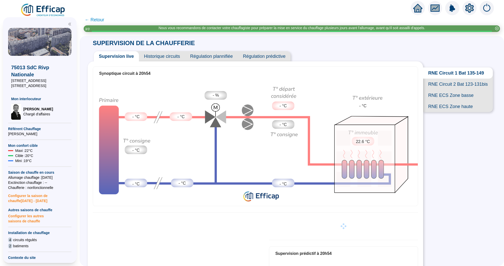
click at [170, 56] on span "Historique circuits" at bounding box center [162, 56] width 46 height 10
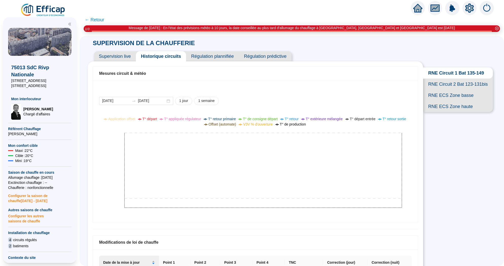
click at [418, 9] on icon "home" at bounding box center [417, 8] width 9 height 7
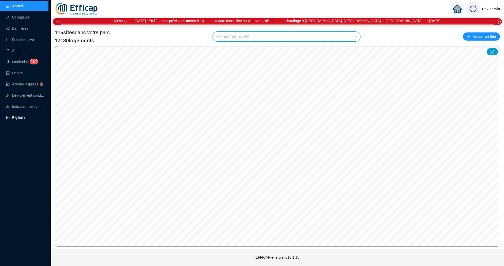
click at [27, 120] on link "Exploitation" at bounding box center [18, 118] width 24 height 4
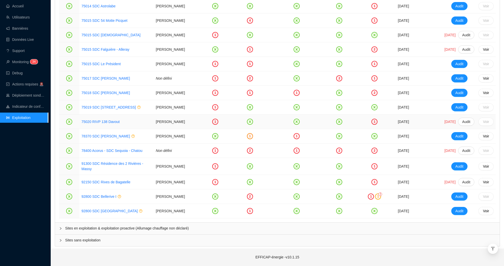
scroll to position [914, 0]
click at [18, 4] on link "Accueil" at bounding box center [14, 6] width 17 height 4
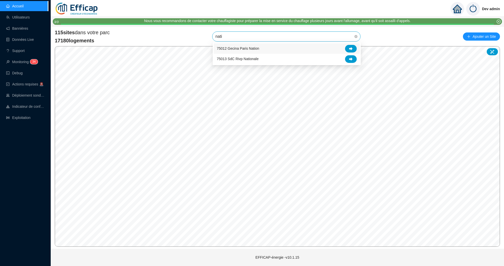
type input "natio"
click at [349, 58] on icon at bounding box center [351, 58] width 4 height 3
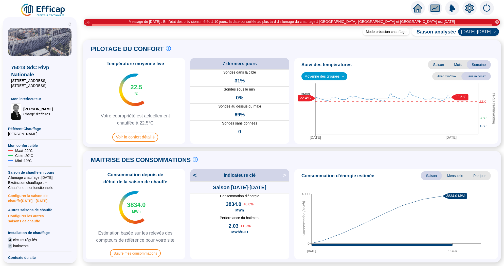
click at [461, 66] on span "Mois" at bounding box center [458, 64] width 18 height 9
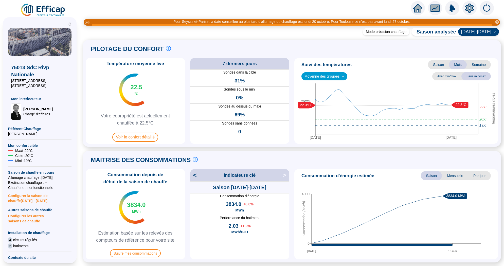
click at [39, 196] on span "Configurer la saison de chauffe [DATE] - [DATE]" at bounding box center [39, 196] width 63 height 13
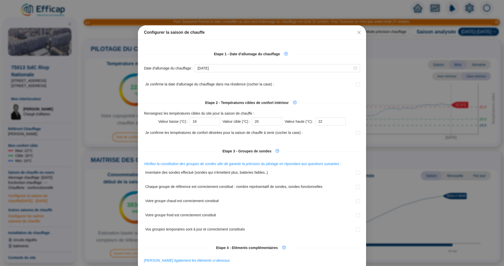
click at [39, 215] on div "Configurer la saison de chauffe Etape 1 - Date d’allumage du chauffage Date d'a…" at bounding box center [252, 133] width 504 height 266
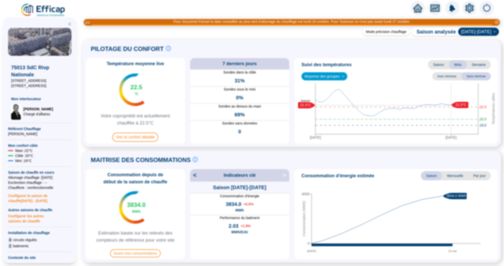
click at [39, 219] on span "Configurer les autres saisons de chauffe" at bounding box center [39, 218] width 63 height 11
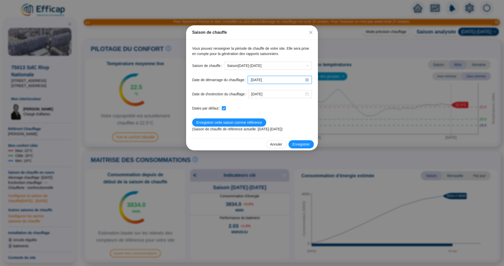
click at [277, 77] on input "[DATE]" at bounding box center [278, 79] width 54 height 5
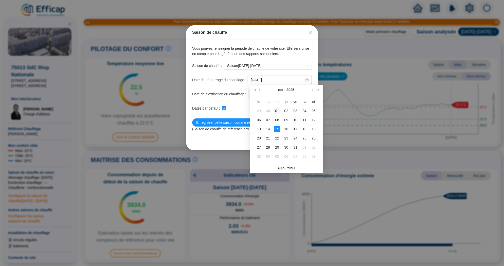
type input "[DATE]"
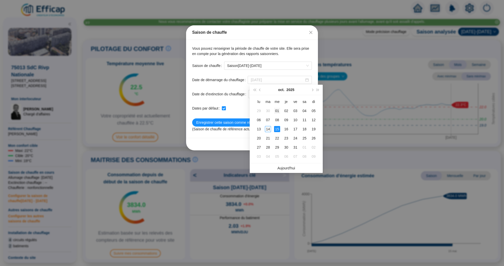
click at [277, 110] on div "01" at bounding box center [277, 111] width 6 height 6
checkbox input "false"
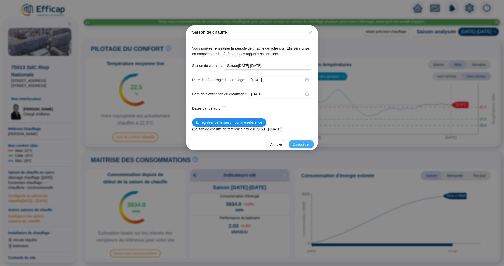
click at [300, 144] on span "Enregistrer" at bounding box center [301, 144] width 17 height 5
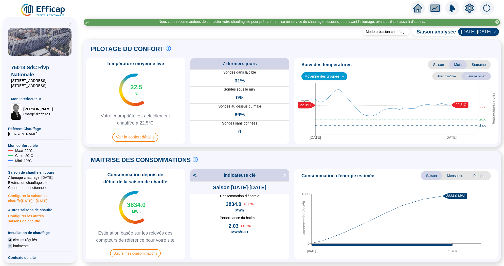
click at [413, 12] on div at bounding box center [418, 8] width 14 height 14
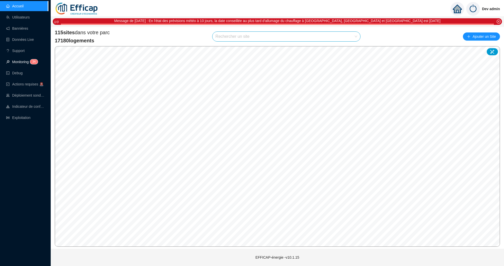
click at [28, 61] on link "Monitoring 3 4" at bounding box center [21, 62] width 30 height 4
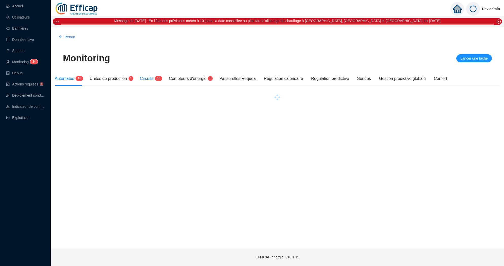
click at [159, 81] on div "Circuits 1 0" at bounding box center [150, 79] width 21 height 6
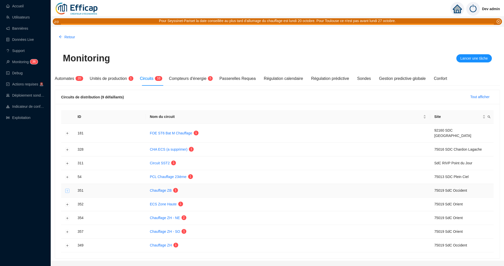
click at [67, 189] on button "Développer la ligne" at bounding box center [67, 191] width 4 height 4
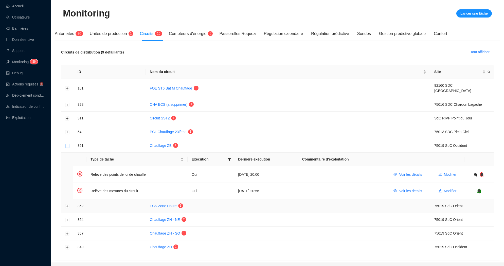
scroll to position [47, 0]
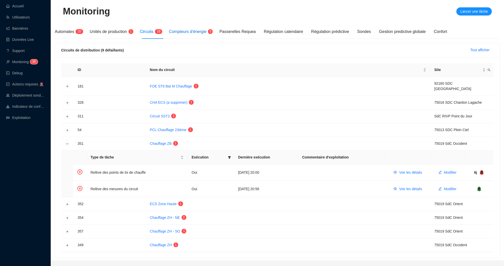
click at [189, 29] on div "Compteurs d'énergie 5" at bounding box center [190, 32] width 42 height 6
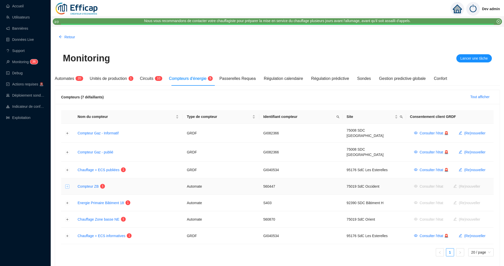
click at [66, 185] on button "Développer la ligne" at bounding box center [67, 187] width 4 height 4
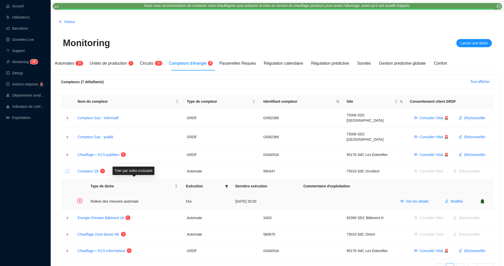
scroll to position [16, 0]
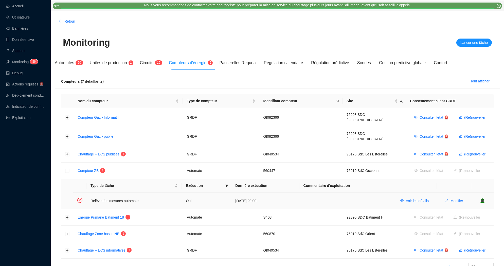
click at [481, 198] on icon "bell" at bounding box center [483, 200] width 4 height 5
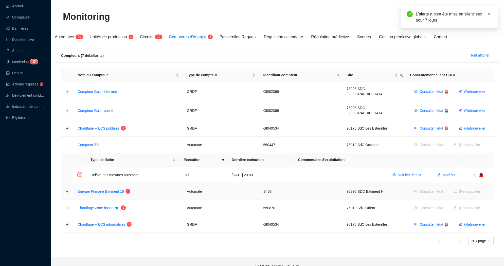
scroll to position [43, 0]
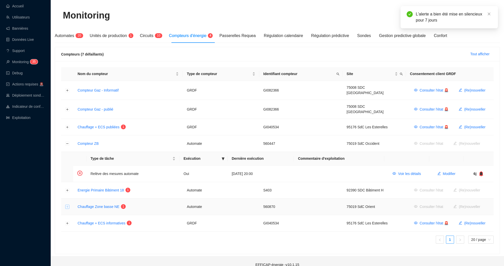
click at [68, 205] on button "Développer la ligne" at bounding box center [67, 207] width 4 height 4
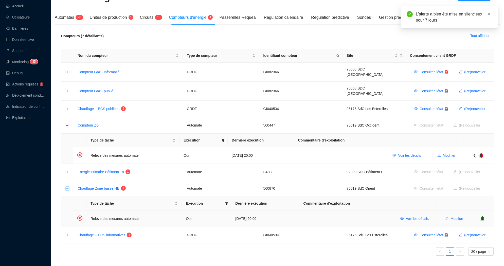
scroll to position [60, 0]
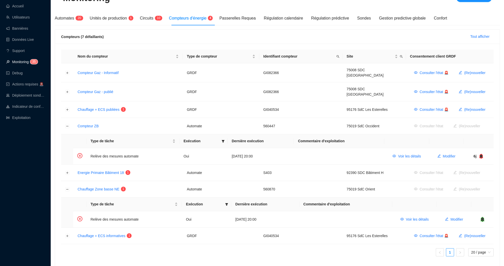
click at [20, 64] on link "Monitoring 3 5" at bounding box center [21, 62] width 30 height 4
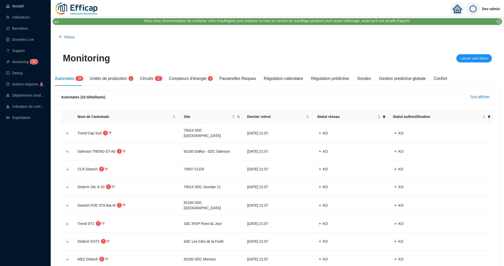
click at [24, 5] on link "Accueil" at bounding box center [14, 6] width 17 height 4
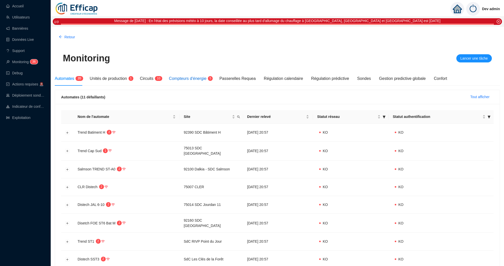
click at [193, 76] on span "Compteurs d'énergie" at bounding box center [188, 78] width 38 height 4
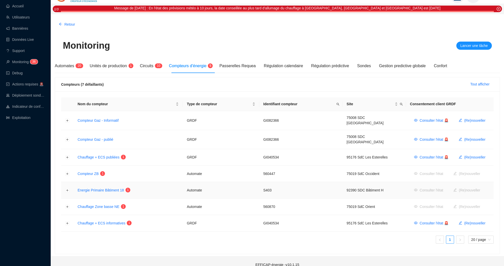
scroll to position [14, 0]
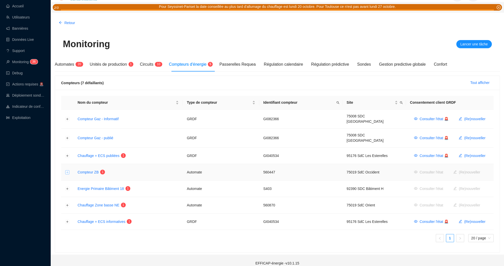
click at [66, 170] on button "Développer la ligne" at bounding box center [67, 172] width 4 height 4
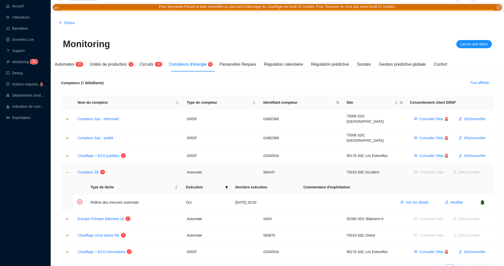
click at [200, 169] on td "Automate" at bounding box center [221, 172] width 77 height 16
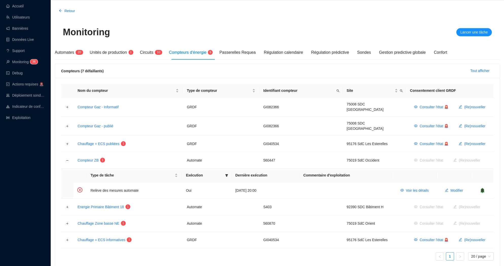
scroll to position [29, 0]
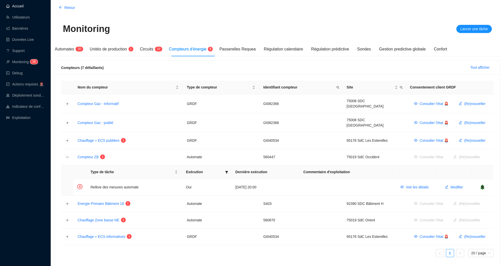
click at [13, 4] on link "Accueil" at bounding box center [14, 6] width 17 height 4
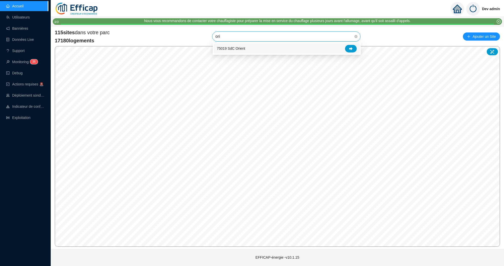
type input "orie"
click at [354, 50] on div at bounding box center [351, 49] width 12 height 8
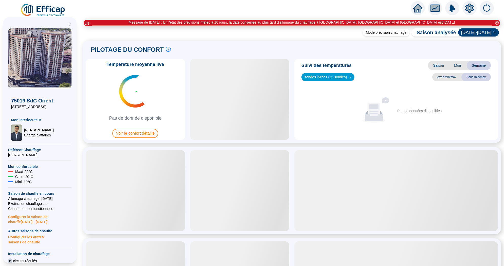
click at [469, 5] on icon "setting" at bounding box center [469, 8] width 9 height 8
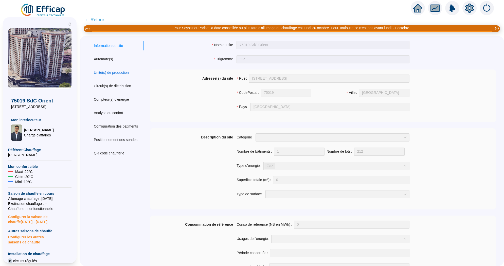
click at [112, 75] on div "Unité(s) de production" at bounding box center [111, 72] width 35 height 5
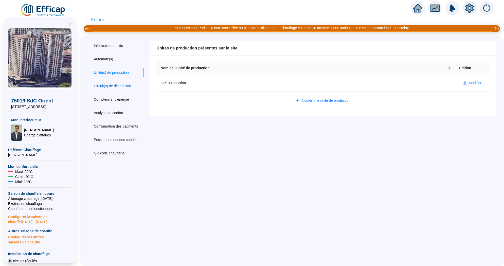
click at [112, 88] on div "Circuit(s) de distribution" at bounding box center [112, 85] width 37 height 5
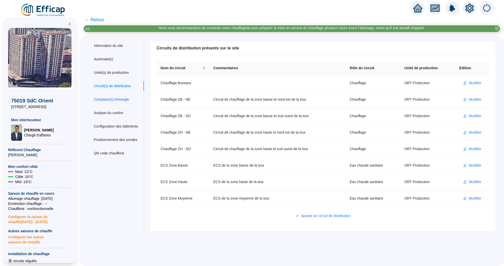
click at [115, 100] on div "Compteur(s) d'énergie" at bounding box center [111, 99] width 35 height 5
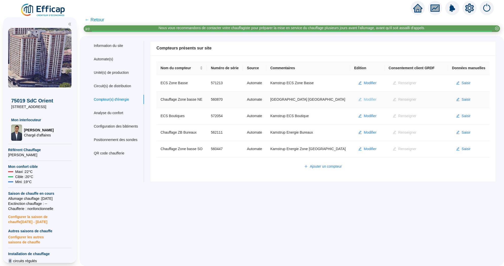
click at [367, 99] on span "Modifier" at bounding box center [370, 99] width 13 height 5
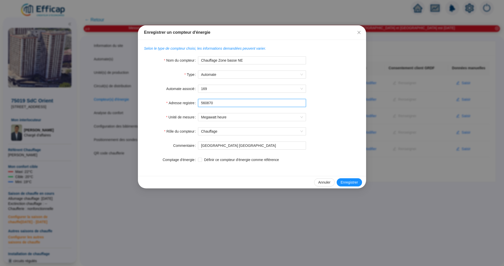
drag, startPoint x: 235, startPoint y: 104, endPoint x: 189, endPoint y: 104, distance: 45.1
click at [189, 104] on div "Adresse registre 560870" at bounding box center [252, 103] width 216 height 8
paste input "1327"
type input "561327"
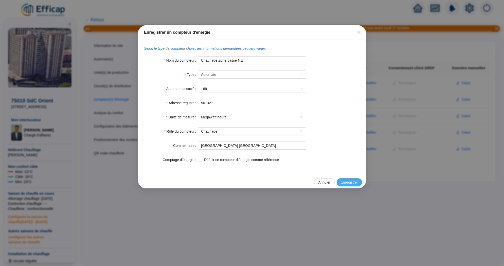
click at [345, 181] on span "Enregistrer" at bounding box center [349, 182] width 17 height 5
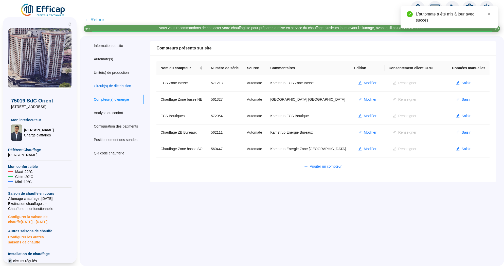
click at [118, 87] on div "Circuit(s) de distribution" at bounding box center [112, 85] width 37 height 5
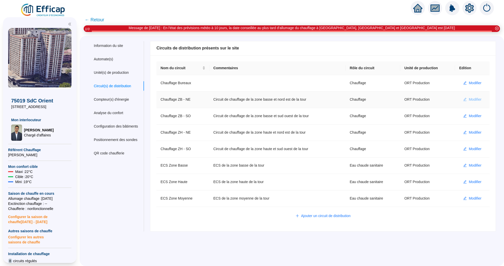
click at [477, 99] on span "Modifier" at bounding box center [475, 99] width 13 height 5
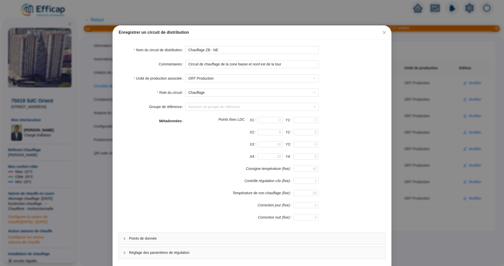
click at [223, 232] on form "Nom du circuit de distribution Chauffage ZB - NE Commentaires Circuit de chauff…" at bounding box center [252, 152] width 267 height 213
click at [222, 233] on div "Points de donnée" at bounding box center [252, 239] width 266 height 12
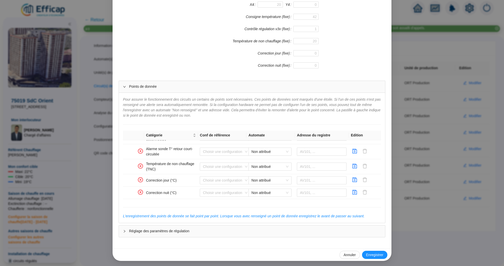
scroll to position [337, 0]
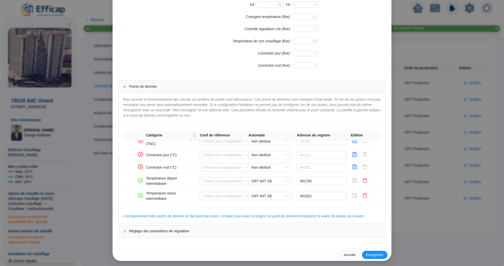
click at [410, 35] on div "Enregistrer un circuit de distribution Nom du circuit de distribution Chauffage…" at bounding box center [252, 133] width 504 height 266
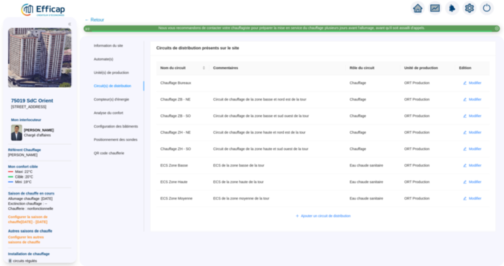
scroll to position [0, 0]
click at [474, 114] on span "Modifier" at bounding box center [475, 115] width 13 height 5
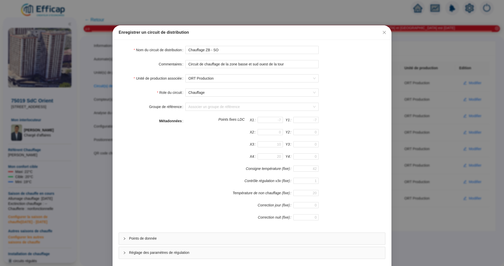
scroll to position [22, 0]
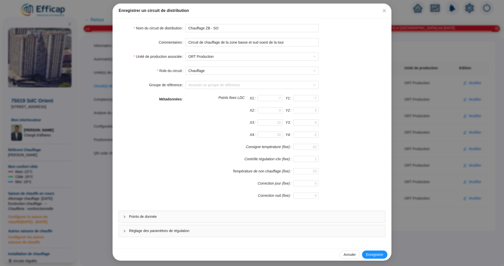
click at [211, 224] on div "Points de donnée Réglage des paramètres de régulation" at bounding box center [252, 224] width 267 height 26
click at [215, 216] on span "Points de donnée" at bounding box center [255, 216] width 252 height 5
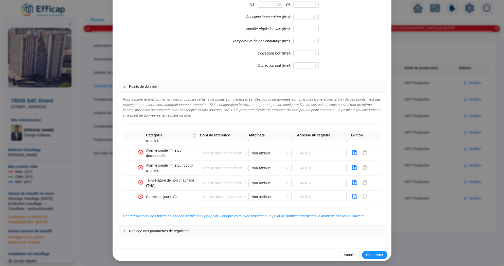
scroll to position [337, 0]
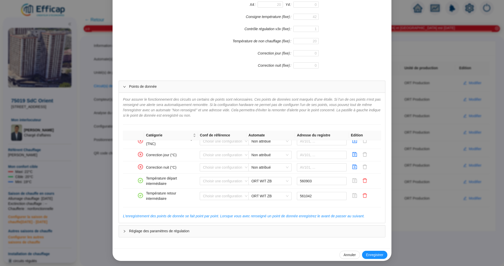
click at [441, 147] on div "Enregistrer un circuit de distribution Nom du circuit de distribution Chauffage…" at bounding box center [252, 133] width 504 height 266
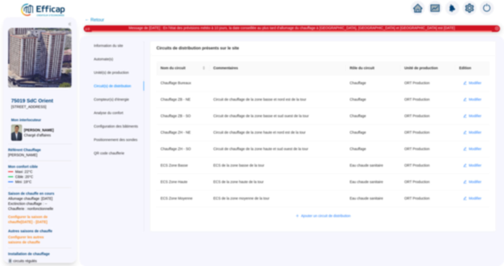
scroll to position [0, 0]
click at [475, 83] on span "Modifier" at bounding box center [475, 82] width 13 height 5
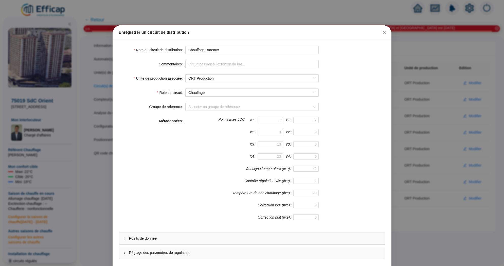
click at [236, 241] on div "Points de donnée" at bounding box center [252, 239] width 266 height 12
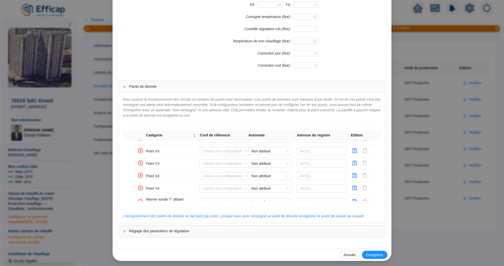
scroll to position [337, 0]
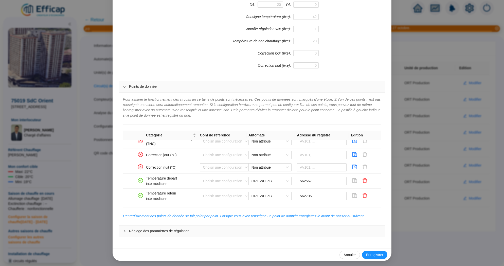
click at [422, 156] on div "Enregistrer un circuit de distribution Nom du circuit de distribution Chauffage…" at bounding box center [252, 133] width 504 height 266
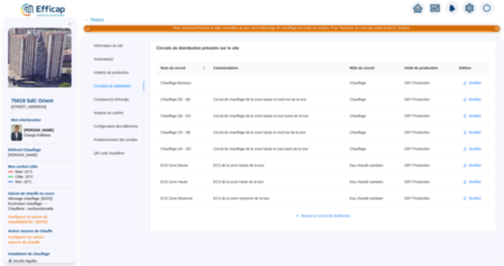
scroll to position [0, 0]
drag, startPoint x: 416, startPoint y: 10, endPoint x: 329, endPoint y: 14, distance: 87.8
click at [329, 14] on div at bounding box center [252, 7] width 504 height 14
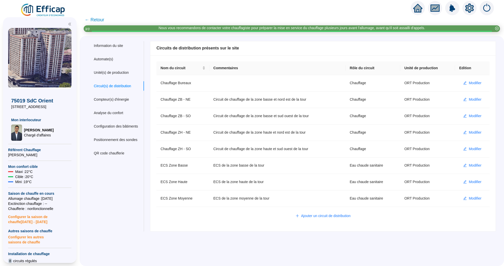
click at [414, 6] on icon "home" at bounding box center [417, 8] width 9 height 9
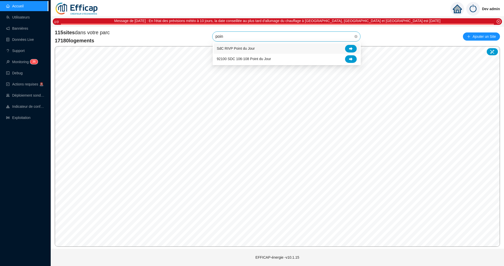
type input "point"
click at [353, 50] on div at bounding box center [351, 49] width 12 height 8
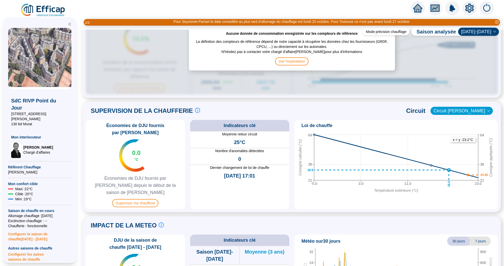
scroll to position [330, 0]
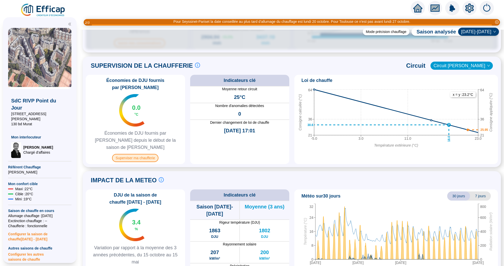
click at [138, 154] on span "Superviser ma chaufferie" at bounding box center [135, 158] width 46 height 8
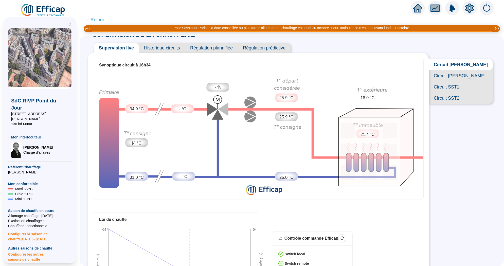
scroll to position [13, 0]
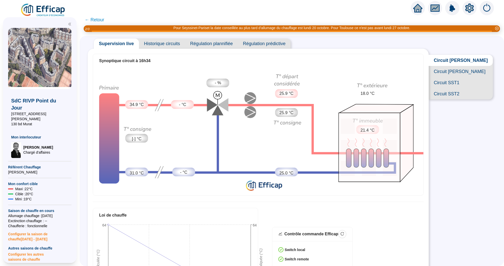
click at [463, 79] on span "Circuit SST1" at bounding box center [461, 82] width 64 height 11
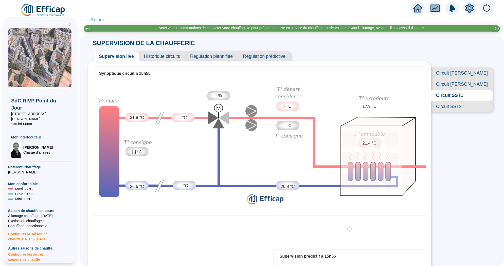
click at [168, 59] on span "Historique circuits" at bounding box center [162, 56] width 46 height 10
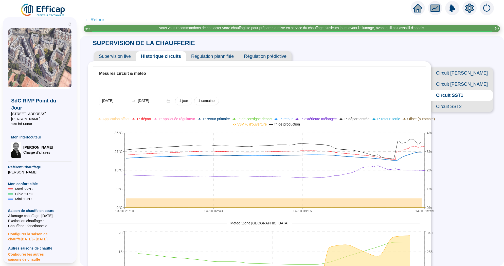
click at [461, 107] on span "Circuit SST2" at bounding box center [462, 106] width 62 height 11
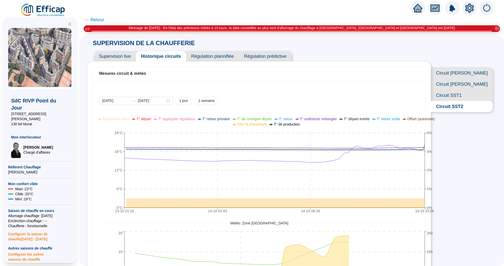
click at [457, 80] on span "Circuit [PERSON_NAME]" at bounding box center [462, 84] width 62 height 11
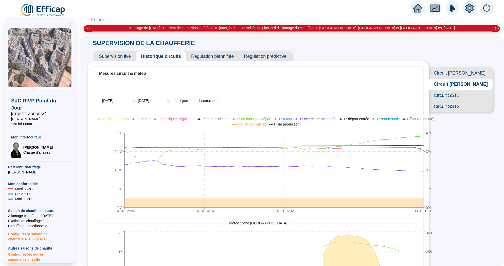
click at [471, 71] on span "Circuit [PERSON_NAME]" at bounding box center [461, 72] width 64 height 11
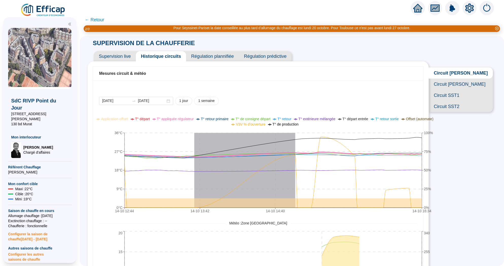
click at [150, 117] on span "T° départ" at bounding box center [142, 119] width 15 height 4
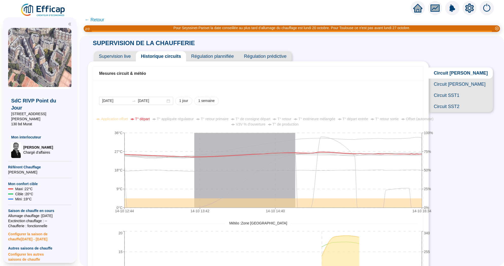
click at [150, 119] on span "T° départ" at bounding box center [142, 119] width 15 height 4
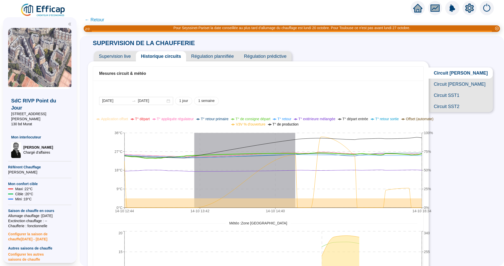
click at [270, 117] on span "T° de consigne départ" at bounding box center [253, 119] width 35 height 4
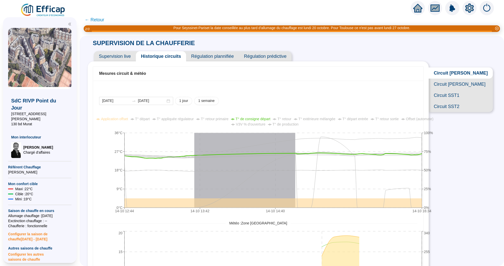
click at [150, 119] on span "T° départ" at bounding box center [142, 119] width 15 height 4
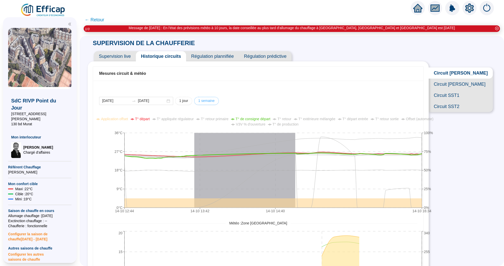
click at [200, 98] on span "1 semaine" at bounding box center [206, 100] width 16 height 5
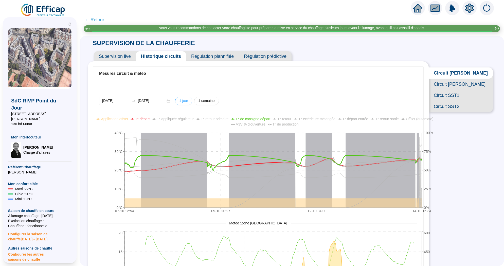
click at [179, 100] on span "1 jour" at bounding box center [183, 100] width 9 height 5
type input "[DATE]"
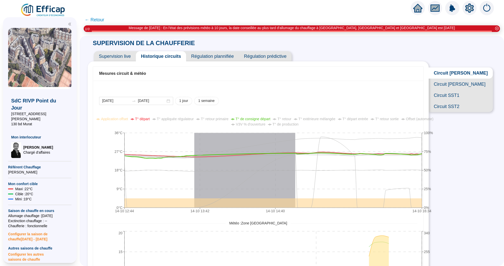
click at [468, 84] on span "Circuit [PERSON_NAME]" at bounding box center [461, 84] width 64 height 11
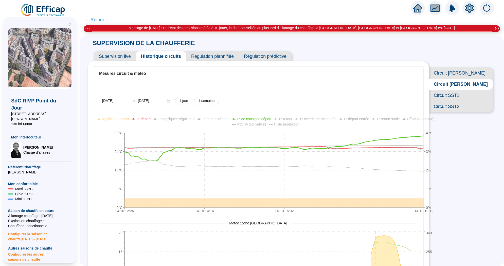
click at [456, 75] on span "Circuit [PERSON_NAME]" at bounding box center [461, 72] width 64 height 11
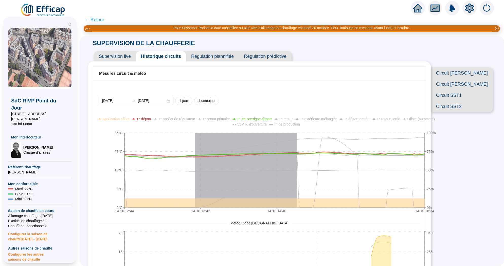
click at [415, 7] on icon "home" at bounding box center [417, 8] width 9 height 7
